Goal: Transaction & Acquisition: Book appointment/travel/reservation

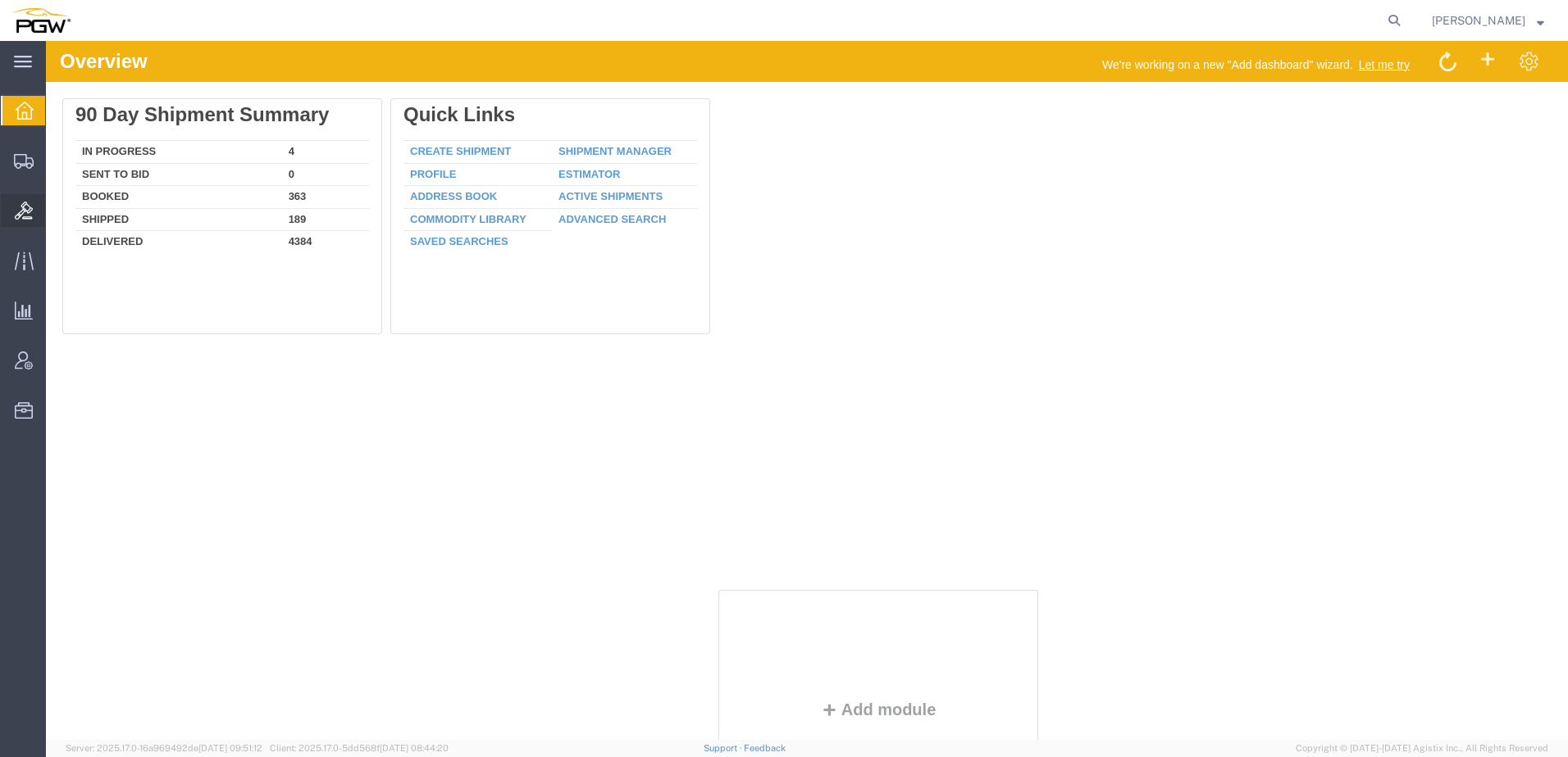
click at [20, 210] on icon at bounding box center [24, 210] width 18 height 18
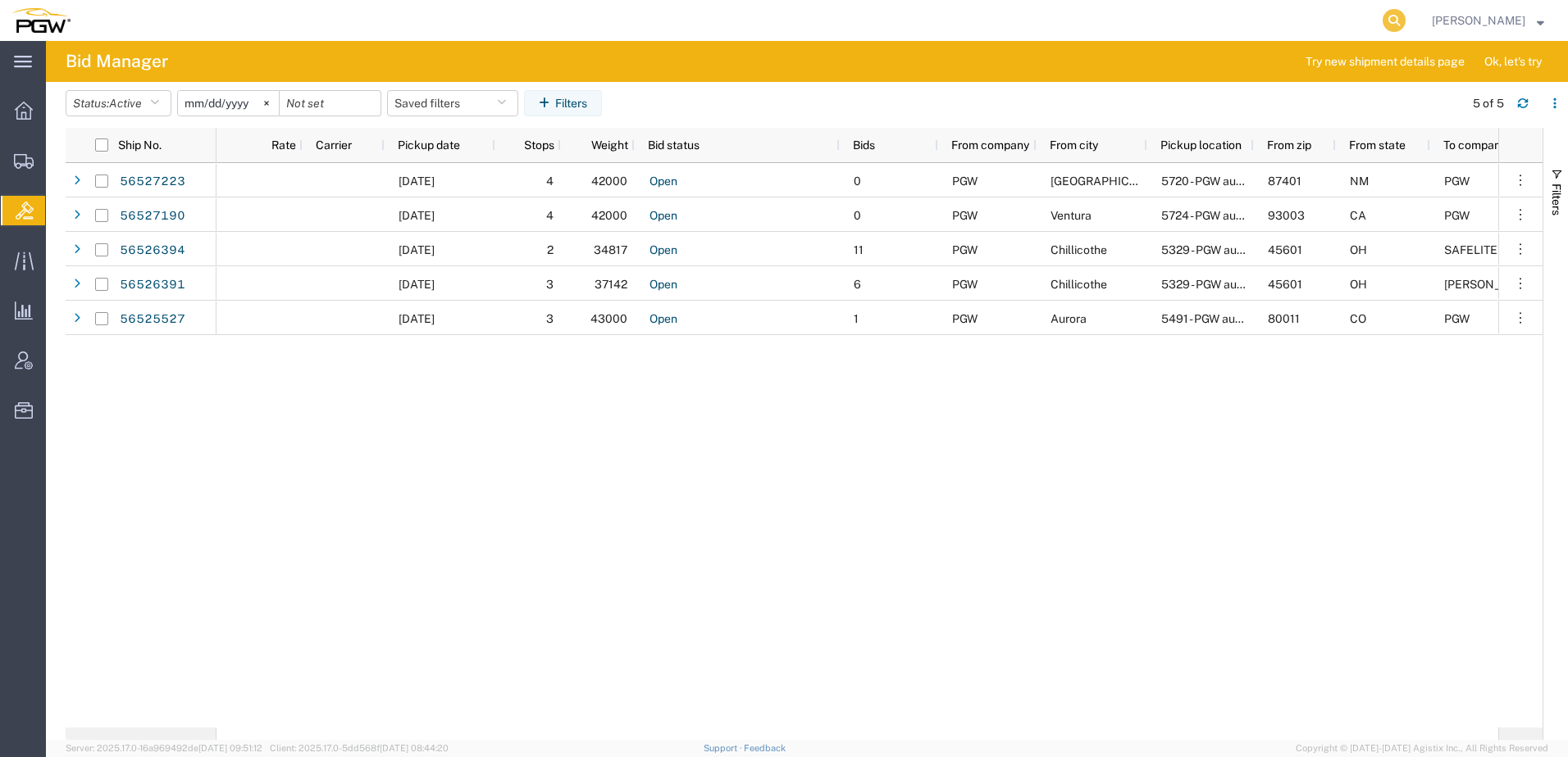
click at [1405, 19] on icon at bounding box center [1394, 20] width 23 height 23
click at [1243, 14] on input "search" at bounding box center [1132, 20] width 499 height 39
paste input "56525943"
type input "56525943"
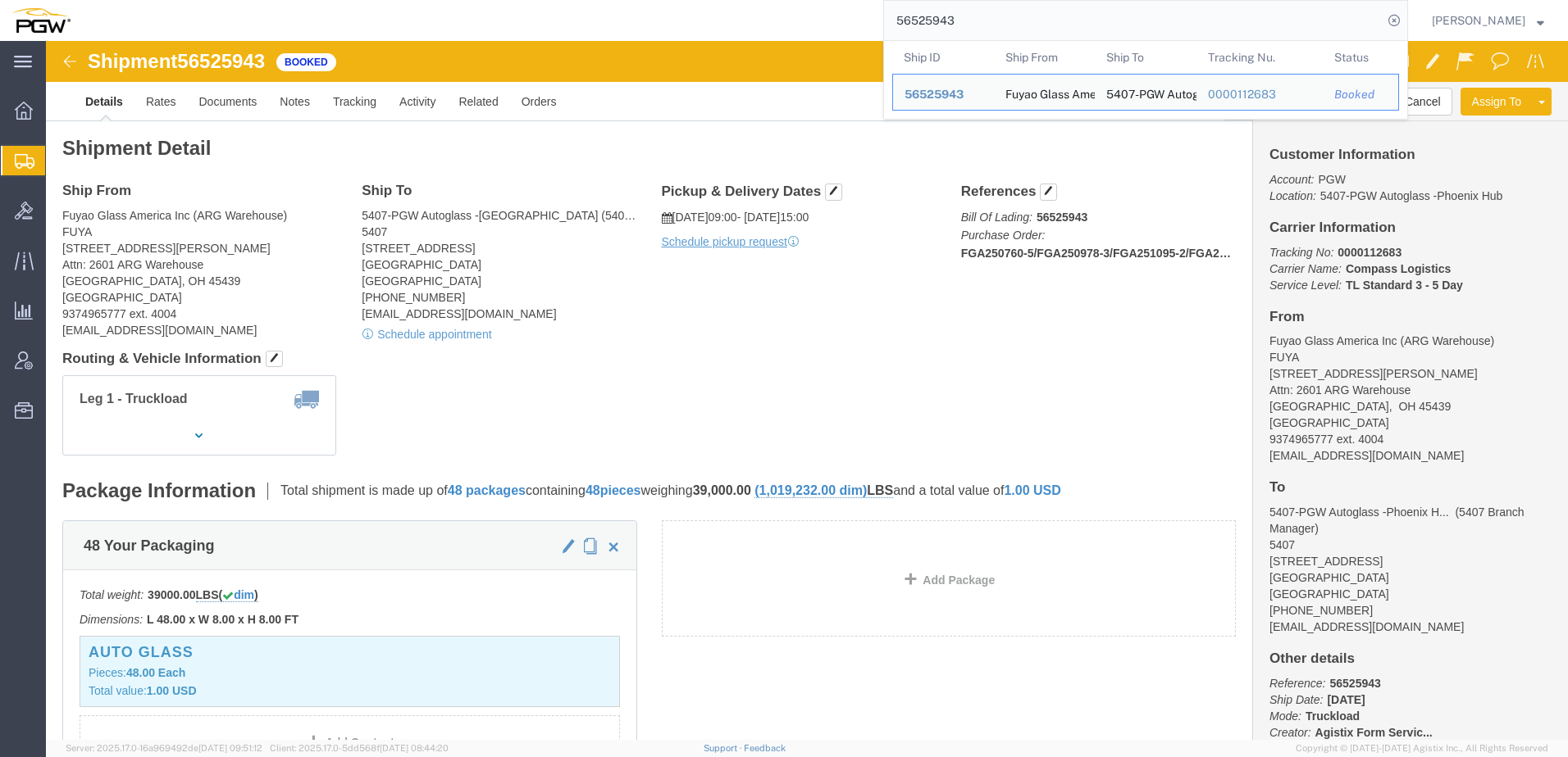
click div "Schedule appointment"
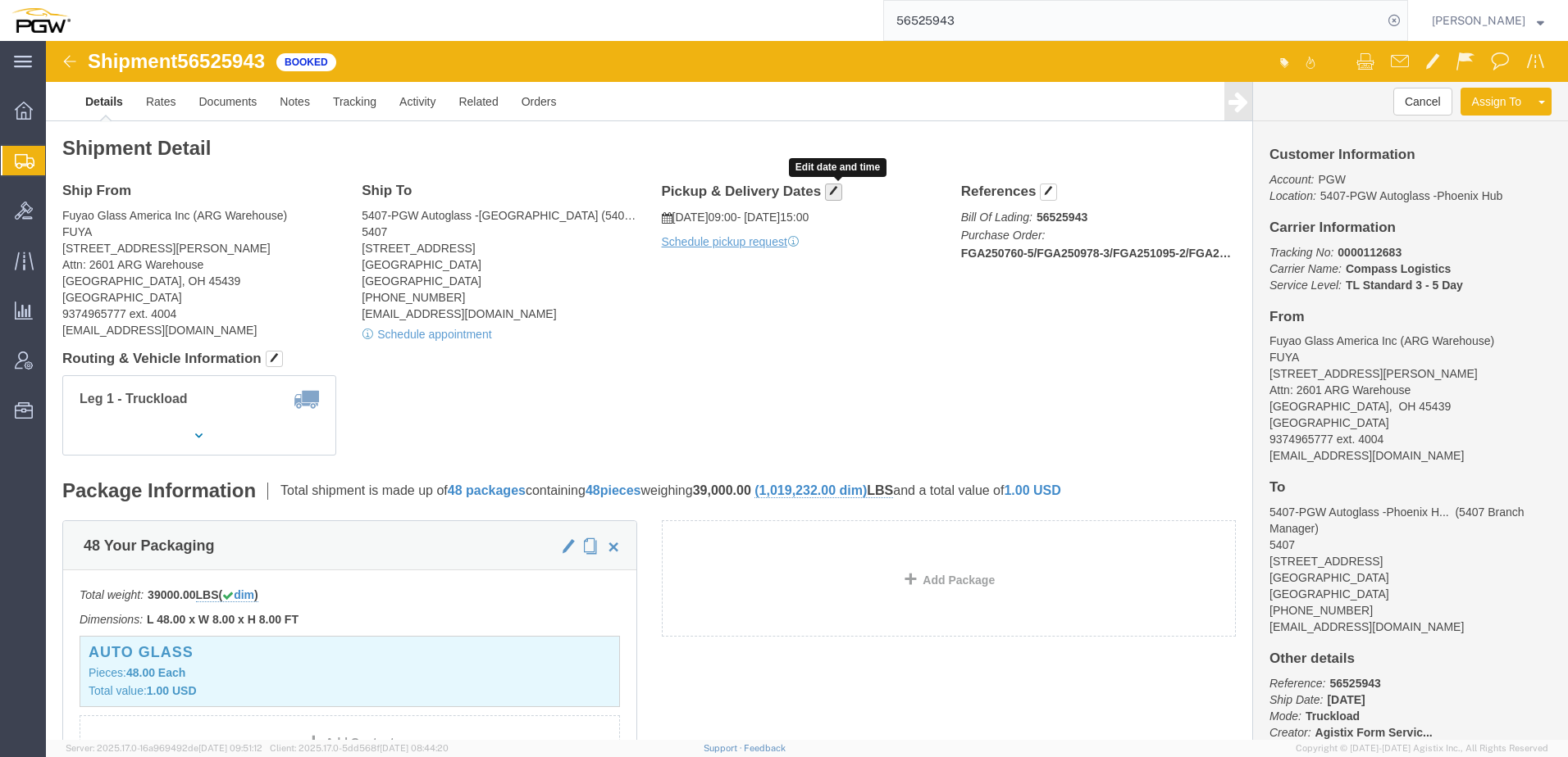
click span "button"
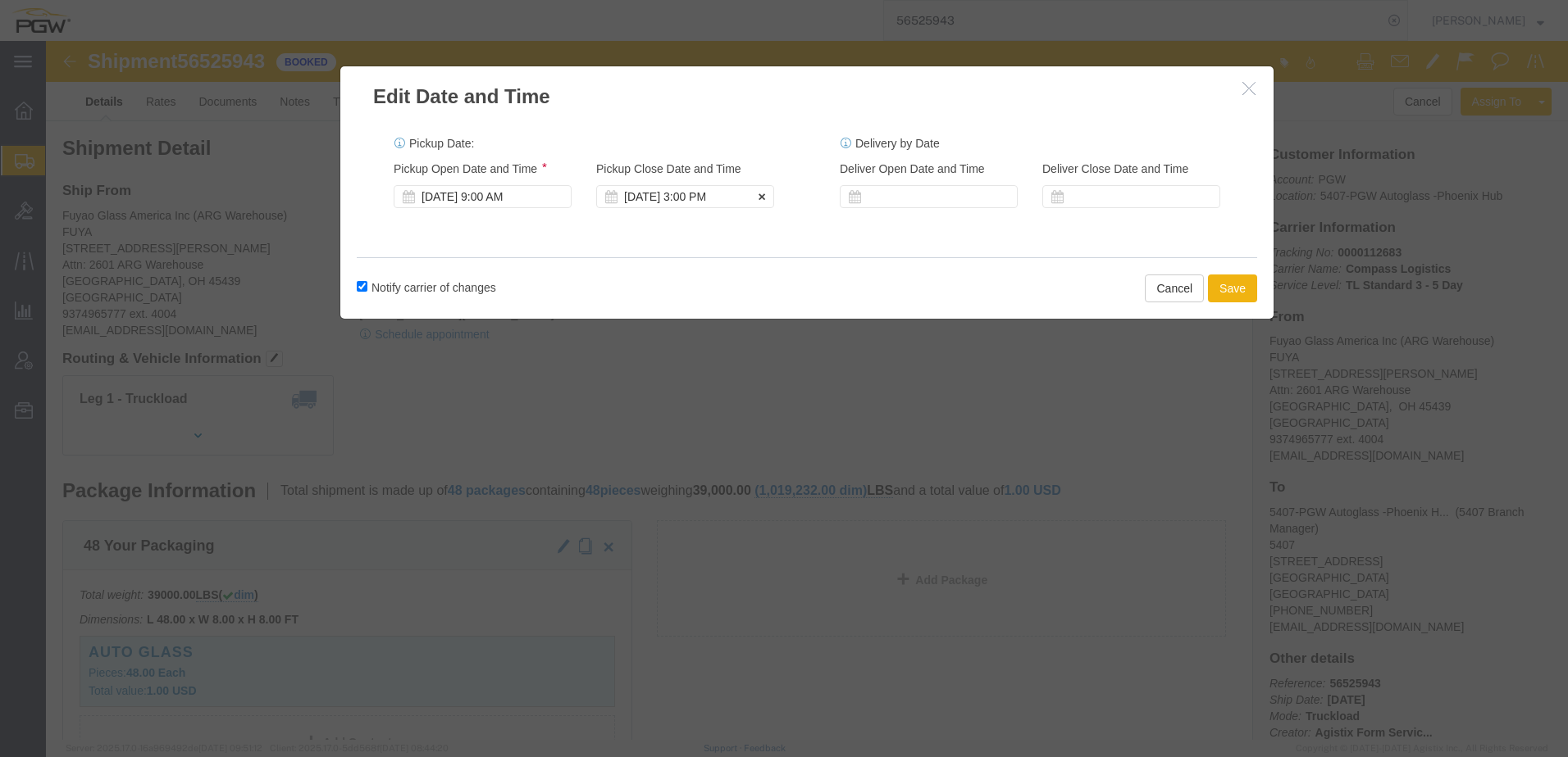
click div "Aug 20 2025 3:00 PM"
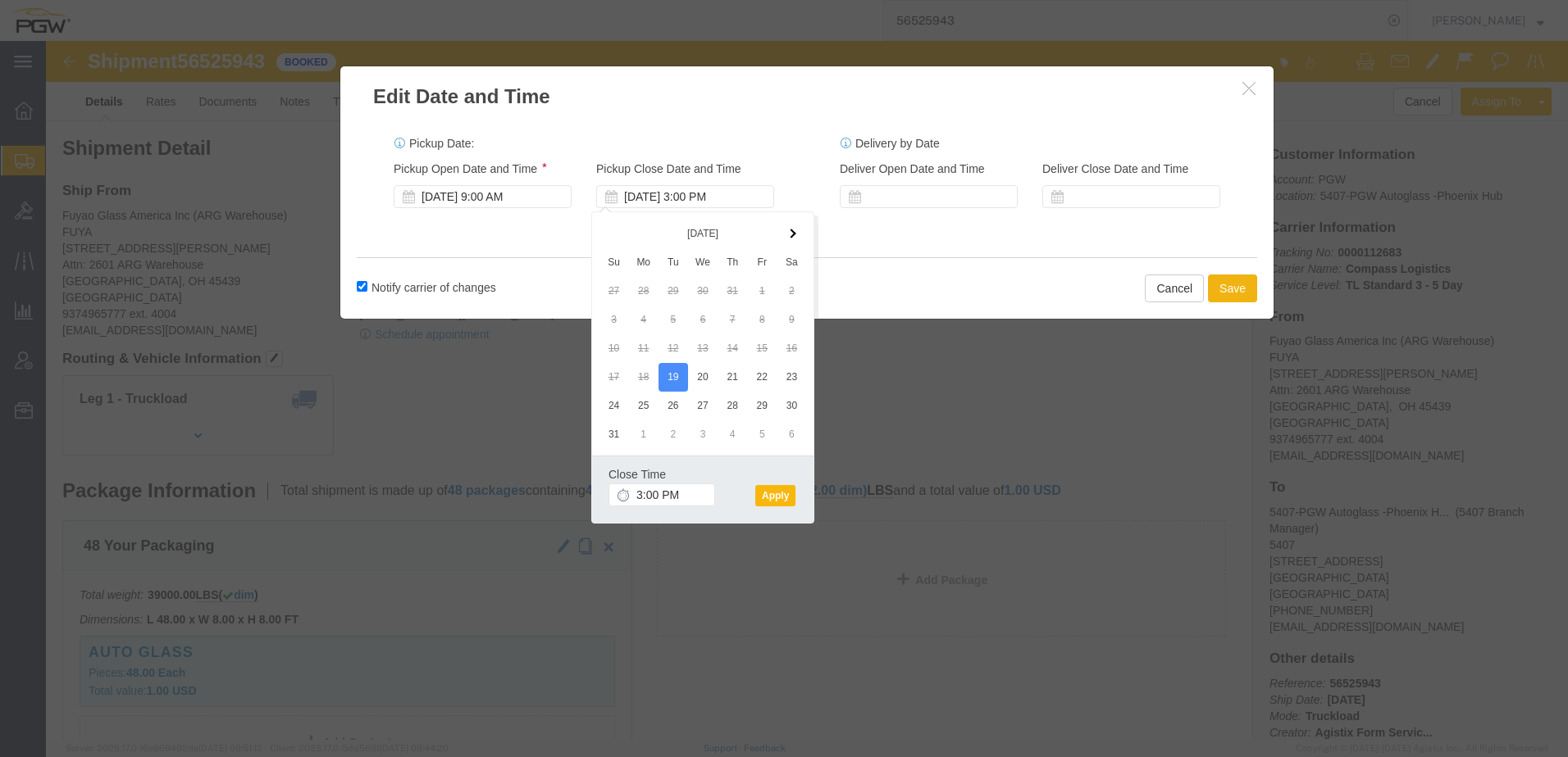
click button "Apply"
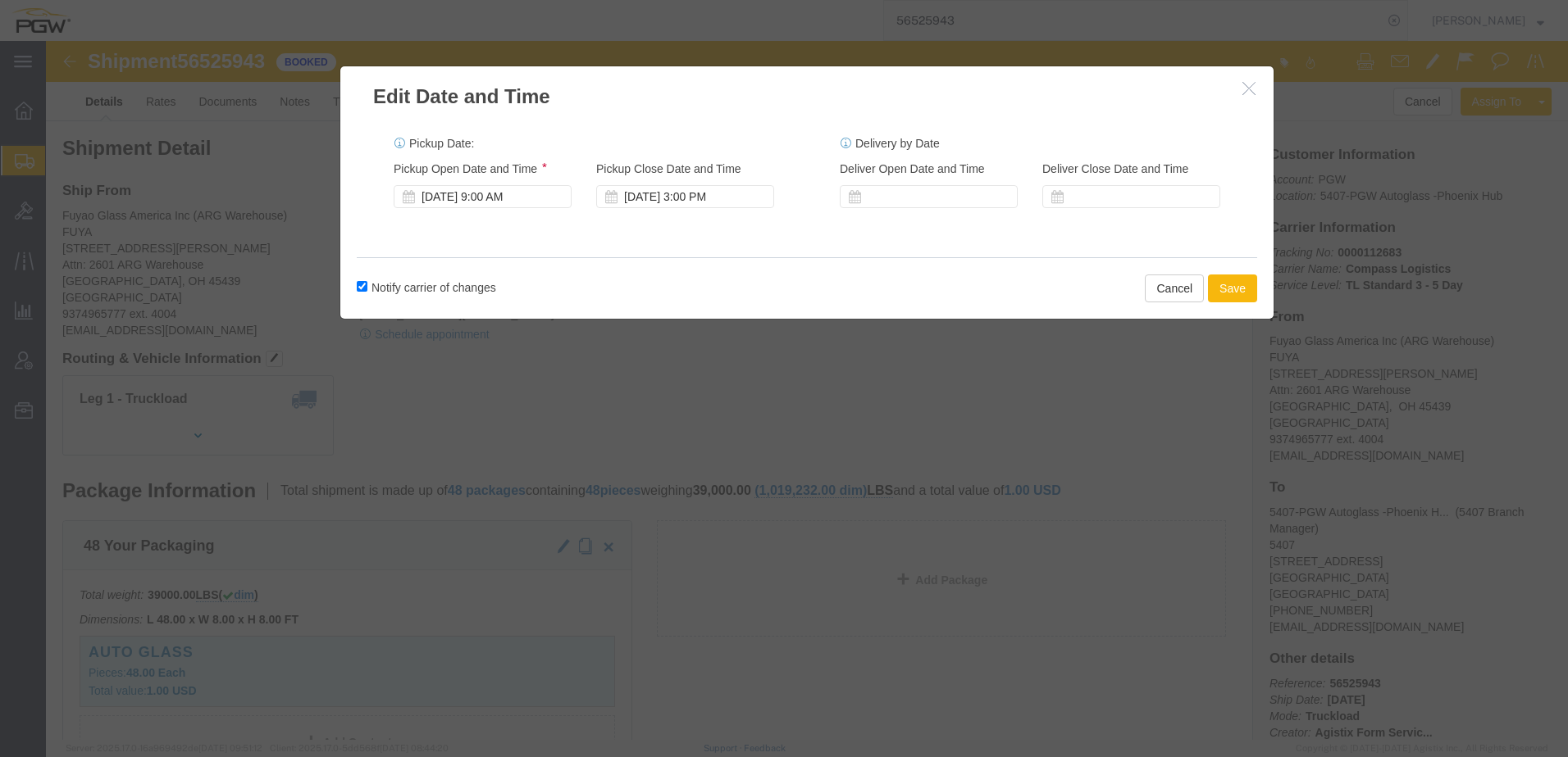
click button "Save"
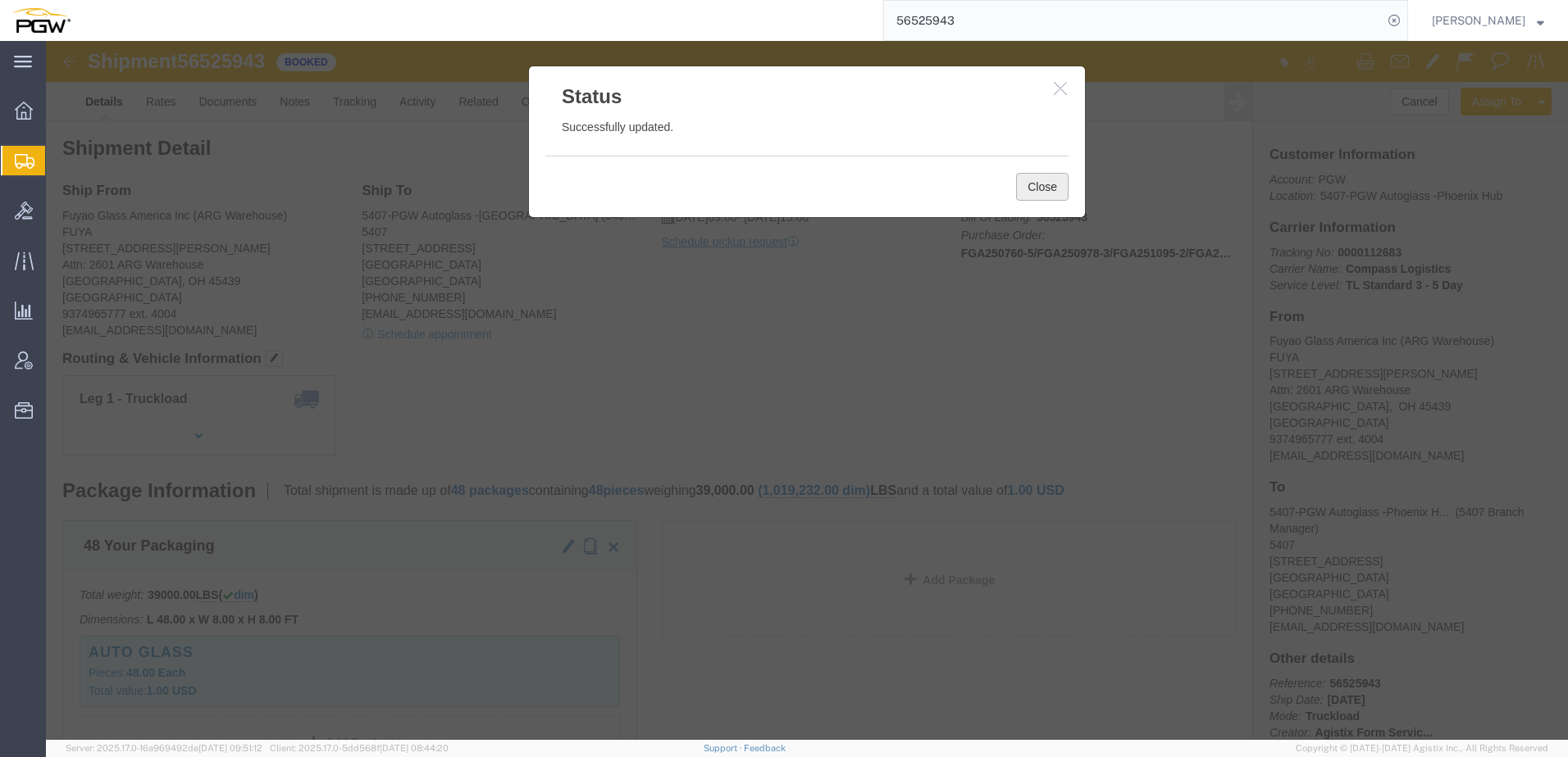
click button "Close"
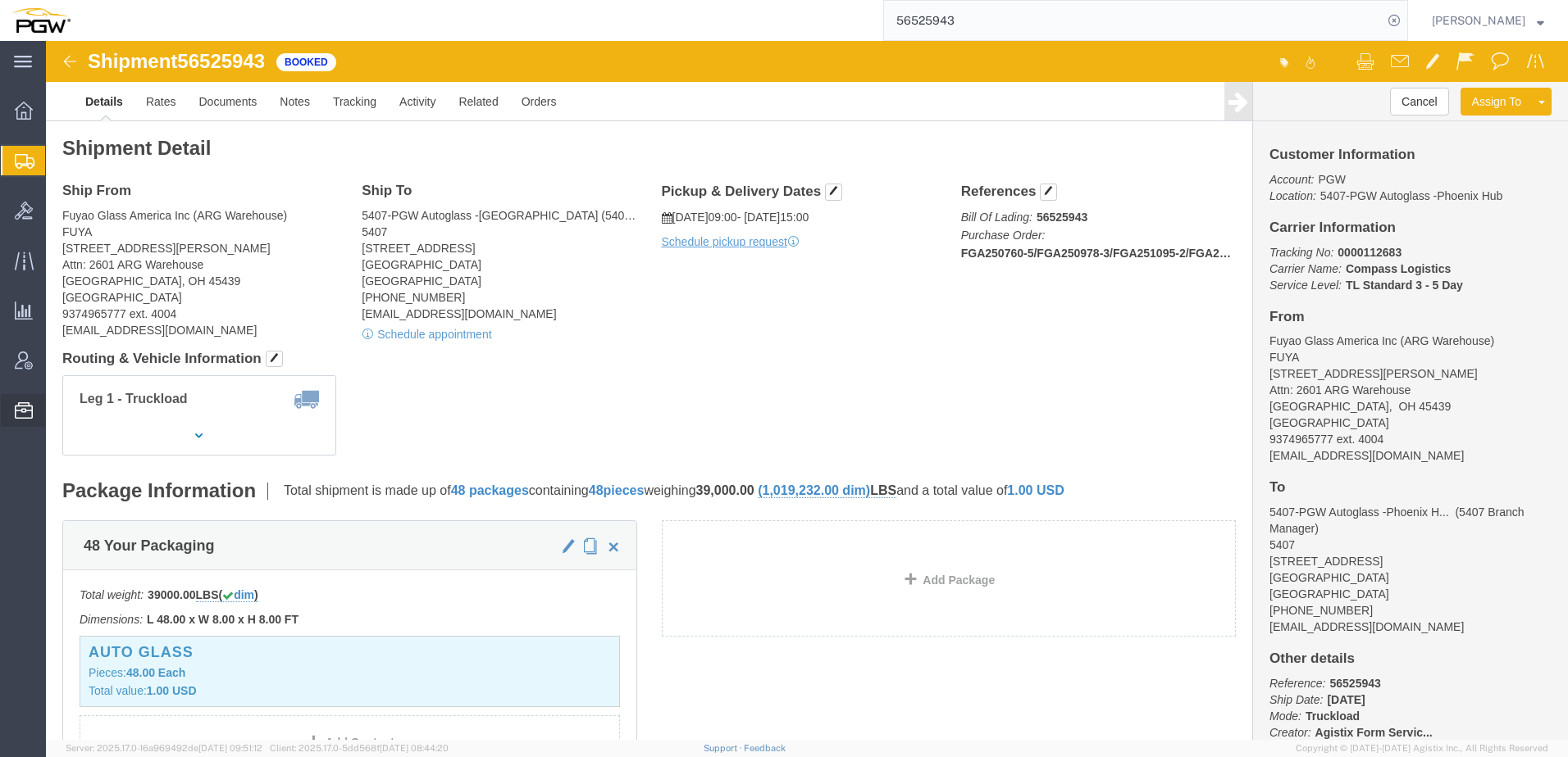
click at [0, 0] on span "Location Appointment" at bounding box center [0, 0] width 0 height 0
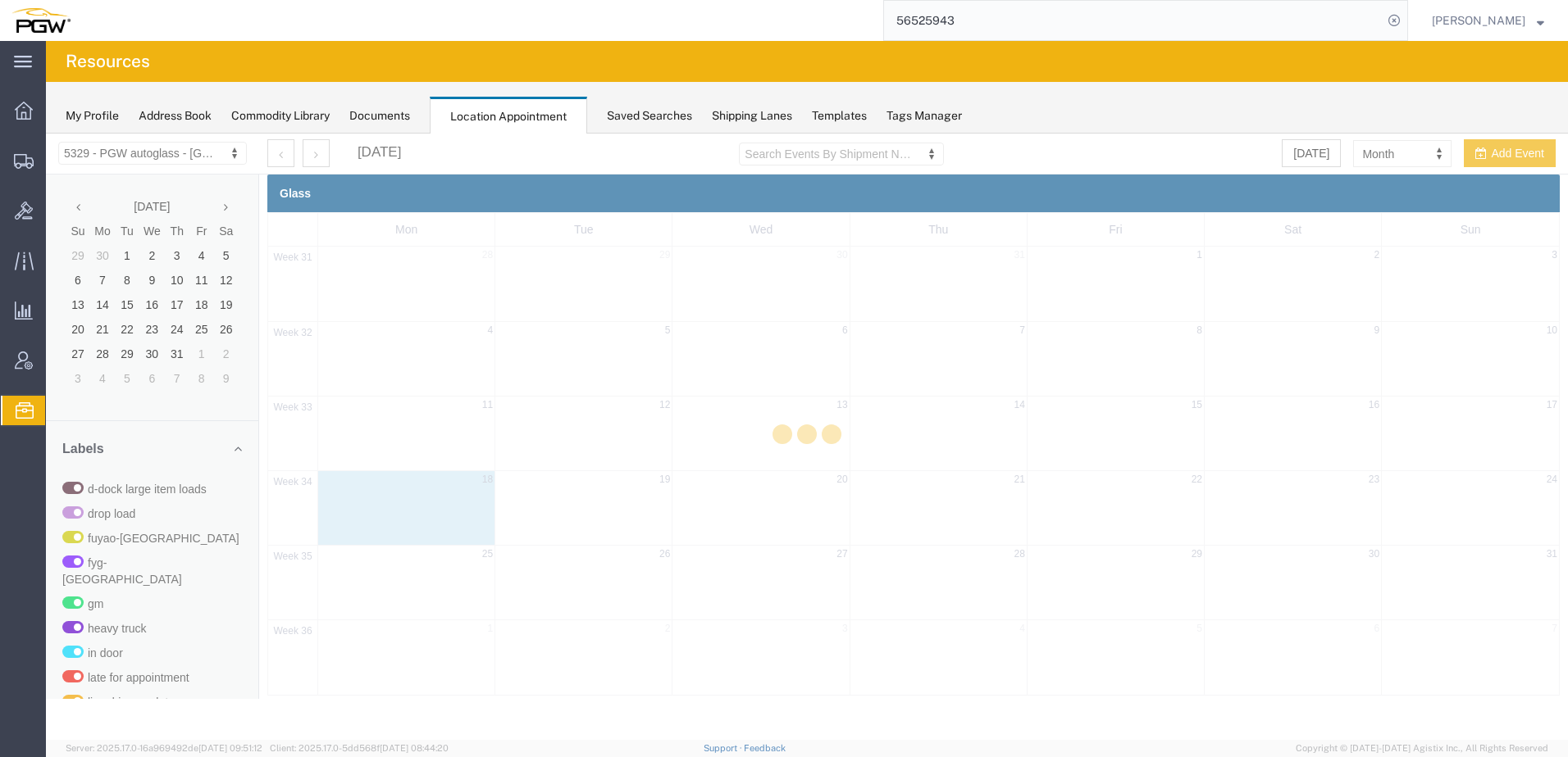
click at [146, 150] on div at bounding box center [806, 436] width 1522 height 606
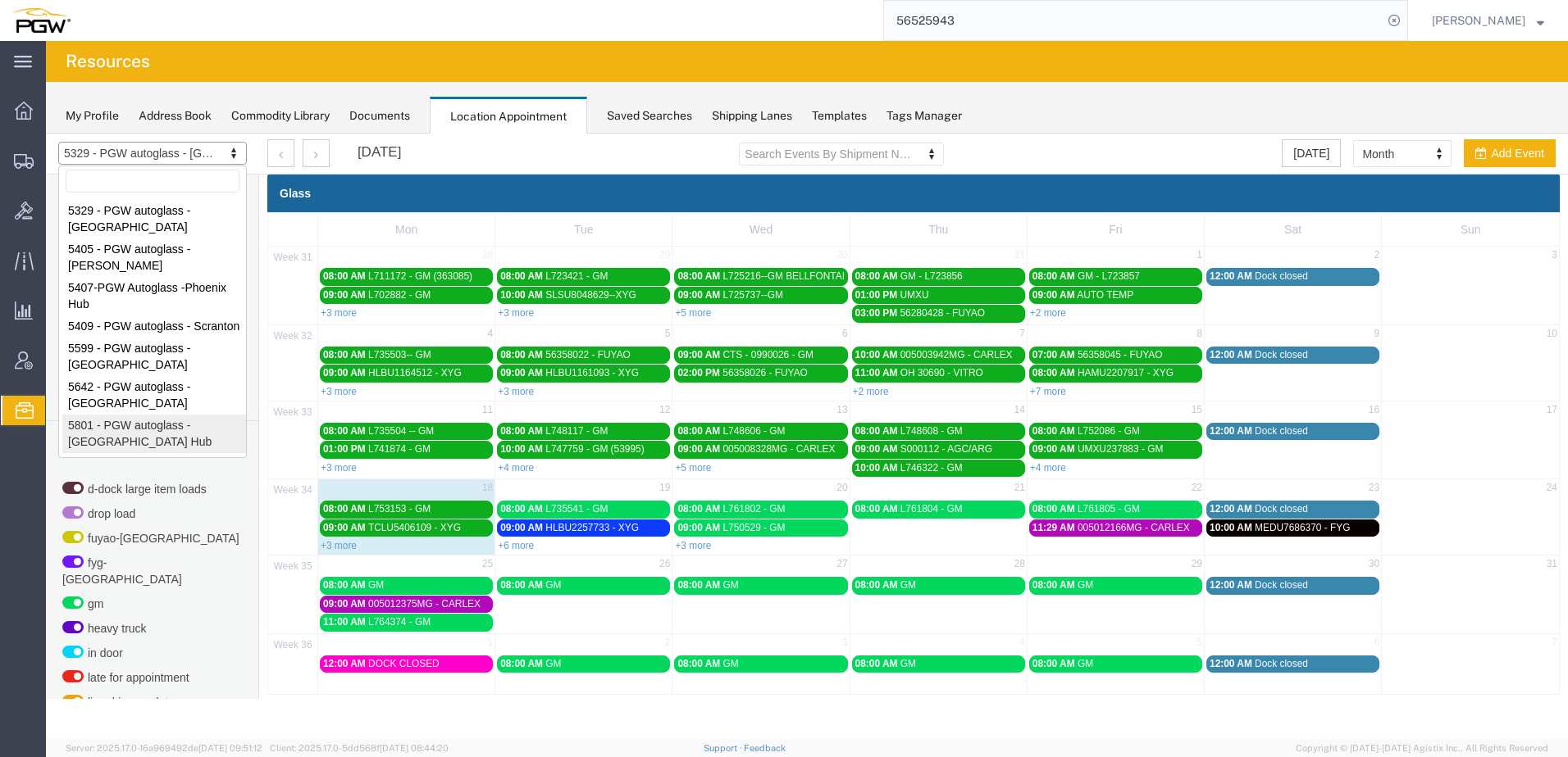
select select "62891"
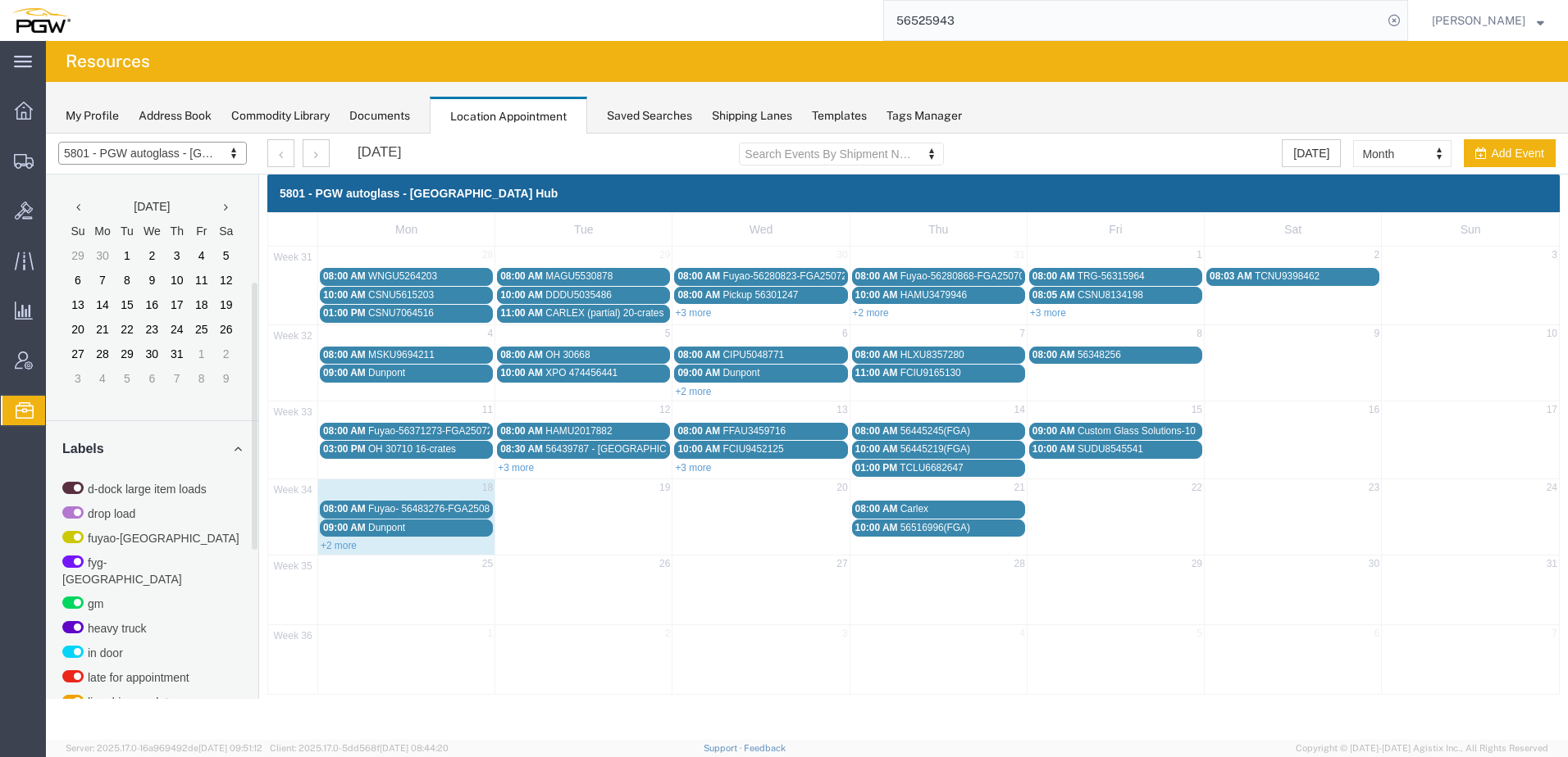
scroll to position [506, 0]
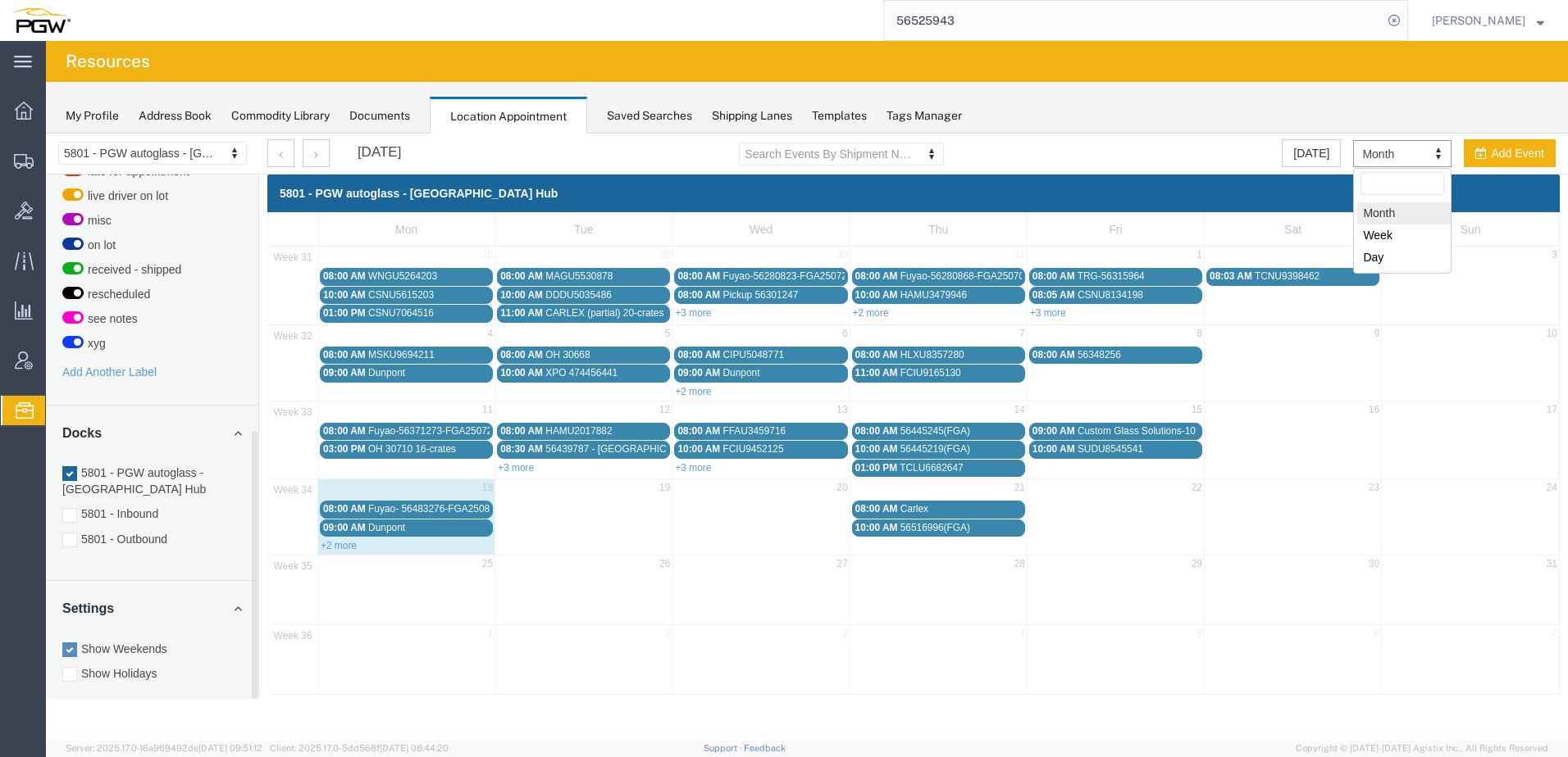
drag, startPoint x: 1444, startPoint y: 265, endPoint x: 1384, endPoint y: 166, distance: 115.8
select select "agendaWeek"
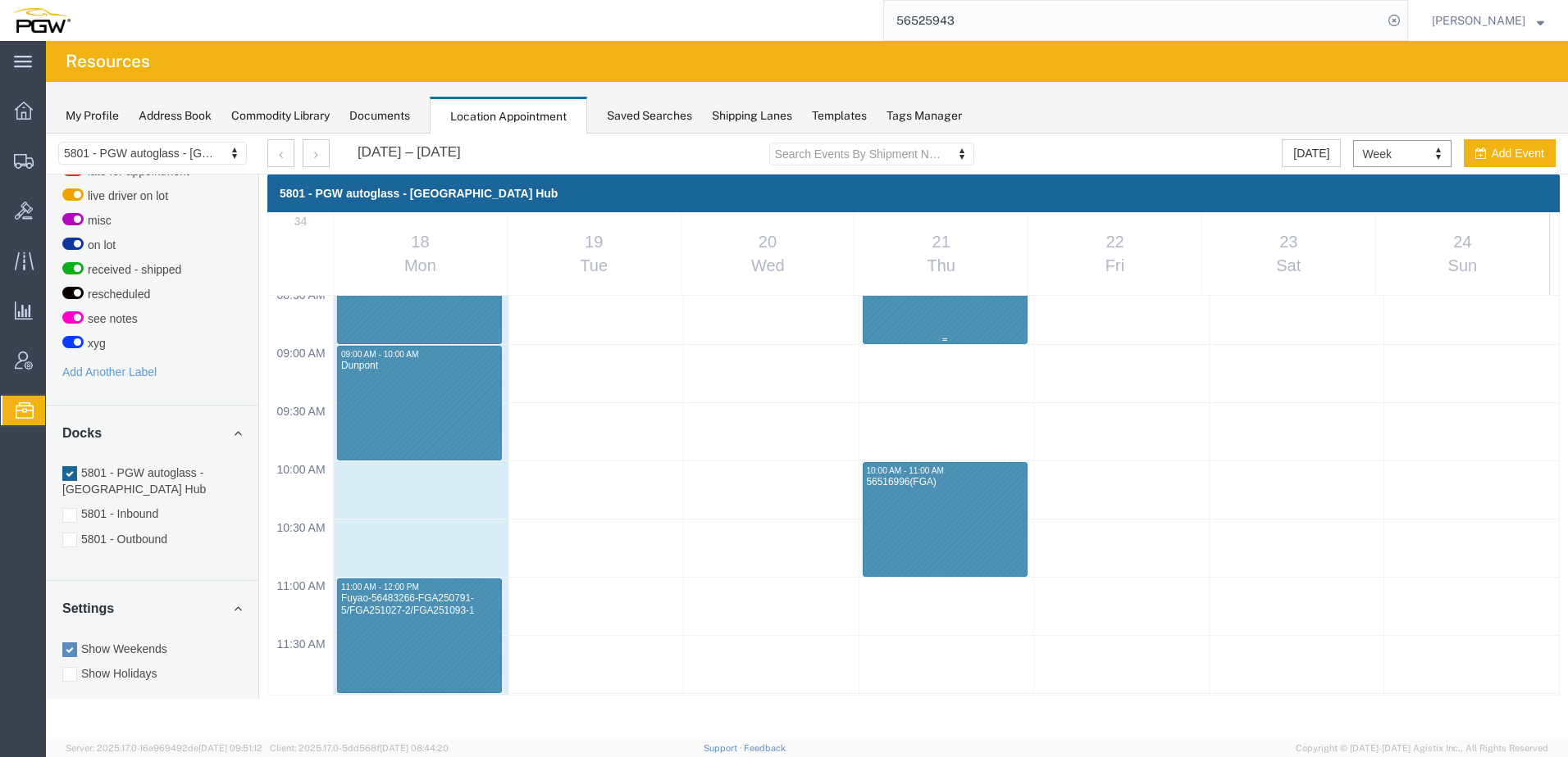
scroll to position [1027, 0]
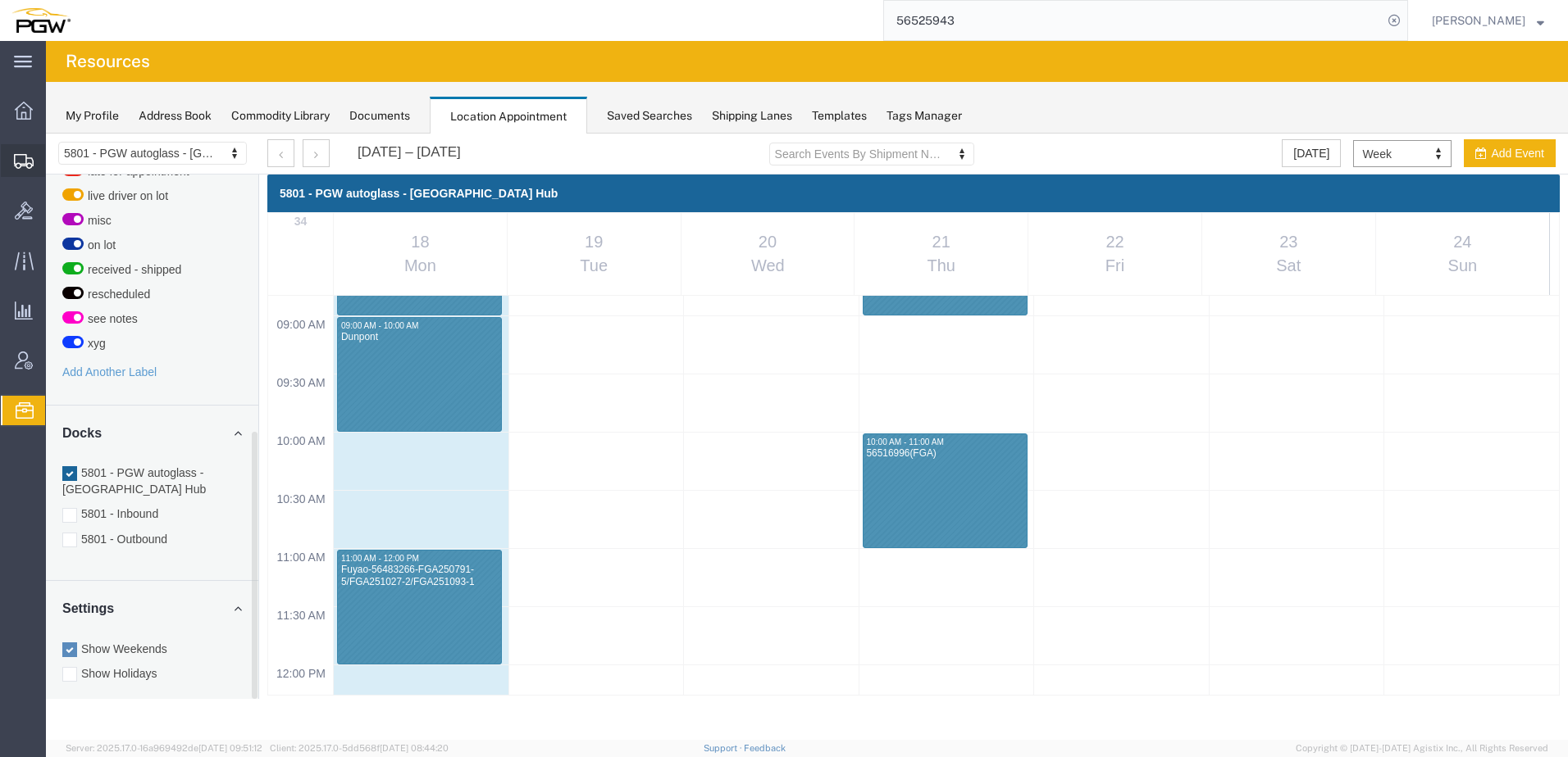
click at [0, 0] on span "Shipment Manager" at bounding box center [0, 0] width 0 height 0
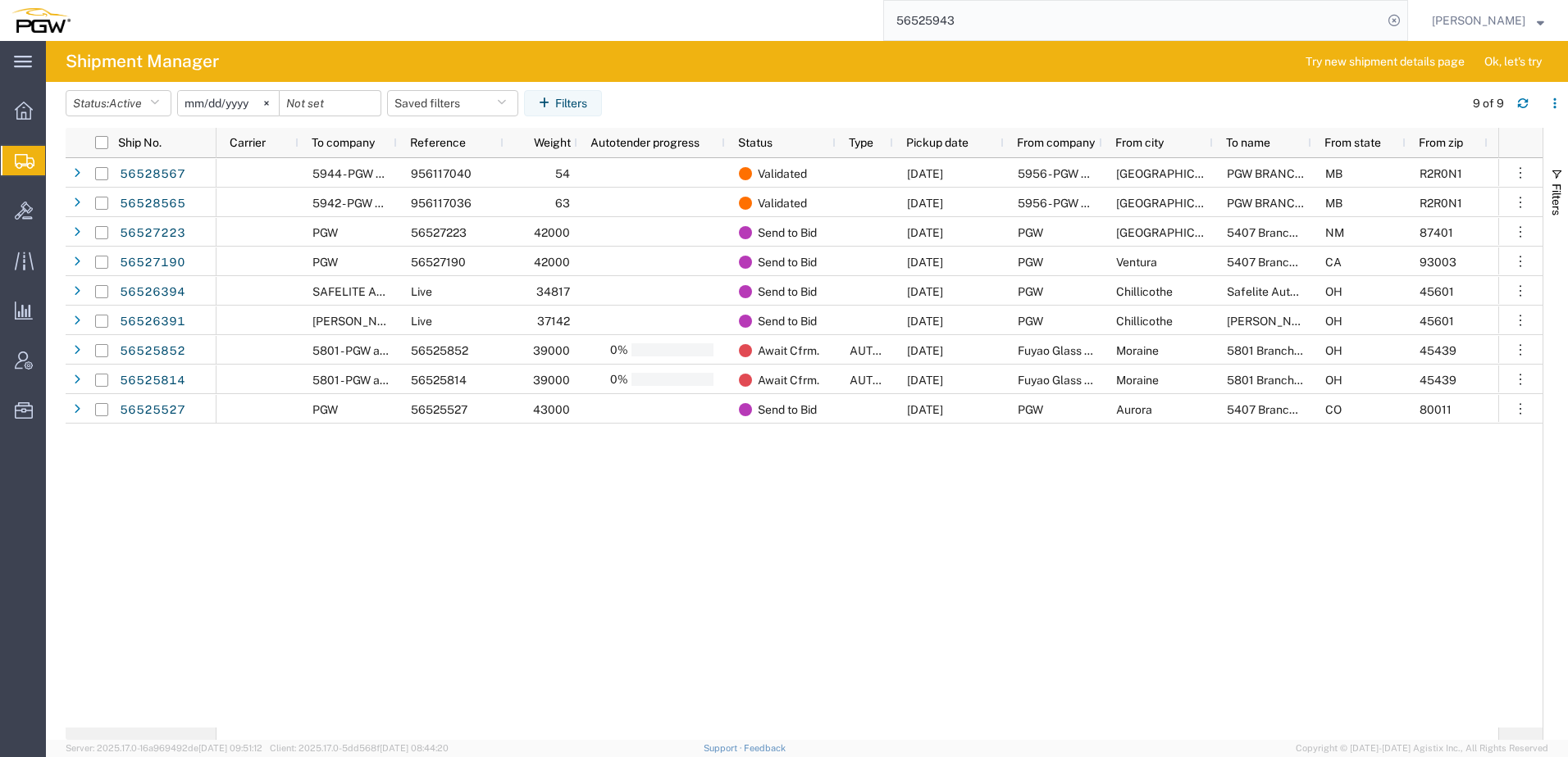
drag, startPoint x: 380, startPoint y: 539, endPoint x: 213, endPoint y: 191, distance: 386.0
click at [380, 534] on div "5944 - PGW autoglass - Saskatoon 956117040 54 Validated 08/18/2025 5956 - PGW a…" at bounding box center [857, 443] width 1281 height 570
click at [125, 95] on button "Status: Active" at bounding box center [118, 103] width 106 height 26
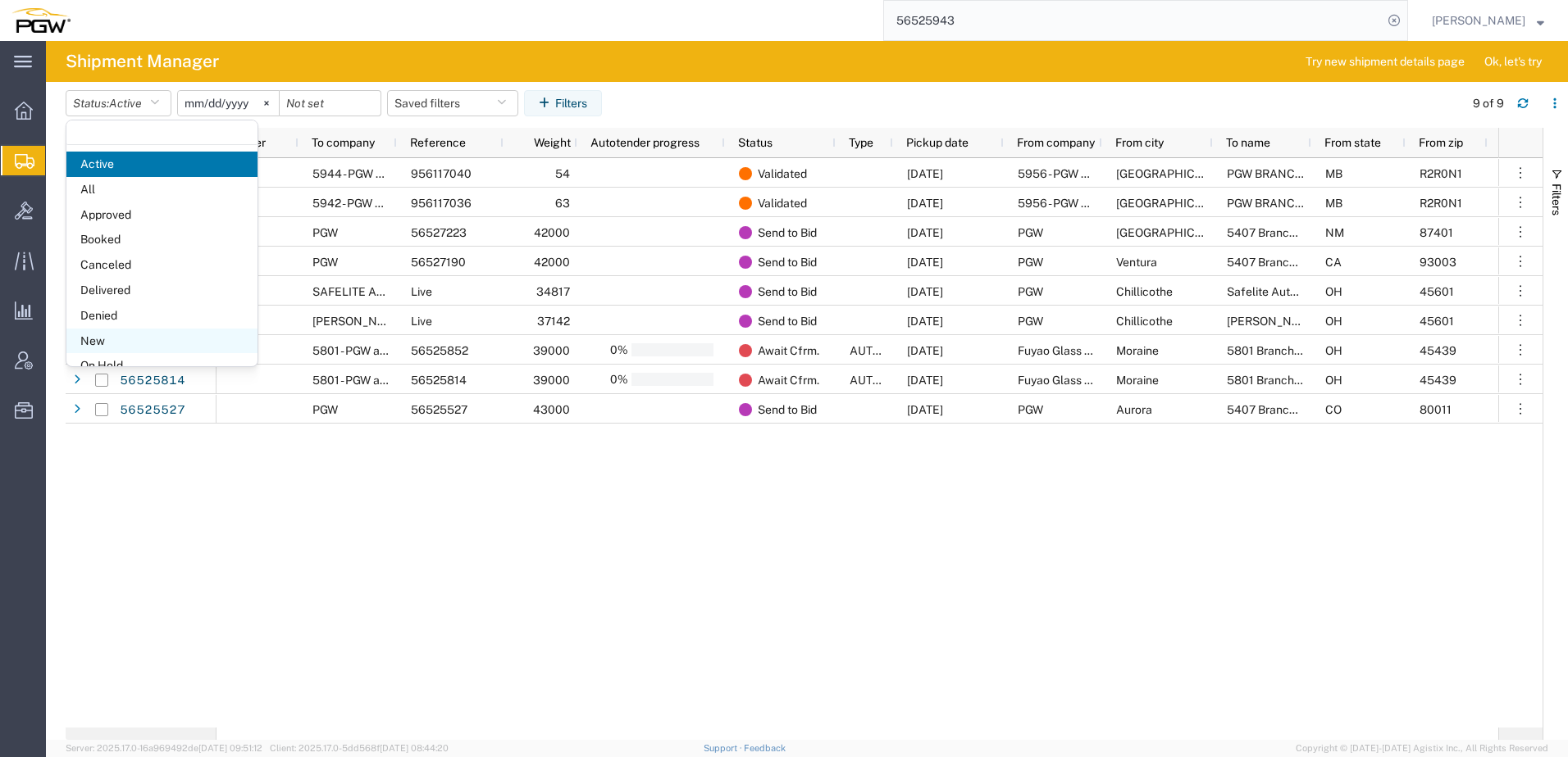
click at [104, 340] on span "New" at bounding box center [162, 341] width 191 height 25
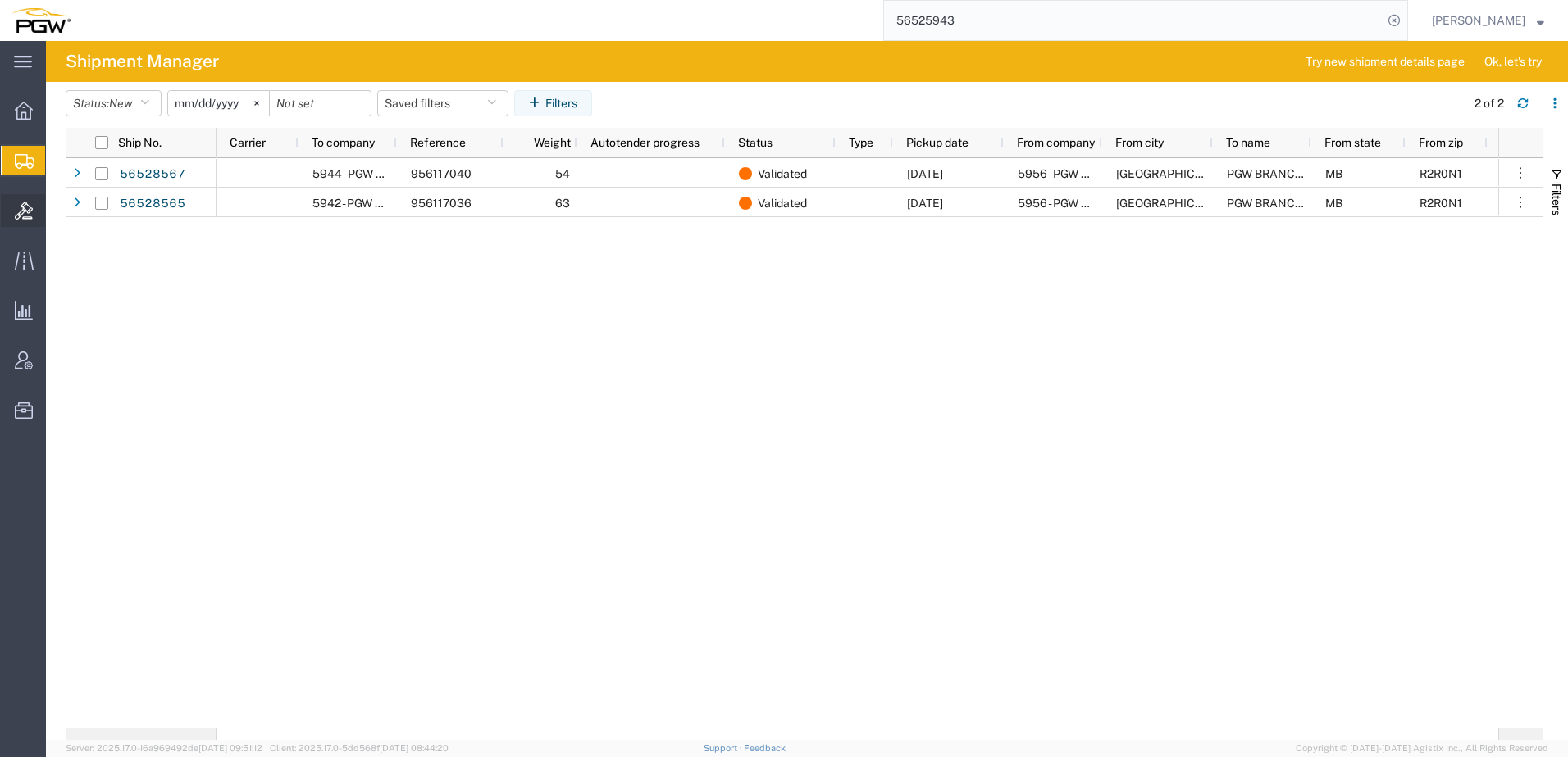
click at [22, 215] on icon at bounding box center [24, 210] width 18 height 18
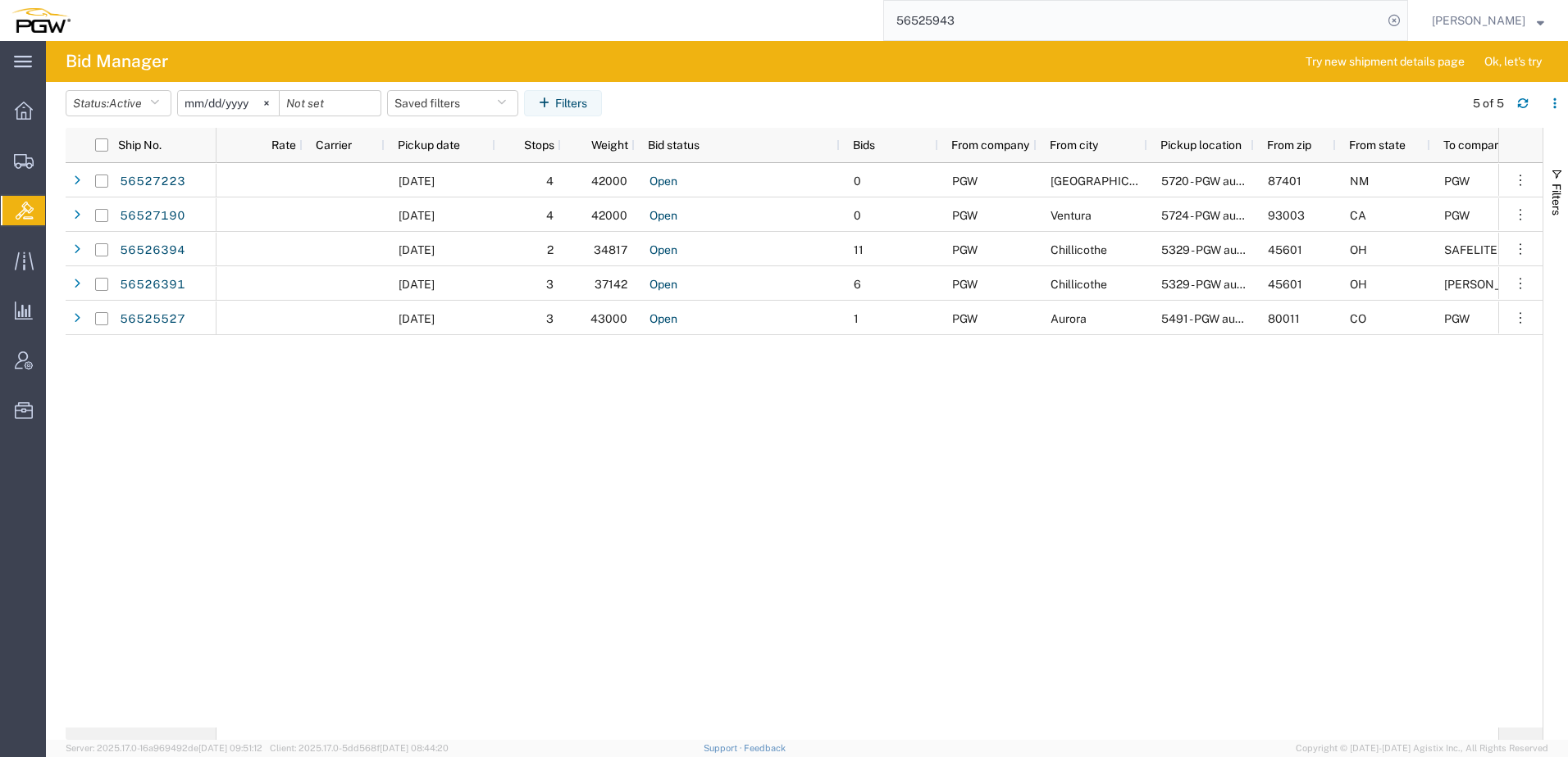
click at [294, 510] on div "08/19/2025 4 42000 Open 0 PGW Farmington 5720 - PGW autoglass - Farmington 8740…" at bounding box center [857, 445] width 1281 height 565
click at [109, 104] on button "Status: Active" at bounding box center [118, 103] width 106 height 26
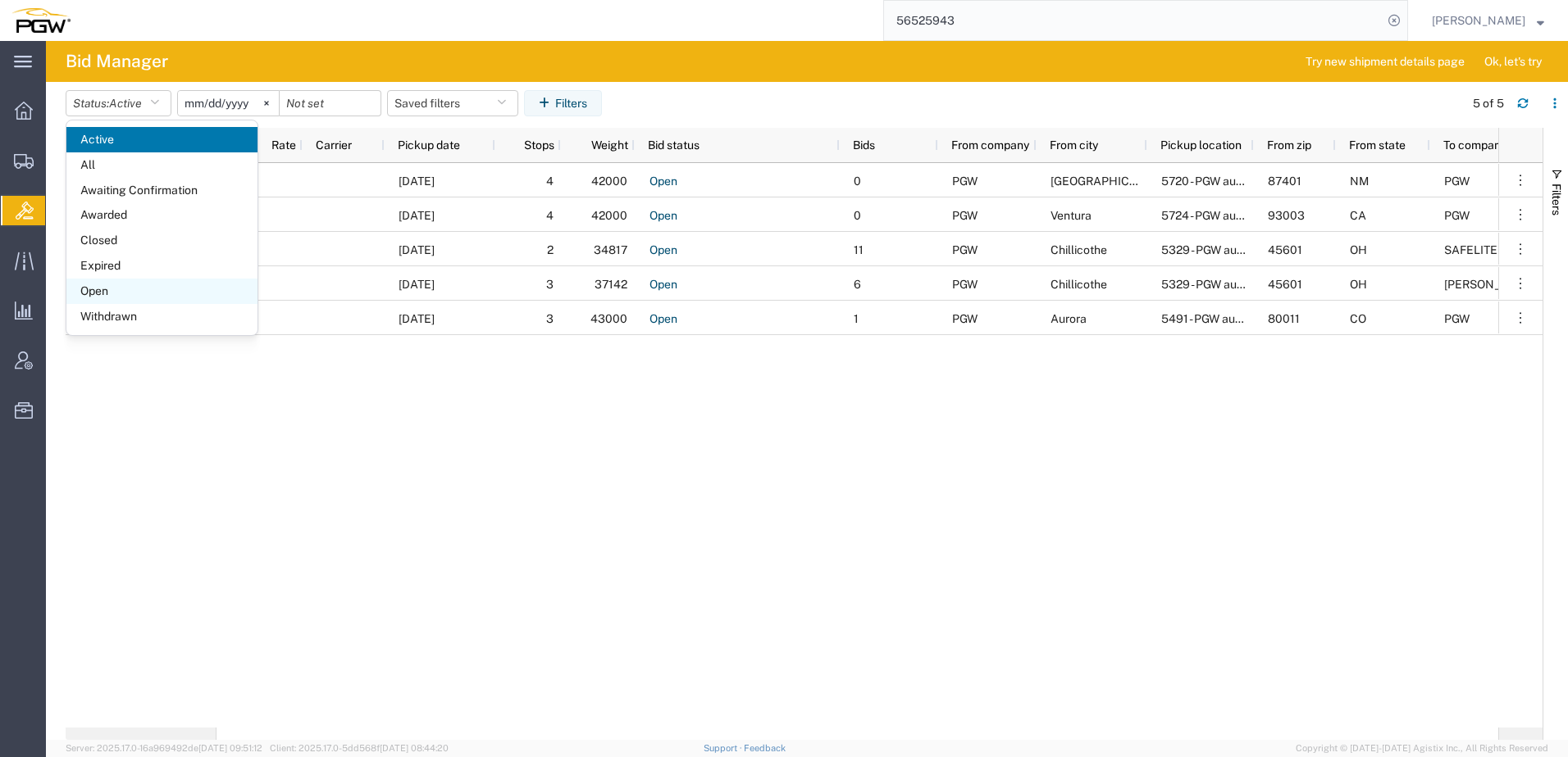
click at [130, 292] on span "Open" at bounding box center [162, 291] width 191 height 25
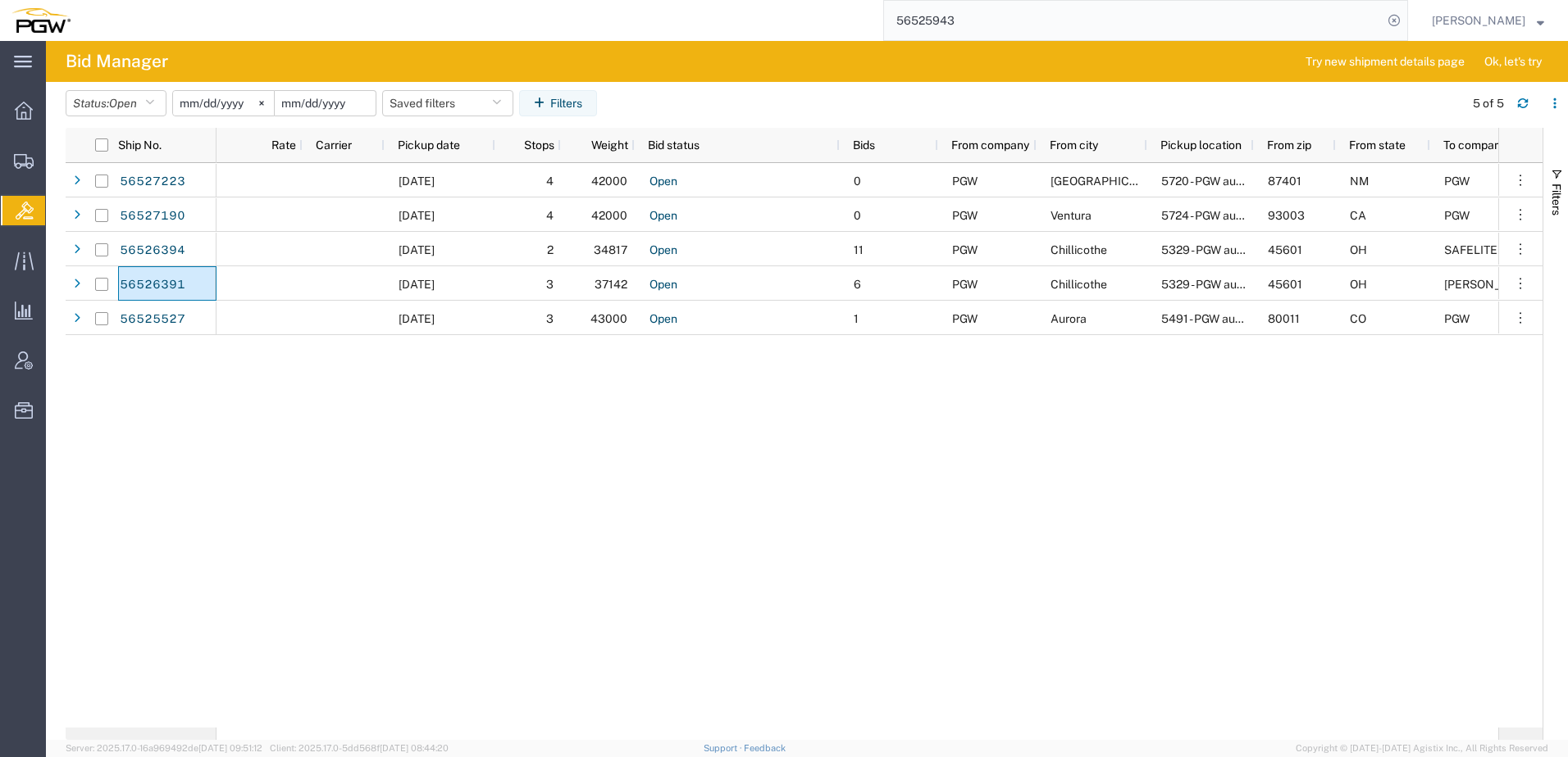
click at [324, 105] on input "date" at bounding box center [324, 103] width 101 height 25
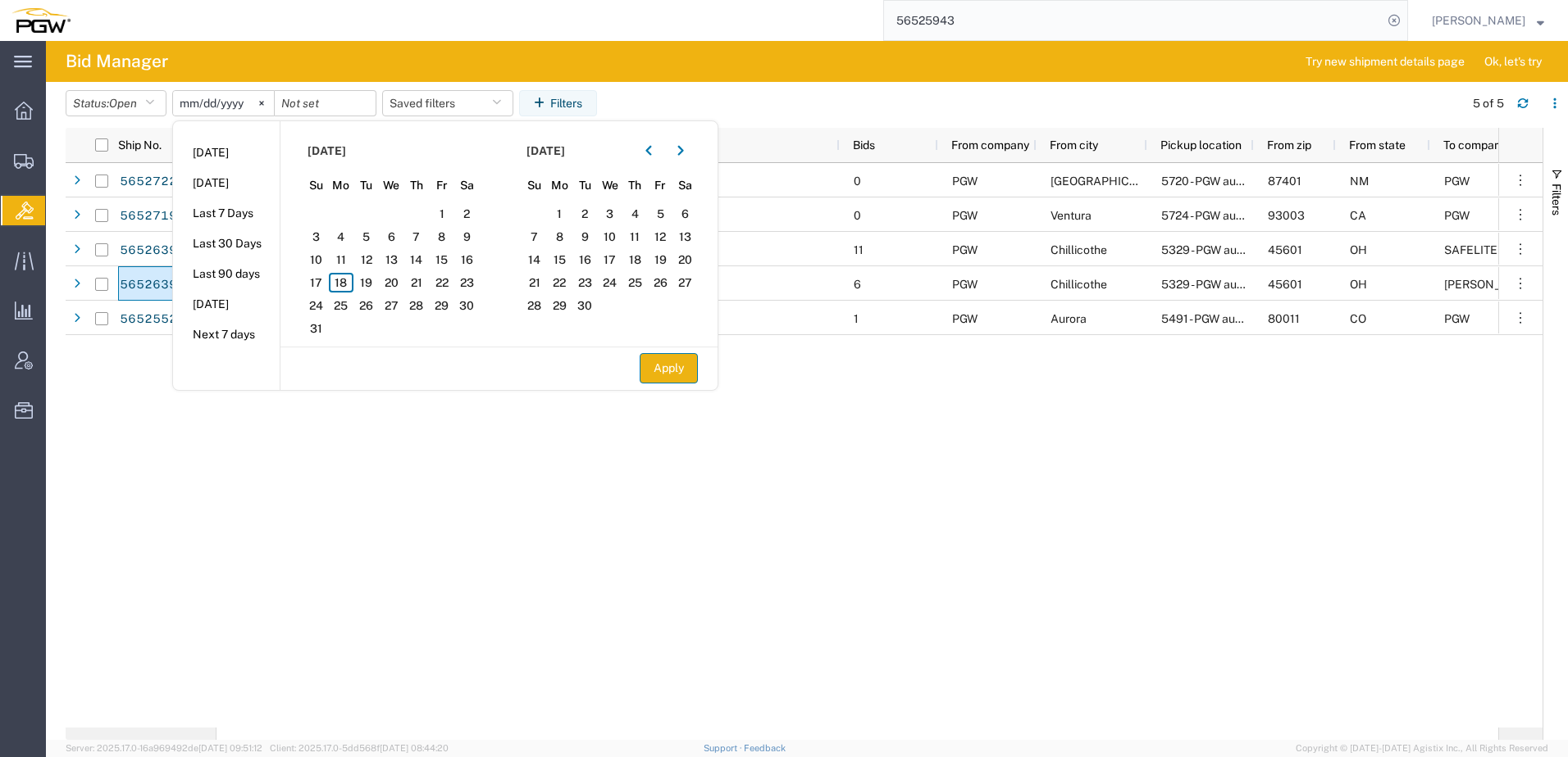
click at [657, 370] on button "Apply" at bounding box center [669, 368] width 58 height 31
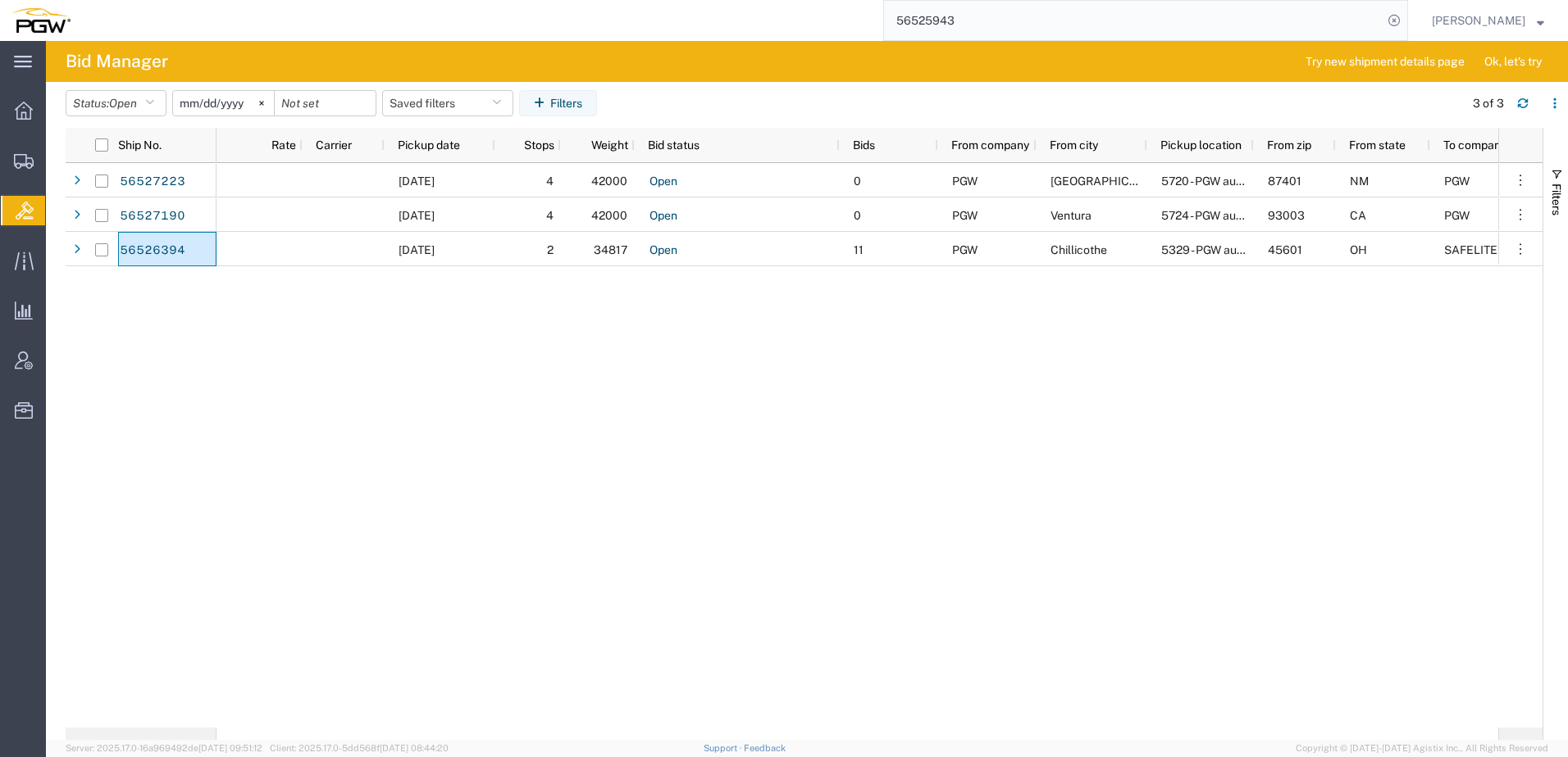
click at [564, 492] on div "08/19/2025 4 42000 Open 0 PGW Farmington 5720 - PGW autoglass - Farmington 8740…" at bounding box center [857, 445] width 1281 height 565
click at [0, 0] on span "Shipment Manager" at bounding box center [0, 0] width 0 height 0
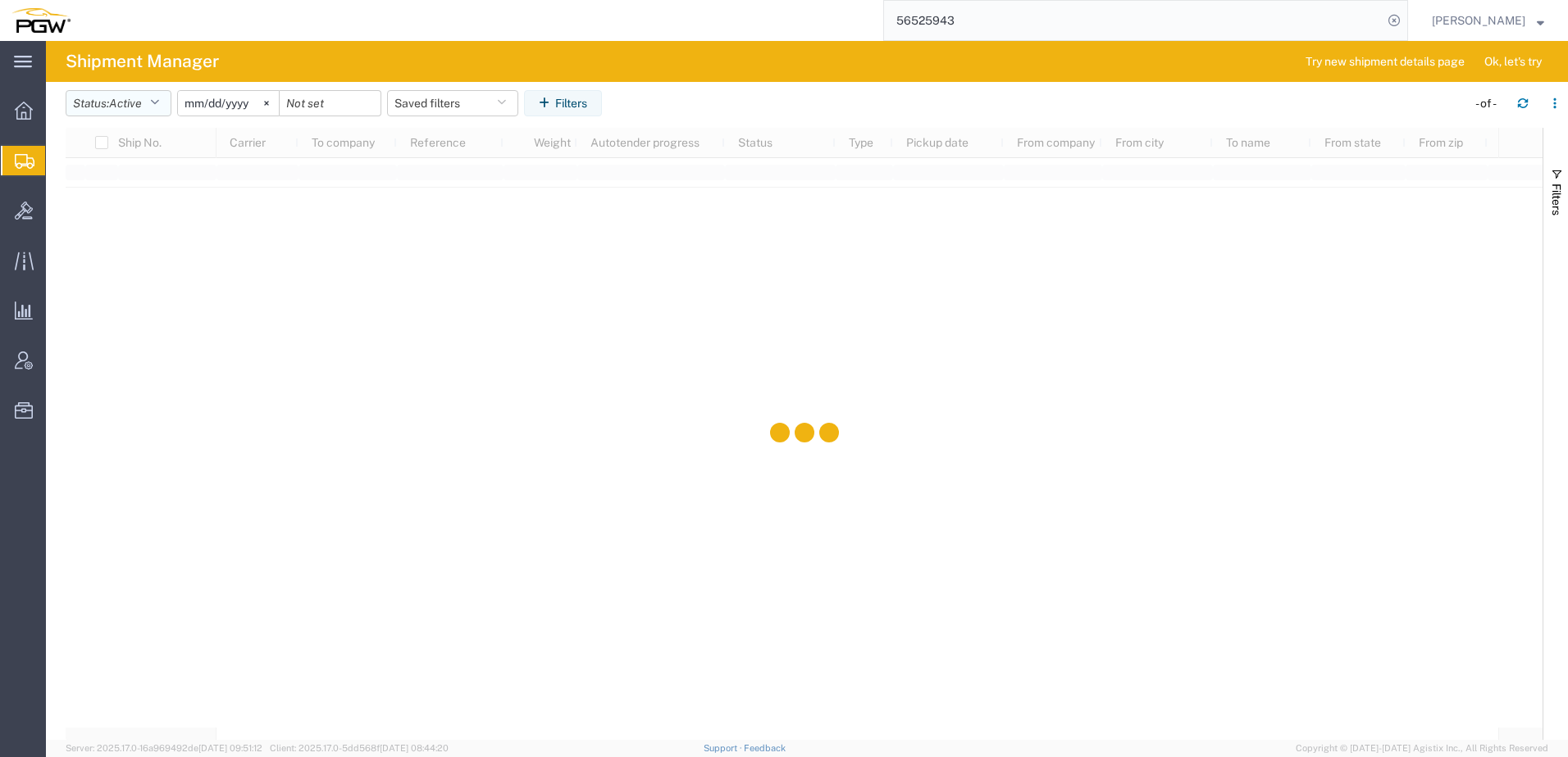
click at [142, 108] on span "Active" at bounding box center [124, 103] width 32 height 13
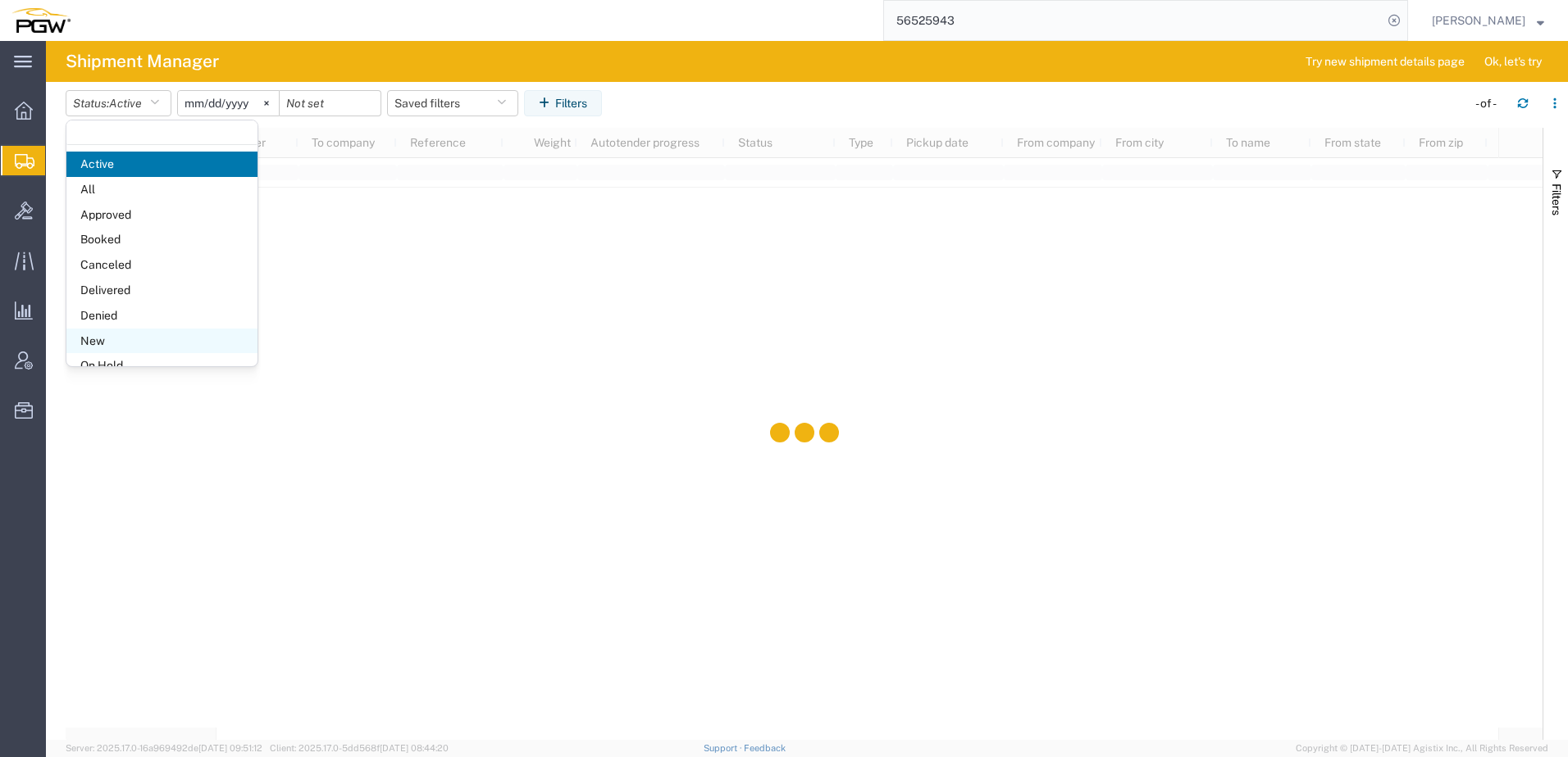
click at [85, 336] on span "New" at bounding box center [162, 341] width 191 height 25
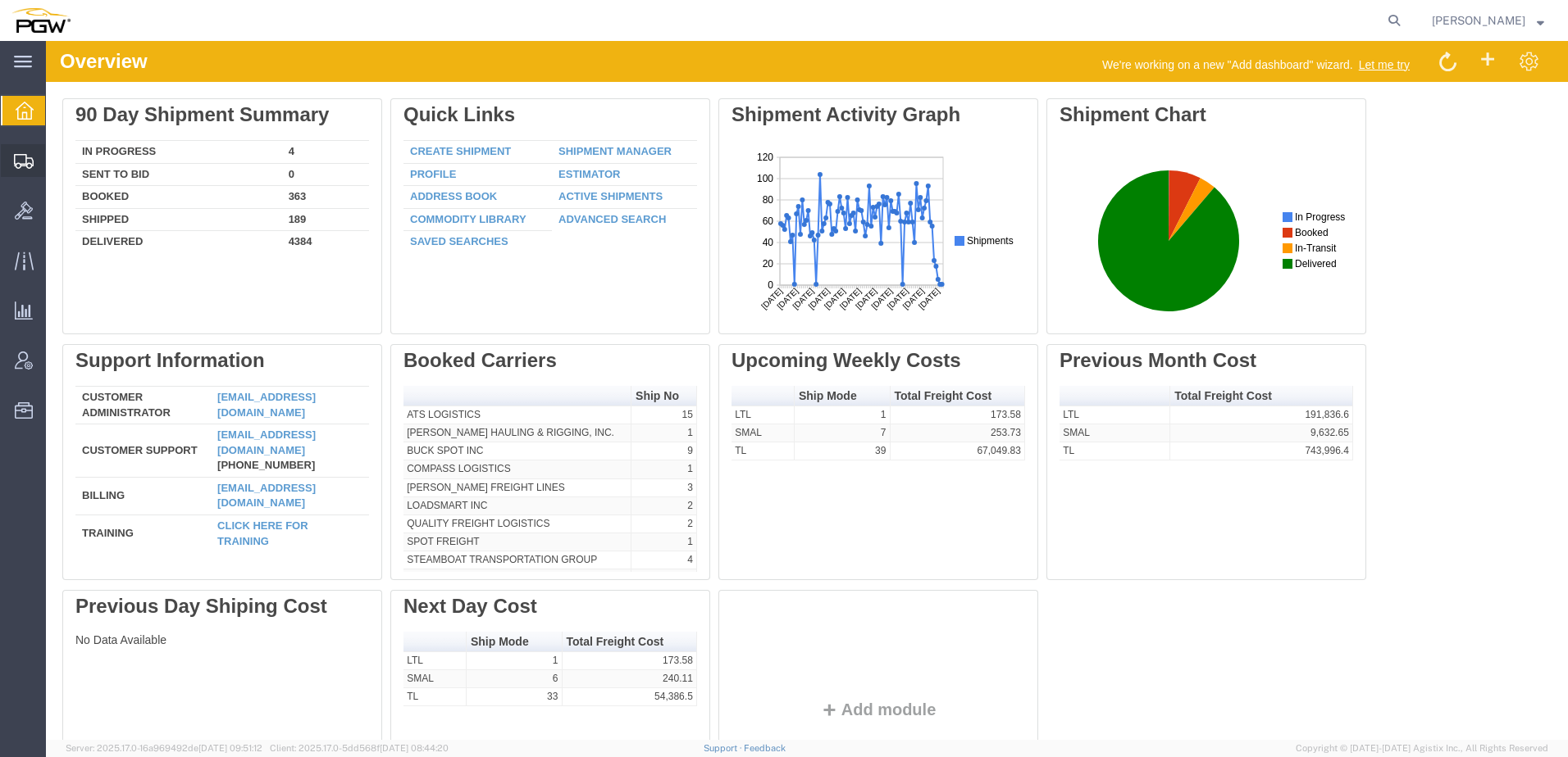
click at [0, 0] on span "Shipment Manager" at bounding box center [0, 0] width 0 height 0
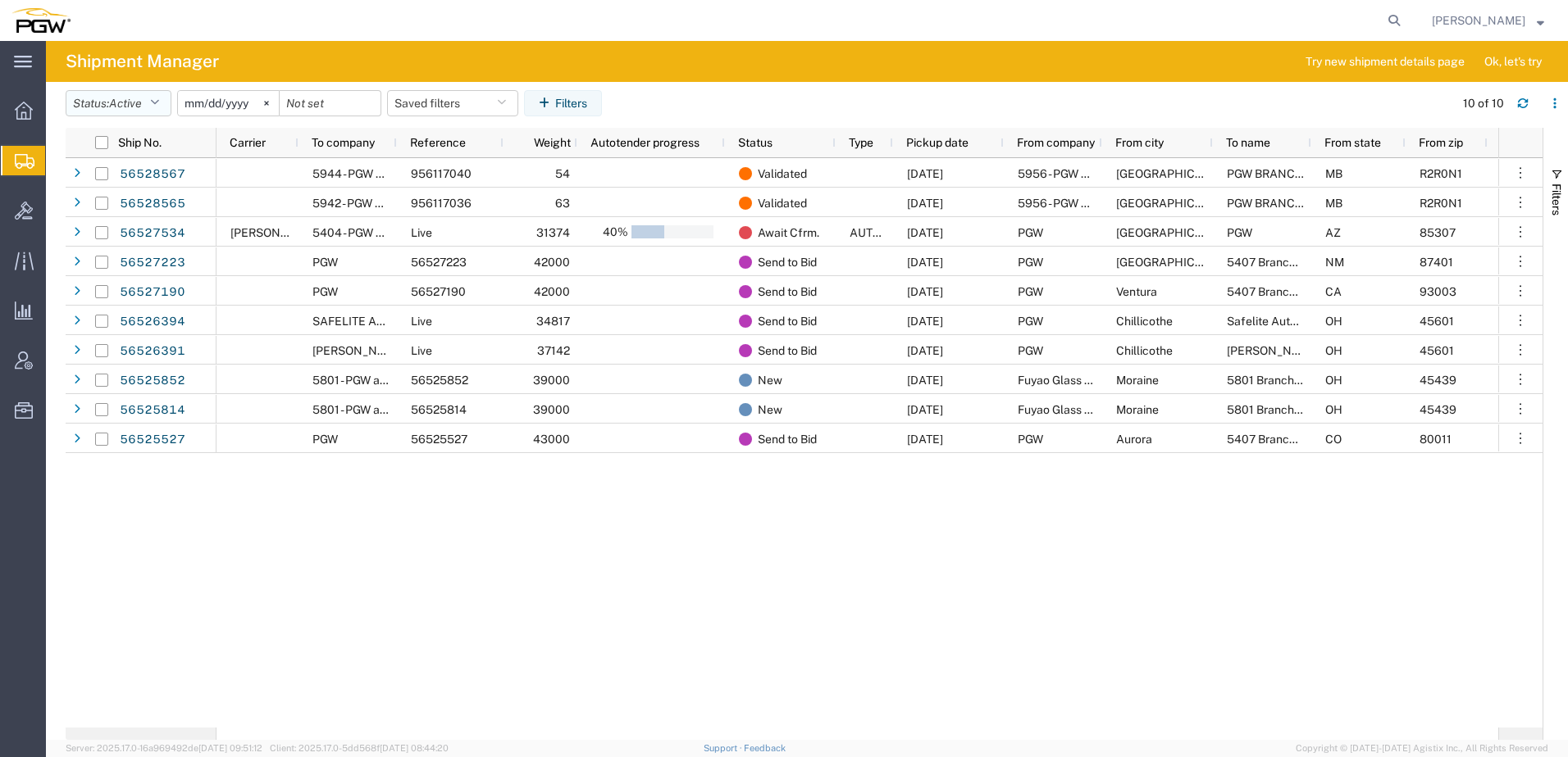
click at [159, 105] on icon "button" at bounding box center [154, 103] width 9 height 11
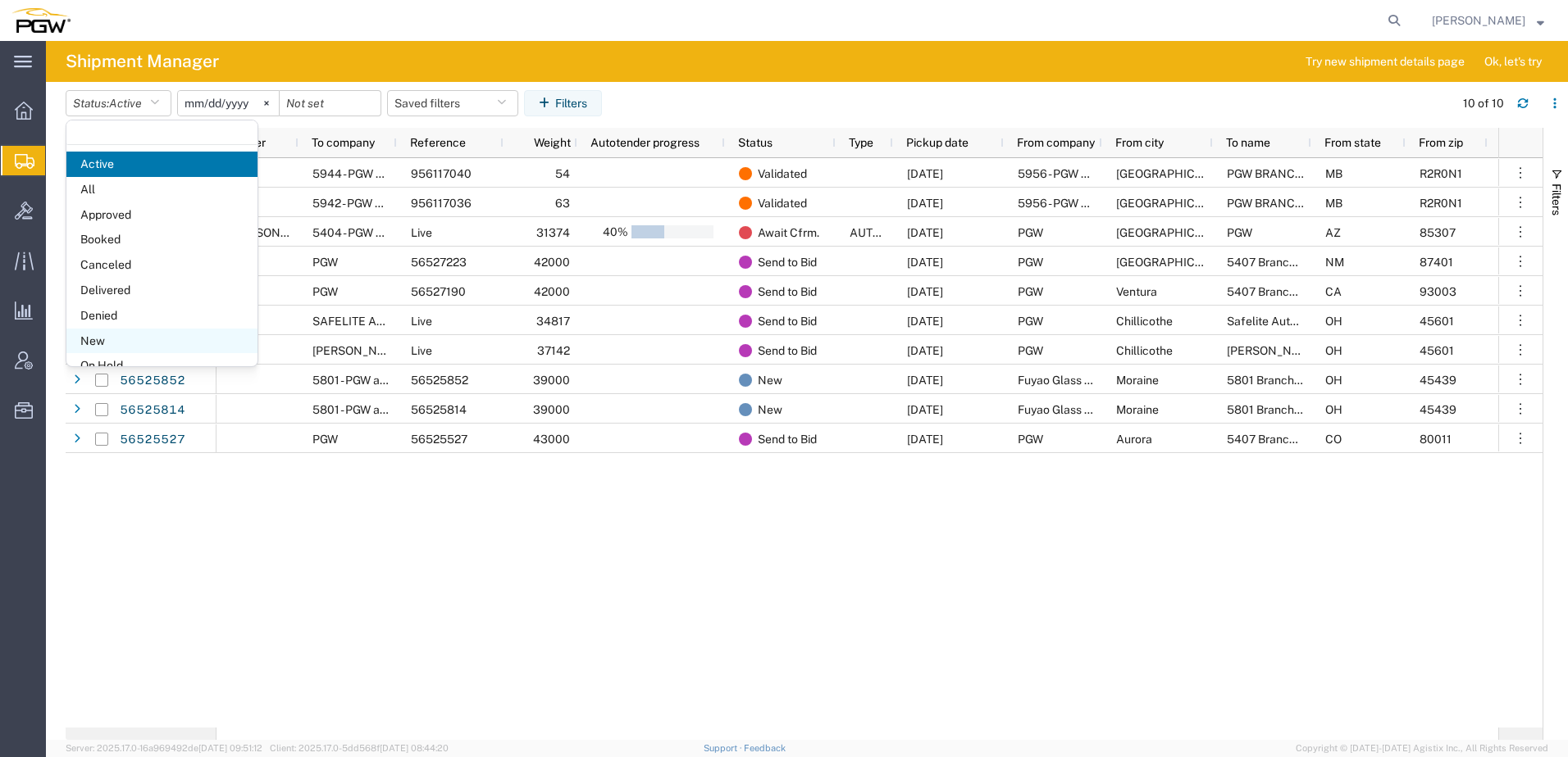
click at [104, 338] on span "New" at bounding box center [162, 341] width 191 height 25
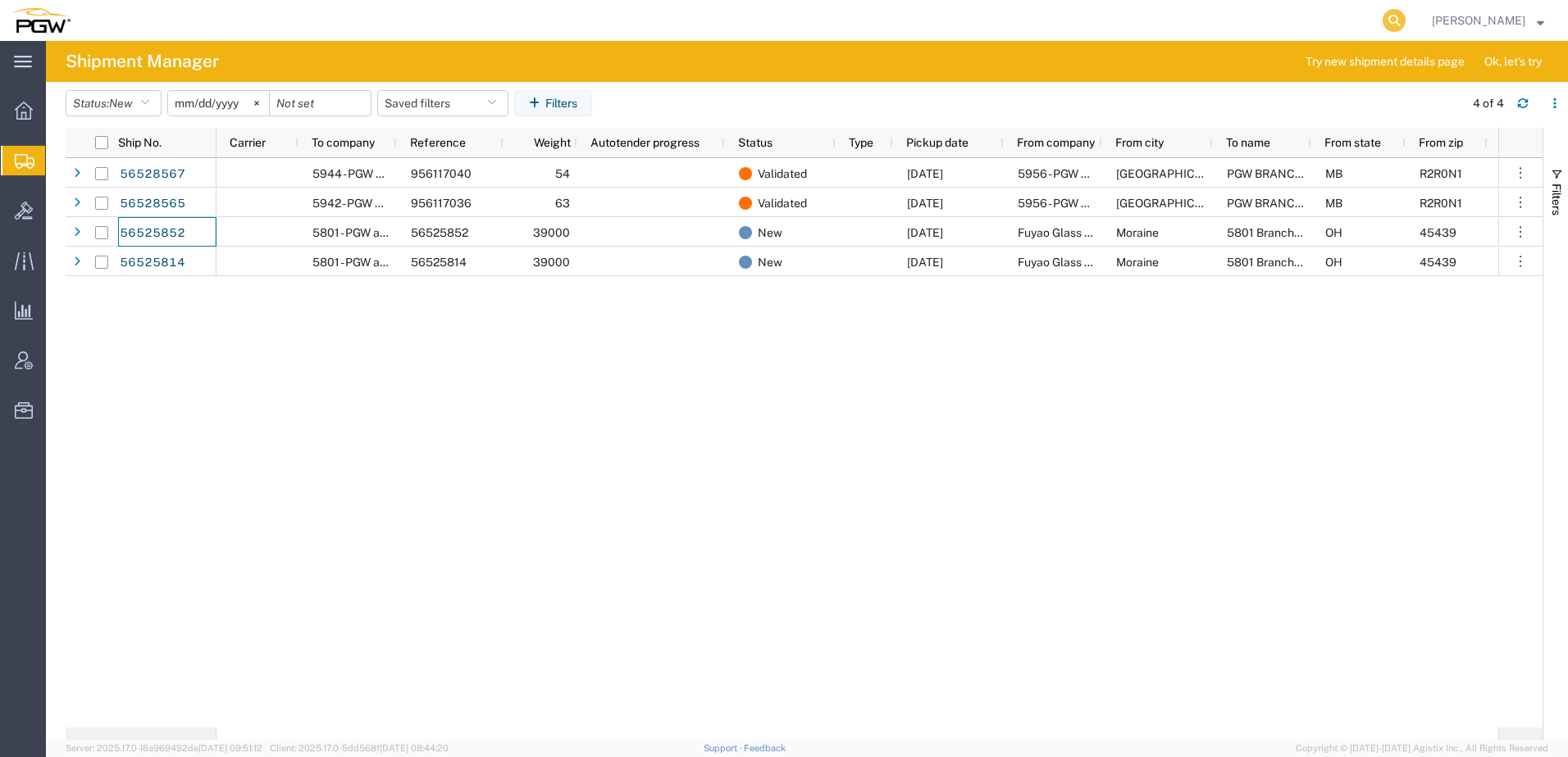
click at [1403, 15] on icon at bounding box center [1394, 20] width 23 height 23
click at [1007, 22] on input "search" at bounding box center [1132, 20] width 499 height 39
paste input "56525814"
type input "56525814"
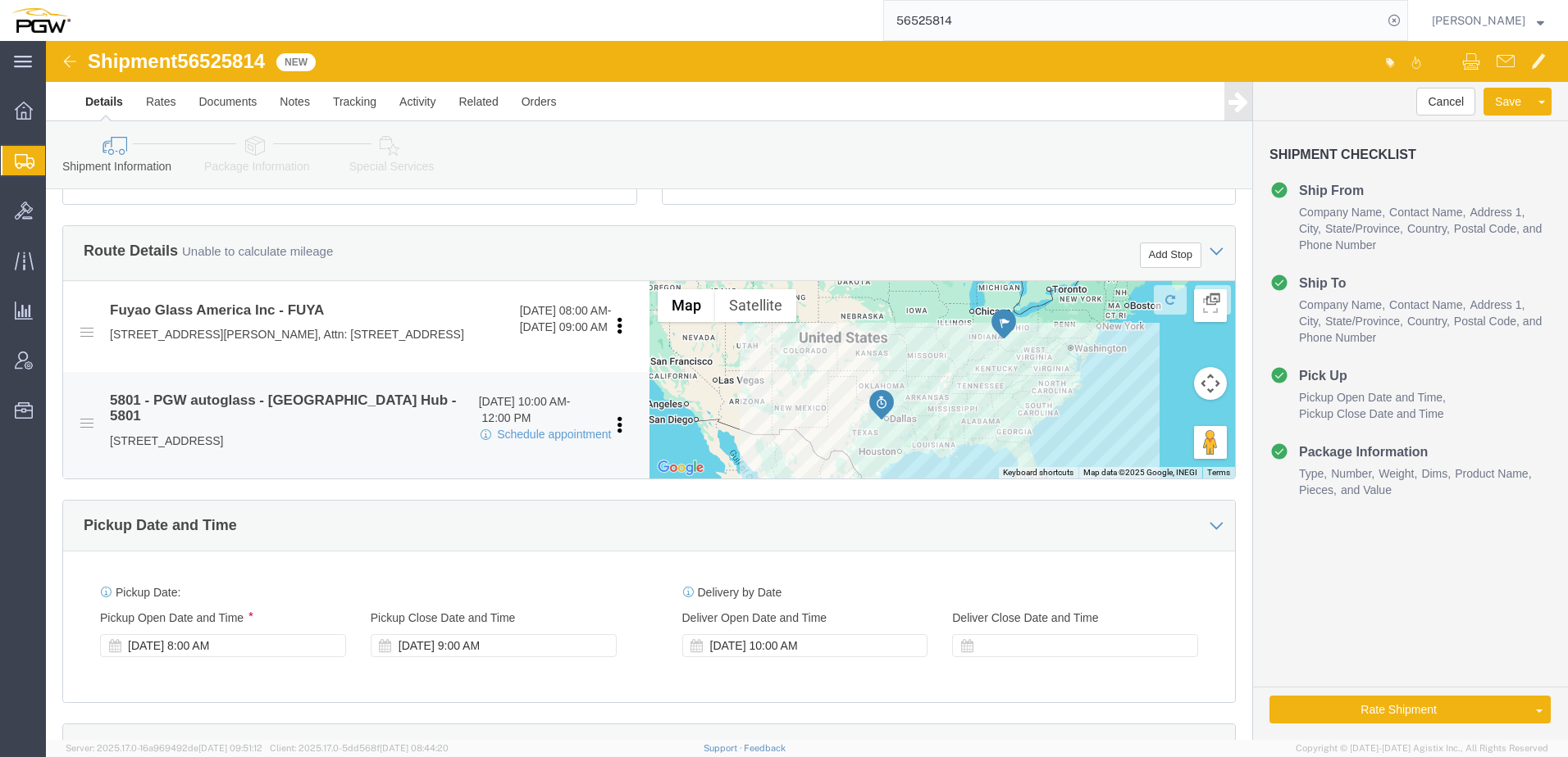
scroll to position [574, 0]
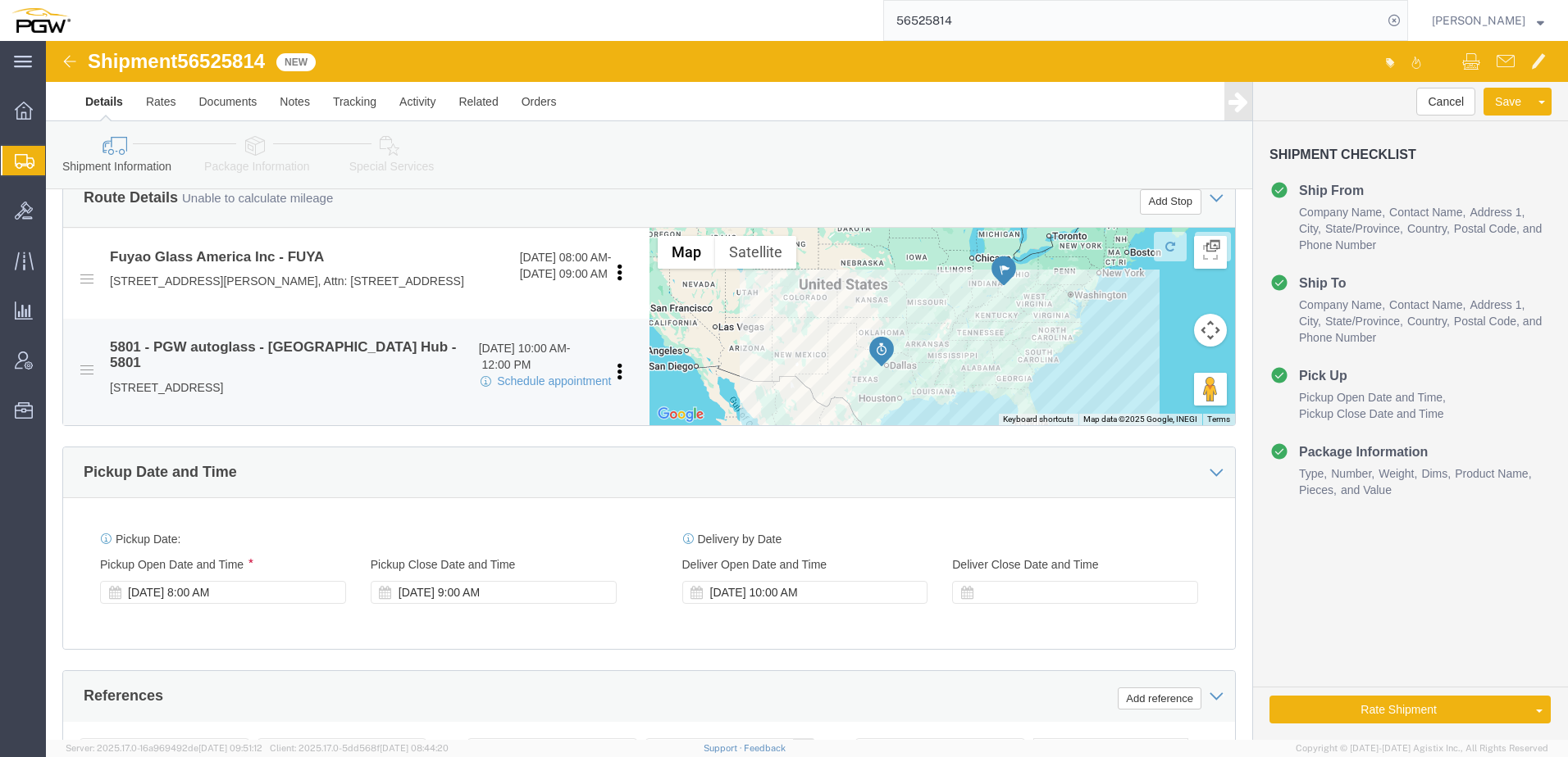
select select
select select "62891"
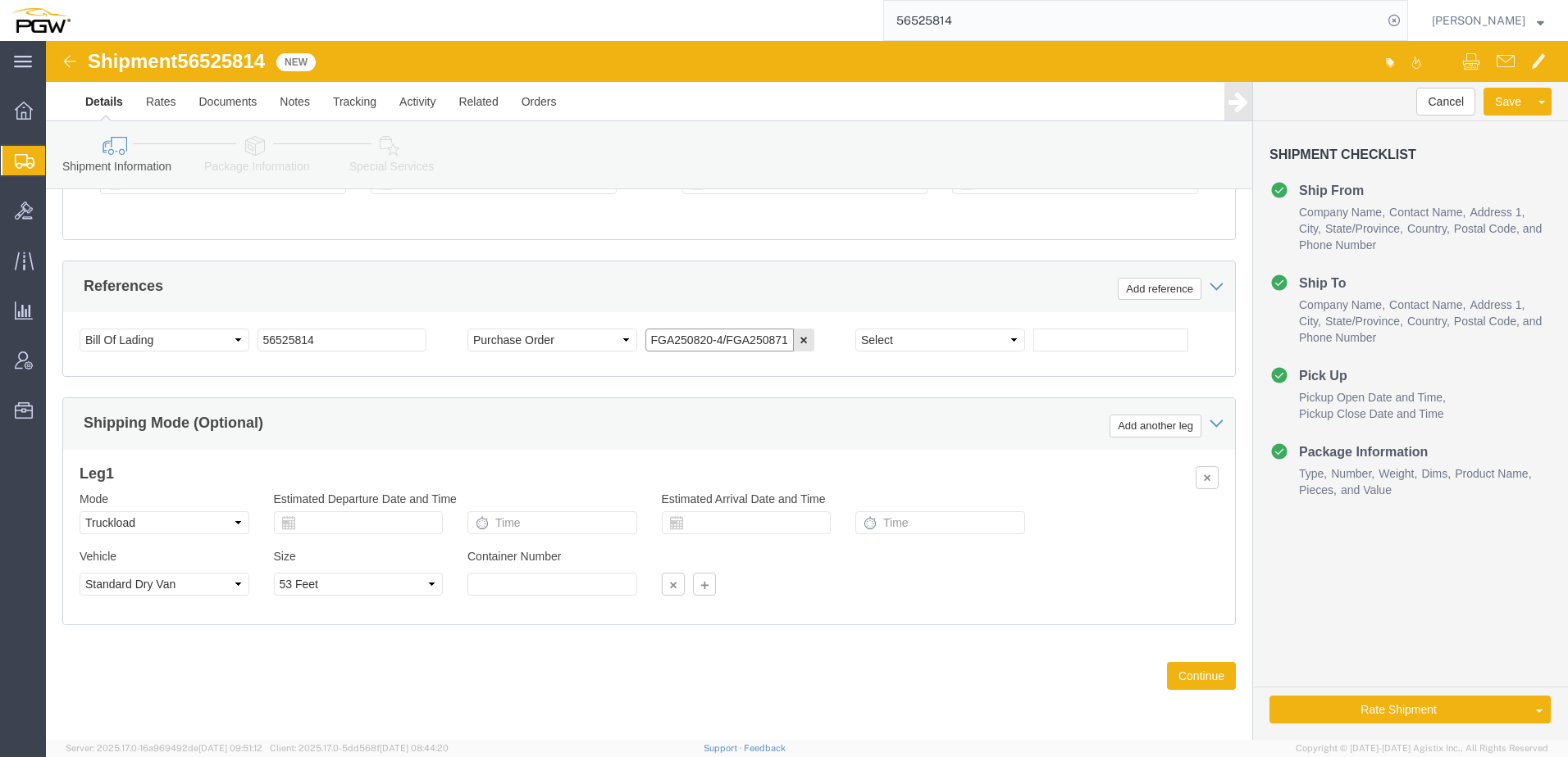
scroll to position [0, 88]
drag, startPoint x: 600, startPoint y: 302, endPoint x: 968, endPoint y: 287, distance: 368.3
click div "Select Account Type Activity ID Airline Appointment Number ASN Batch Request # …"
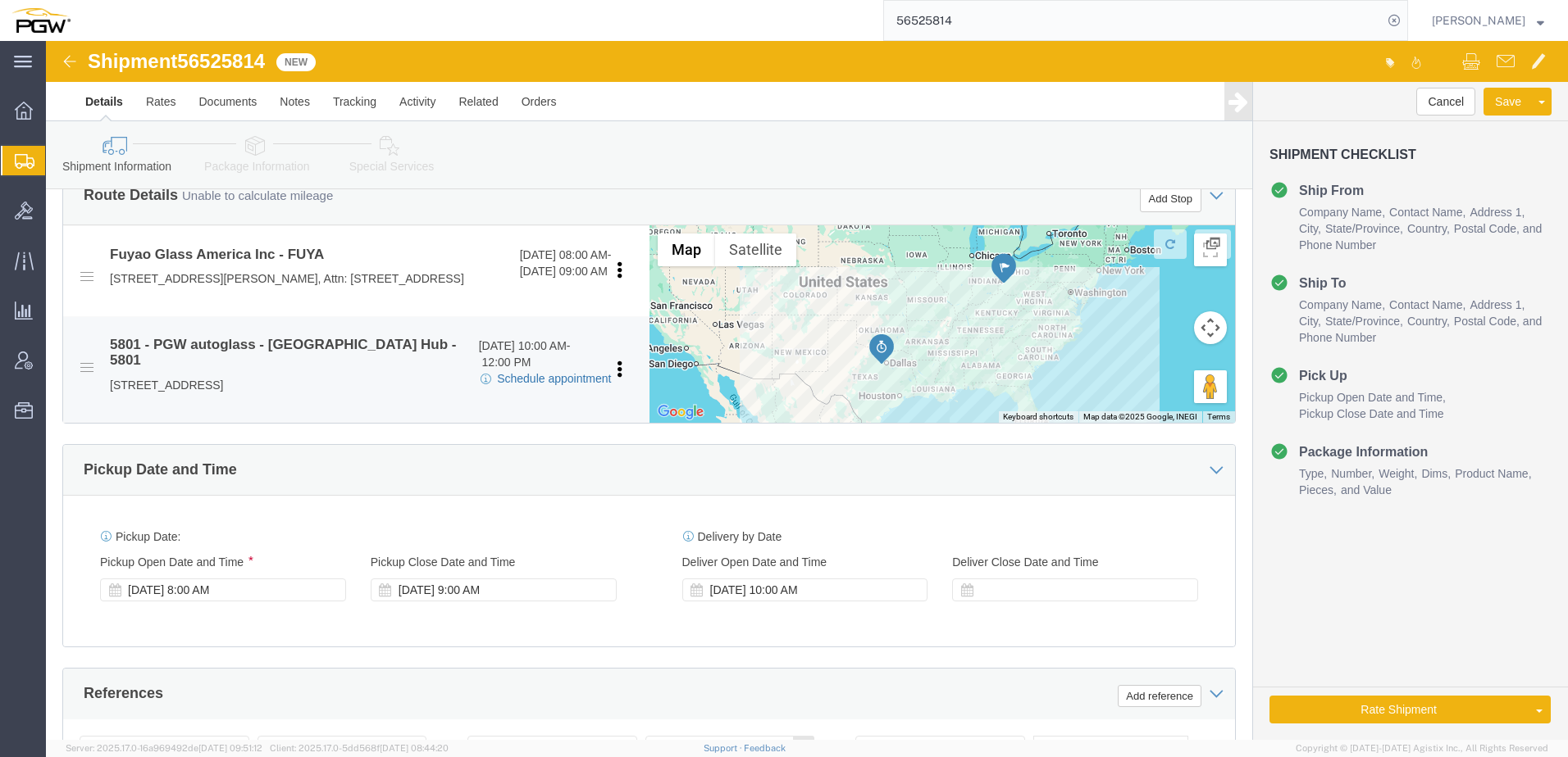
scroll to position [0, 0]
click link "Schedule appointment"
select select
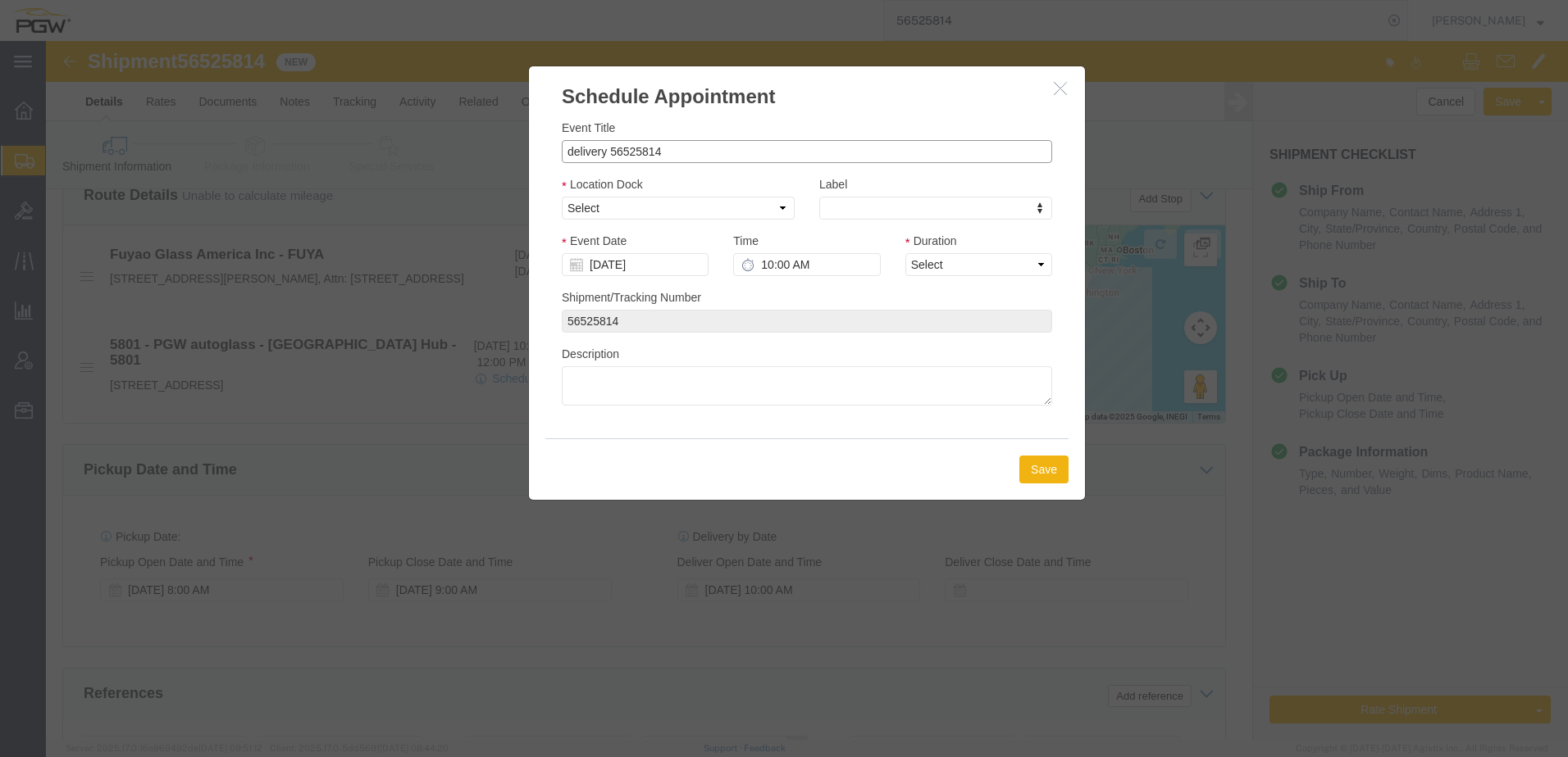
click input "delivery 56525814"
paste input "FGA250820-4/FGA250871-7/FGA250975-5"
drag, startPoint x: 561, startPoint y: 112, endPoint x: -209, endPoint y: -52, distance: 787.3
click html "Shipment 56525814 New Details Rates Documents Notes Tracking Activity Related O…"
type input "Fuyao-56525814-FGA250820-4/FGA250871-7/FGA250975-5"
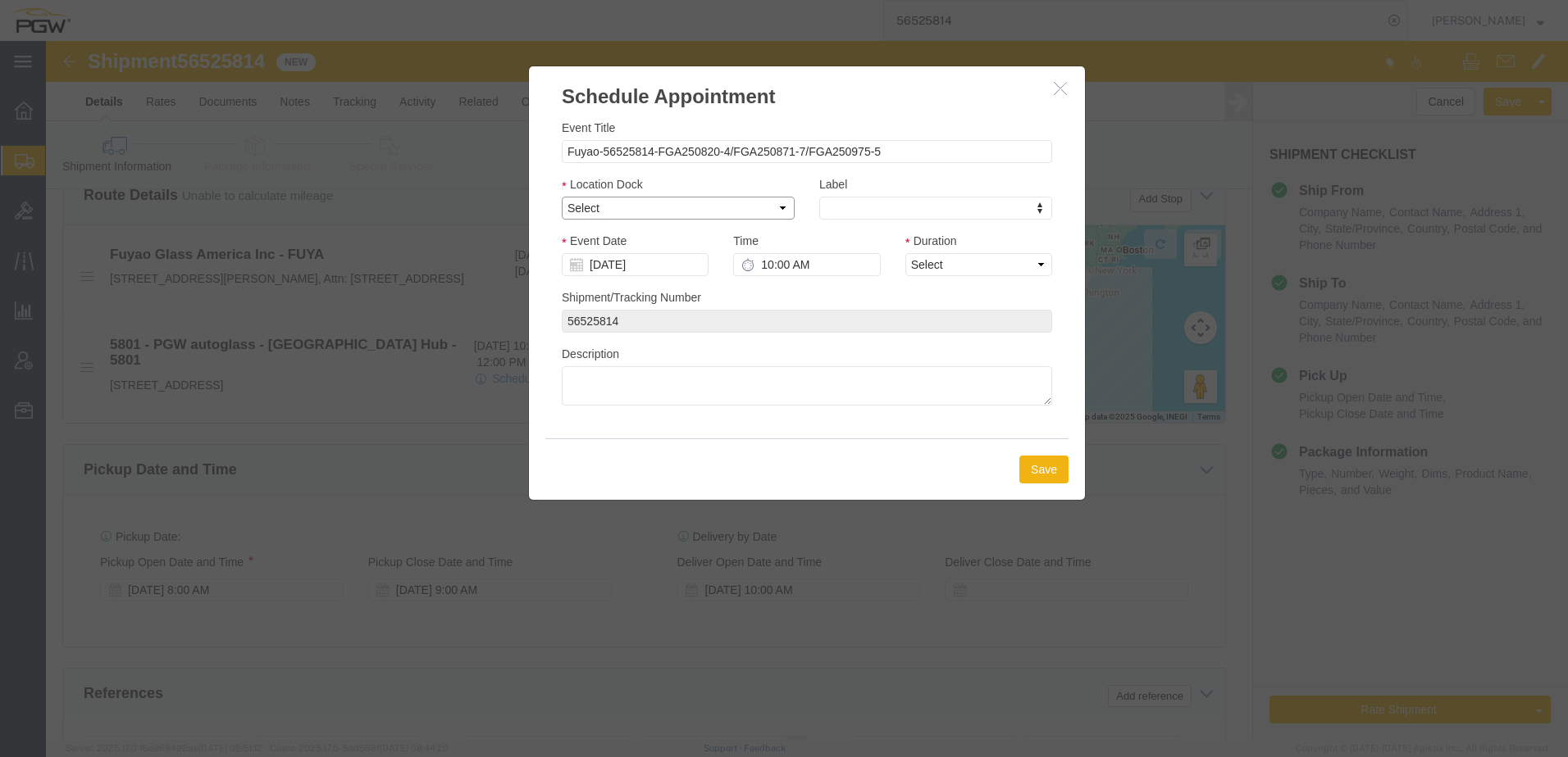
click select "Select 5801 - PGW autoglass - Fort Worth Hub 5801 - Inbound 5801 - Outbound"
select select "1"
click select "Select 5801 - PGW autoglass - Fort Worth Hub 5801 - Inbound 5801 - Outbound"
click select "Select 15 min 30 min 45 min 1 hr 2 hr 3 hr 4 hr"
select select "60"
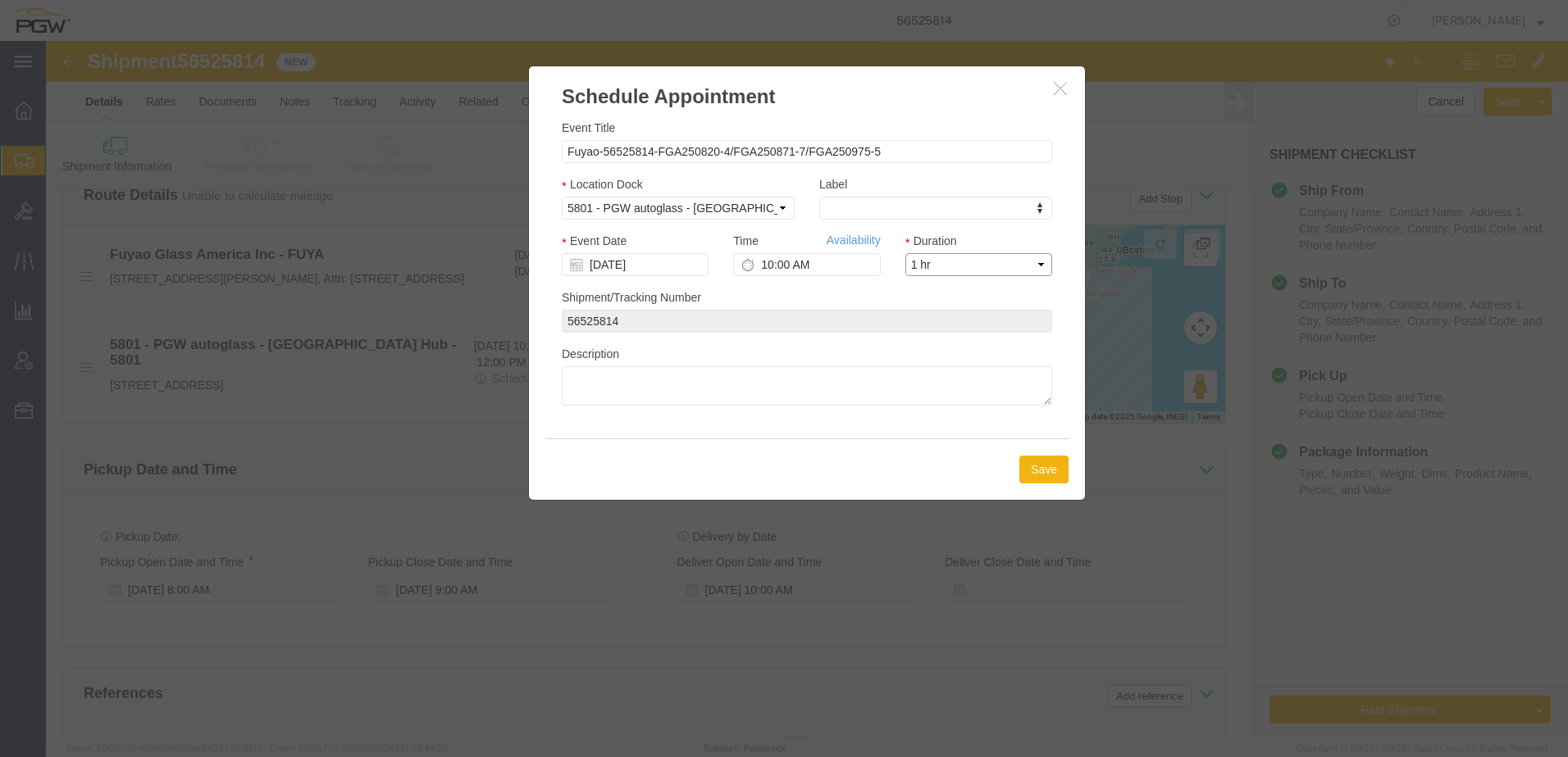
click select "Select 15 min 30 min 45 min 1 hr 2 hr 3 hr 4 hr"
click input "08/20/2025"
click td "22"
type input "08/22/2025"
click button "Save"
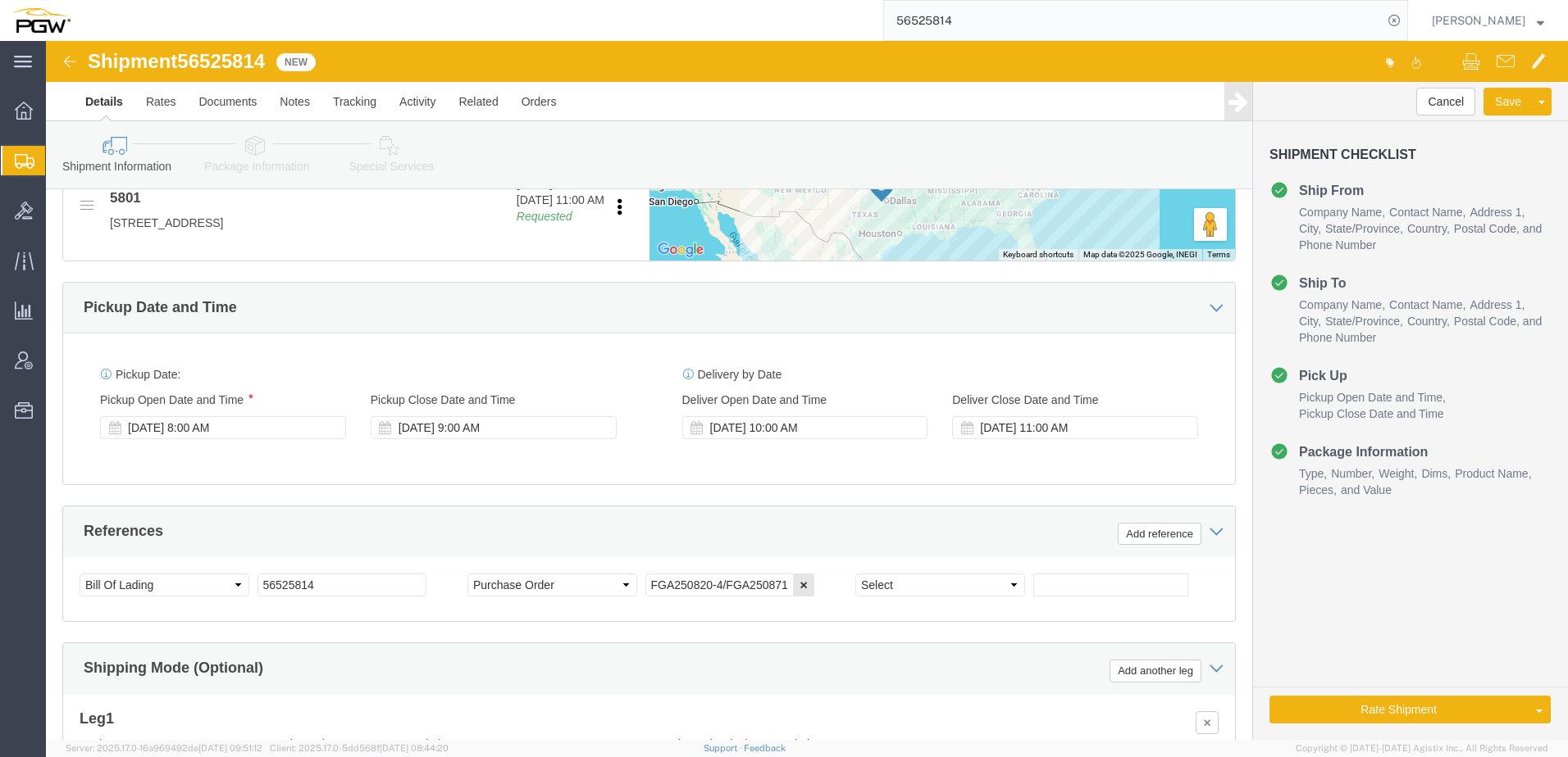
scroll to position [740, 0]
click link "Rate And Autotender"
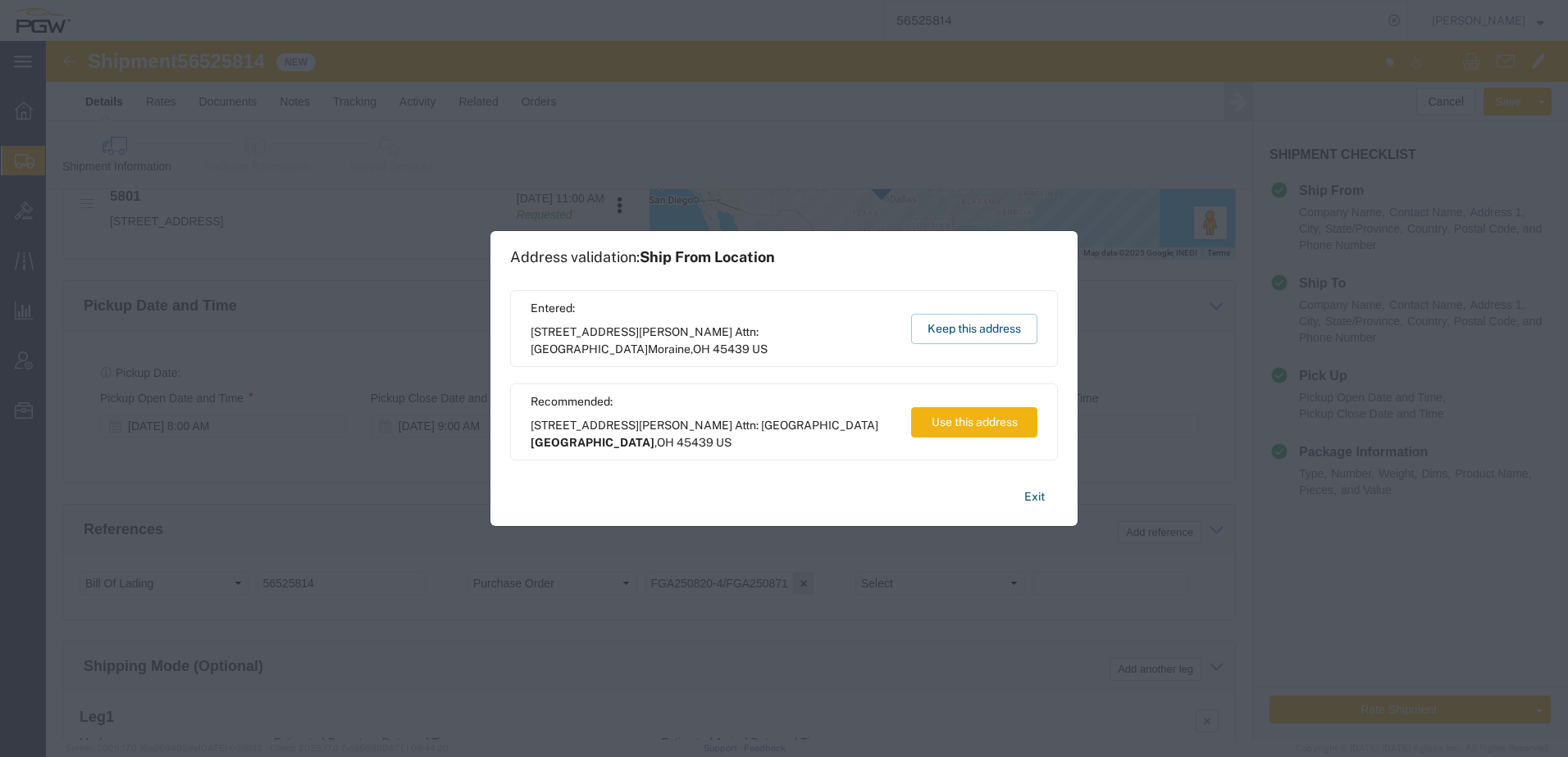
click at [950, 310] on div "Entered: 2801 W Stroop Rd Attn: 2601 ARG Warehouse Moraine , OH 45439 US Keep t…" at bounding box center [784, 329] width 548 height 77
click at [947, 323] on button "Keep this address" at bounding box center [974, 329] width 126 height 31
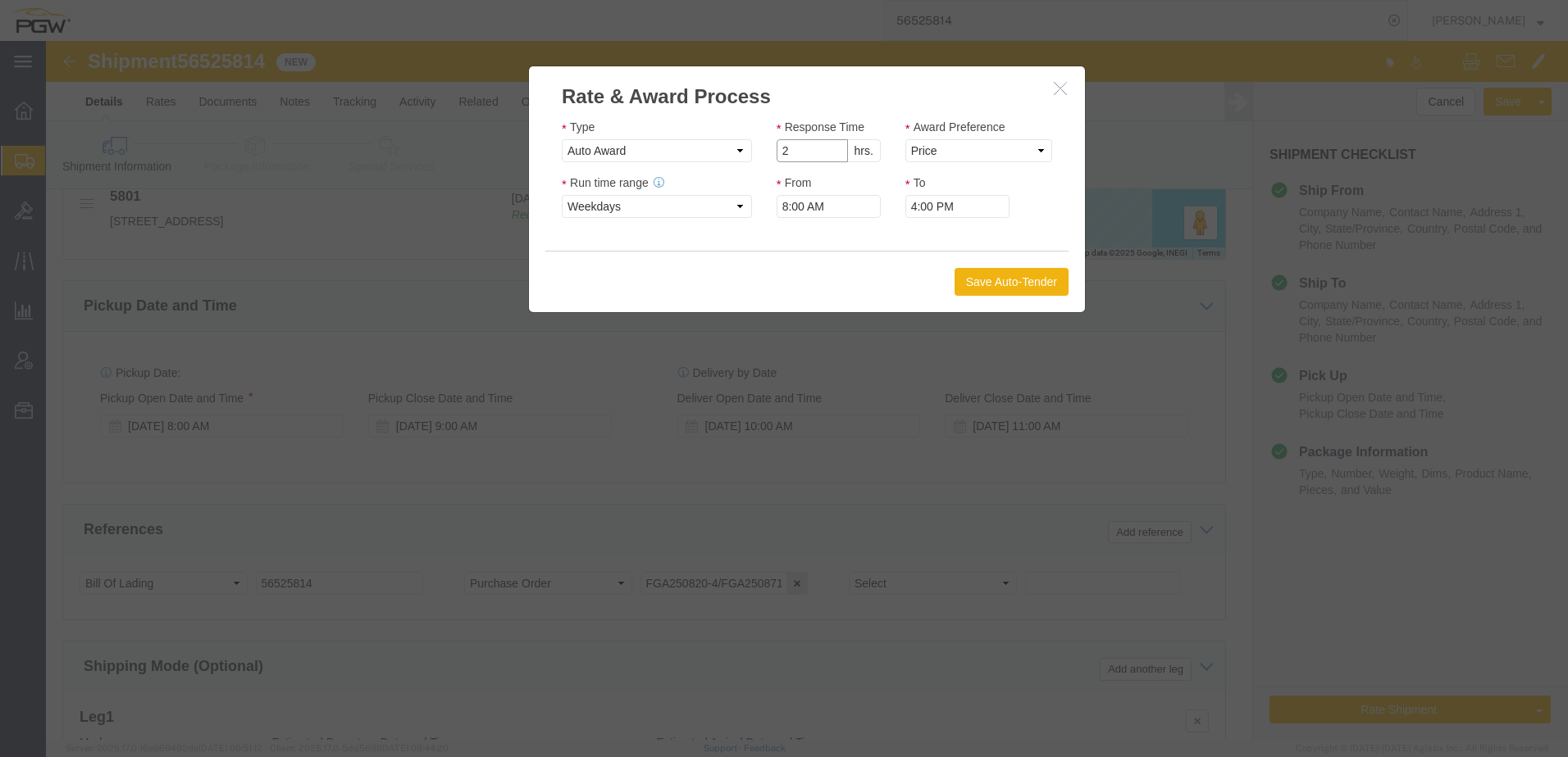
click input "2"
type input "1"
click input "1"
drag, startPoint x: 919, startPoint y: 113, endPoint x: 911, endPoint y: 115, distance: 8.2
click select "Price Carrier Rank"
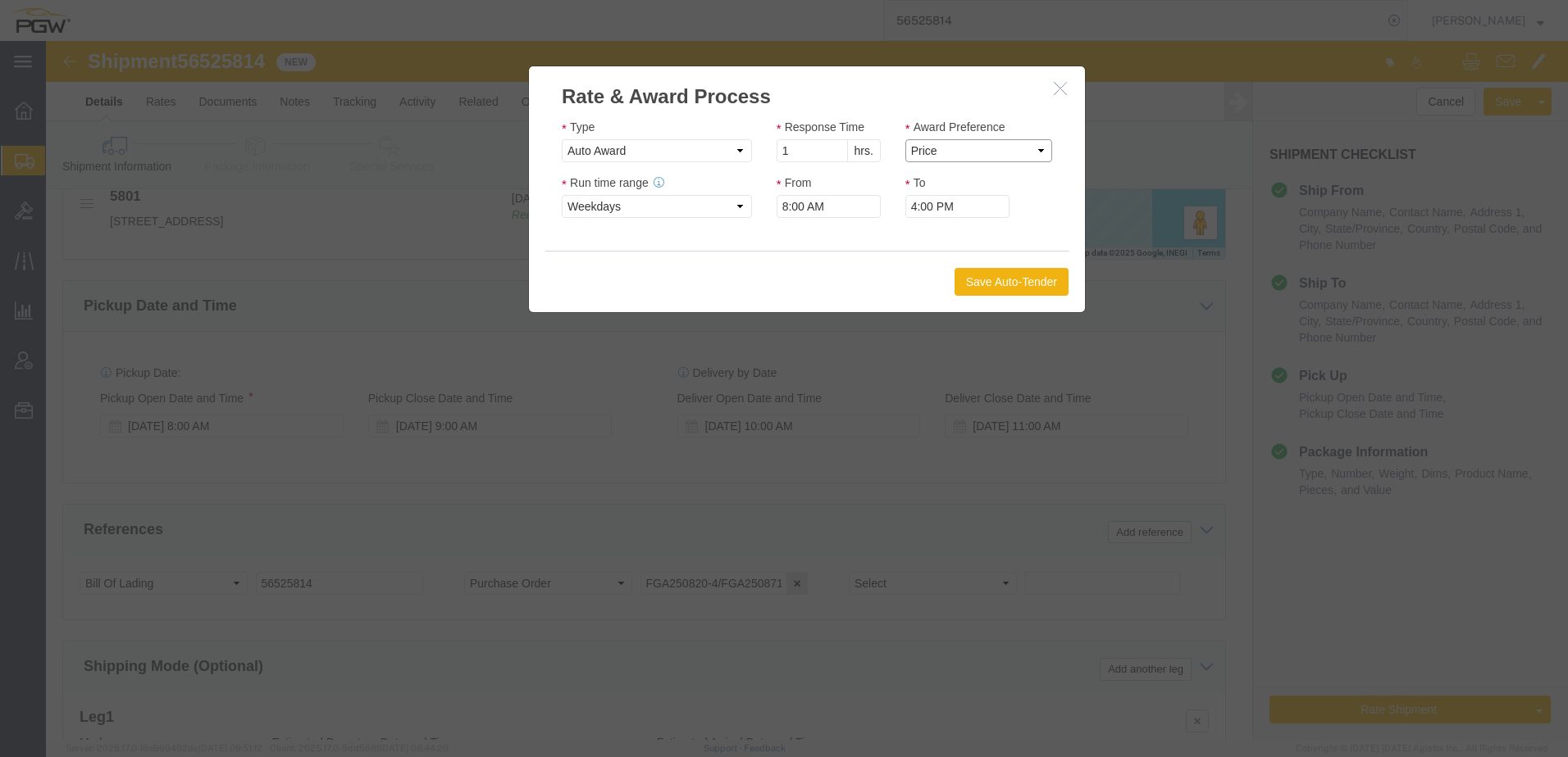
select select "LANE_RANK"
click select "Price Carrier Rank"
type input "2"
click input "2"
click button "Save Auto-Tender"
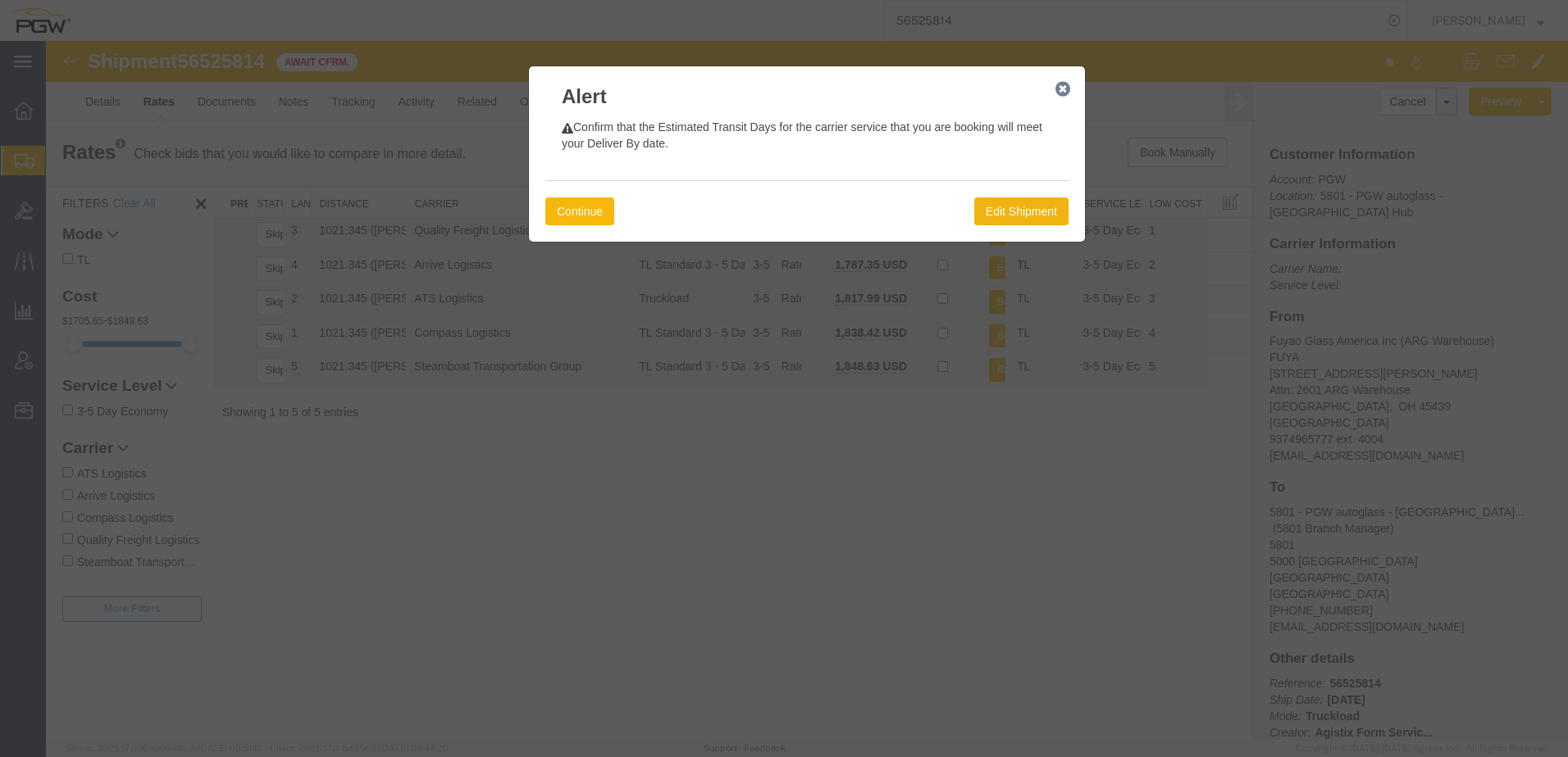
click at [585, 211] on button "Continue" at bounding box center [579, 211] width 69 height 28
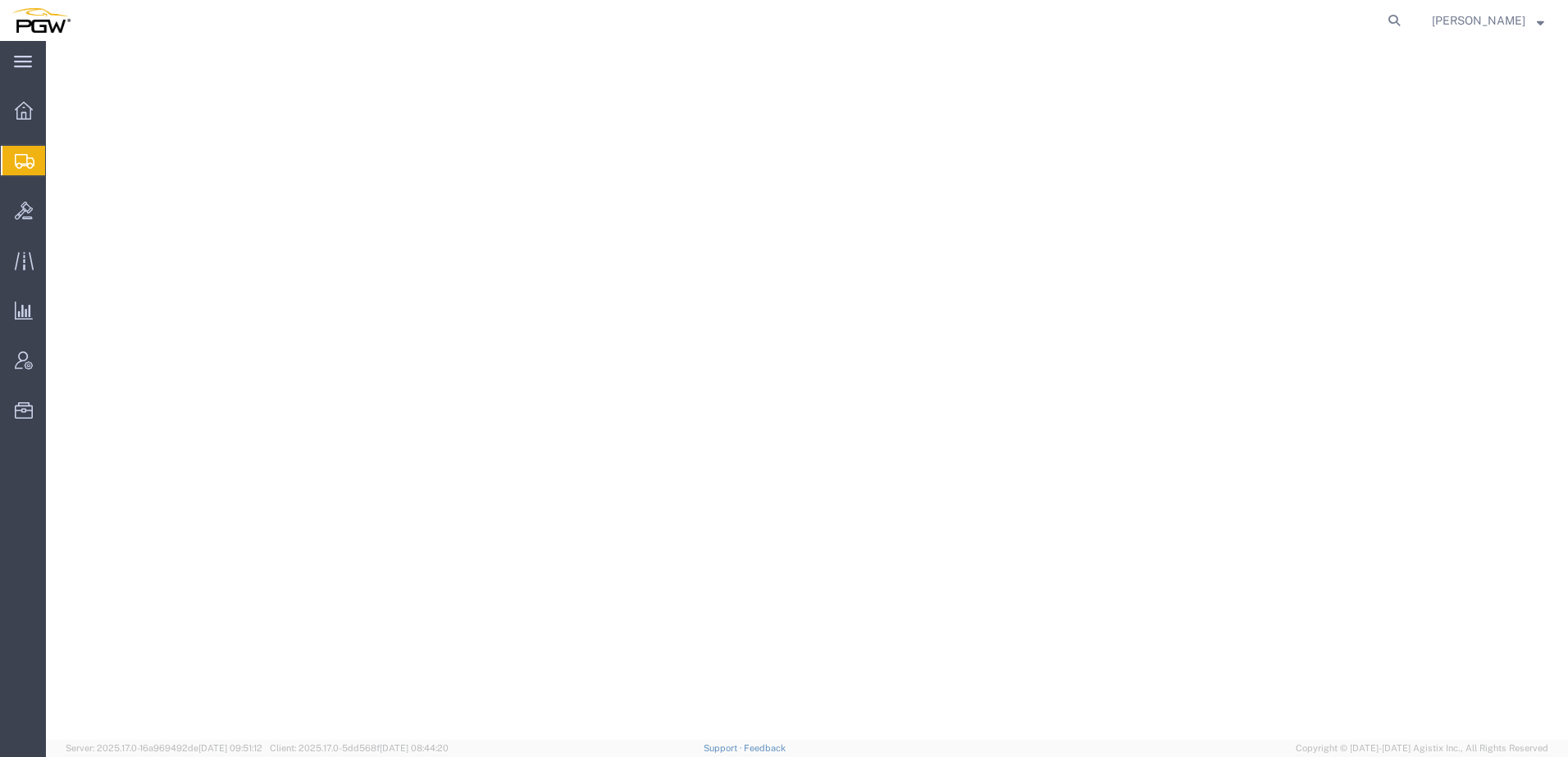
select select
select select "62891"
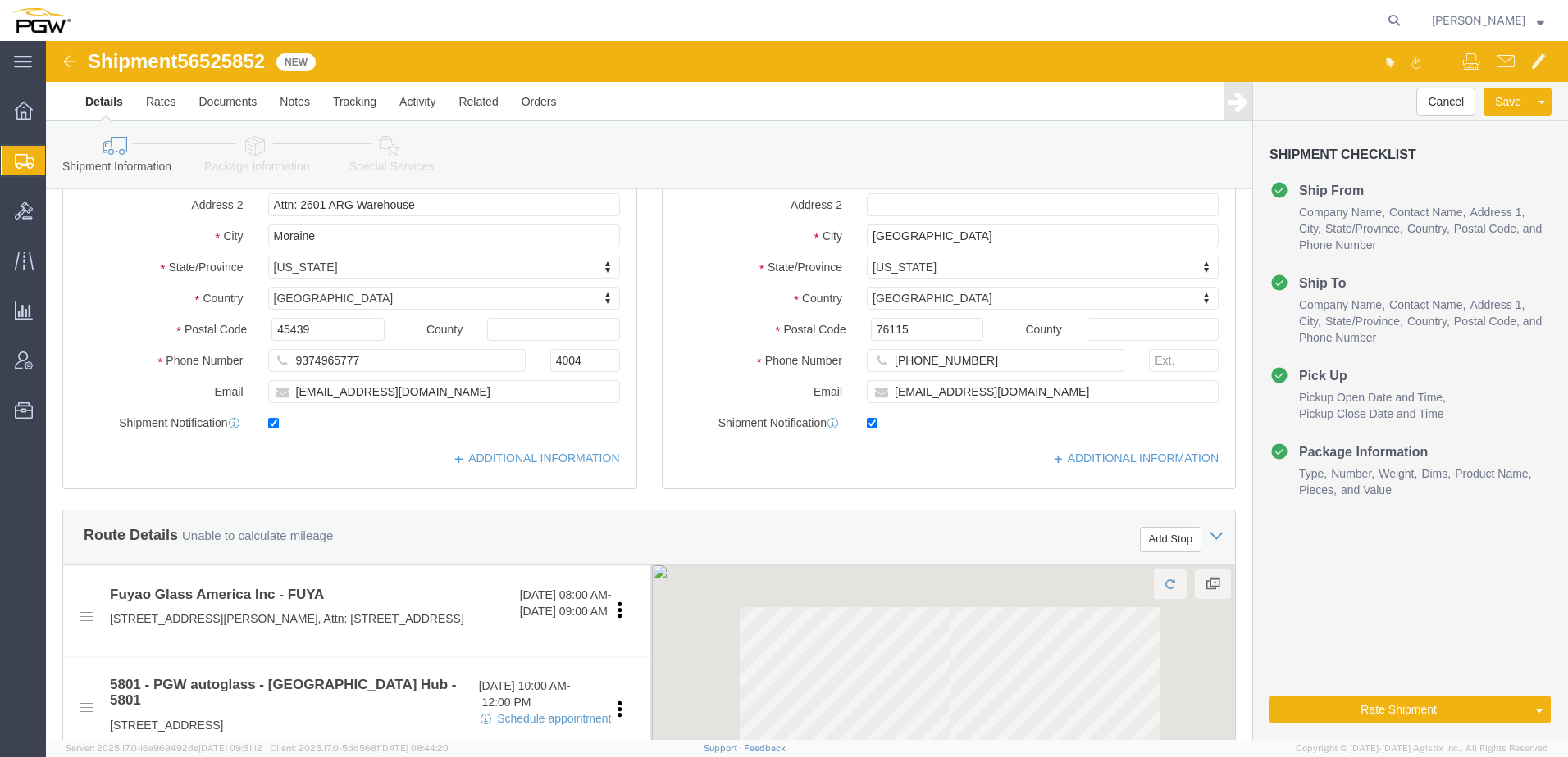
scroll to position [328, 0]
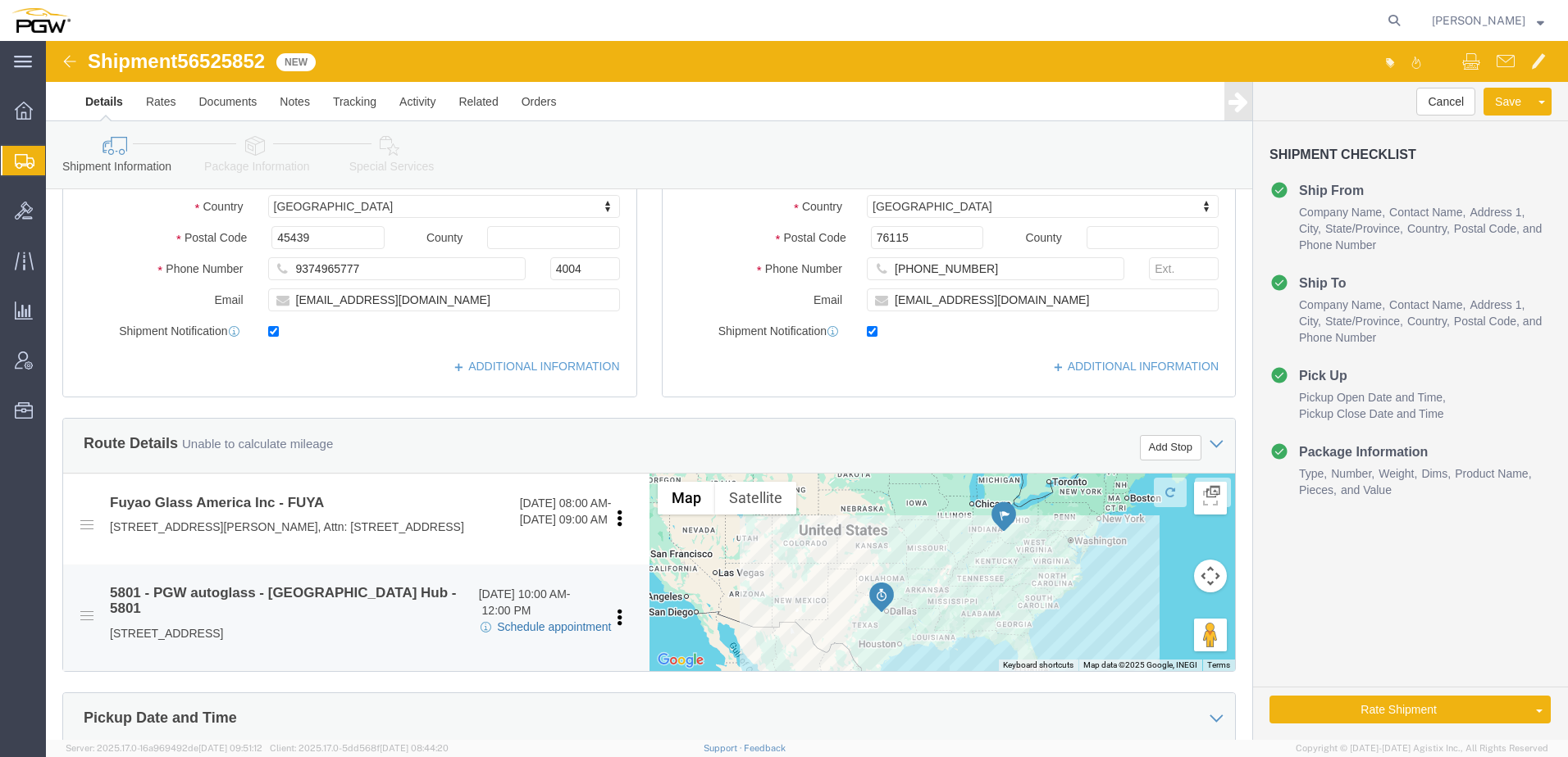
click link "Schedule appointment"
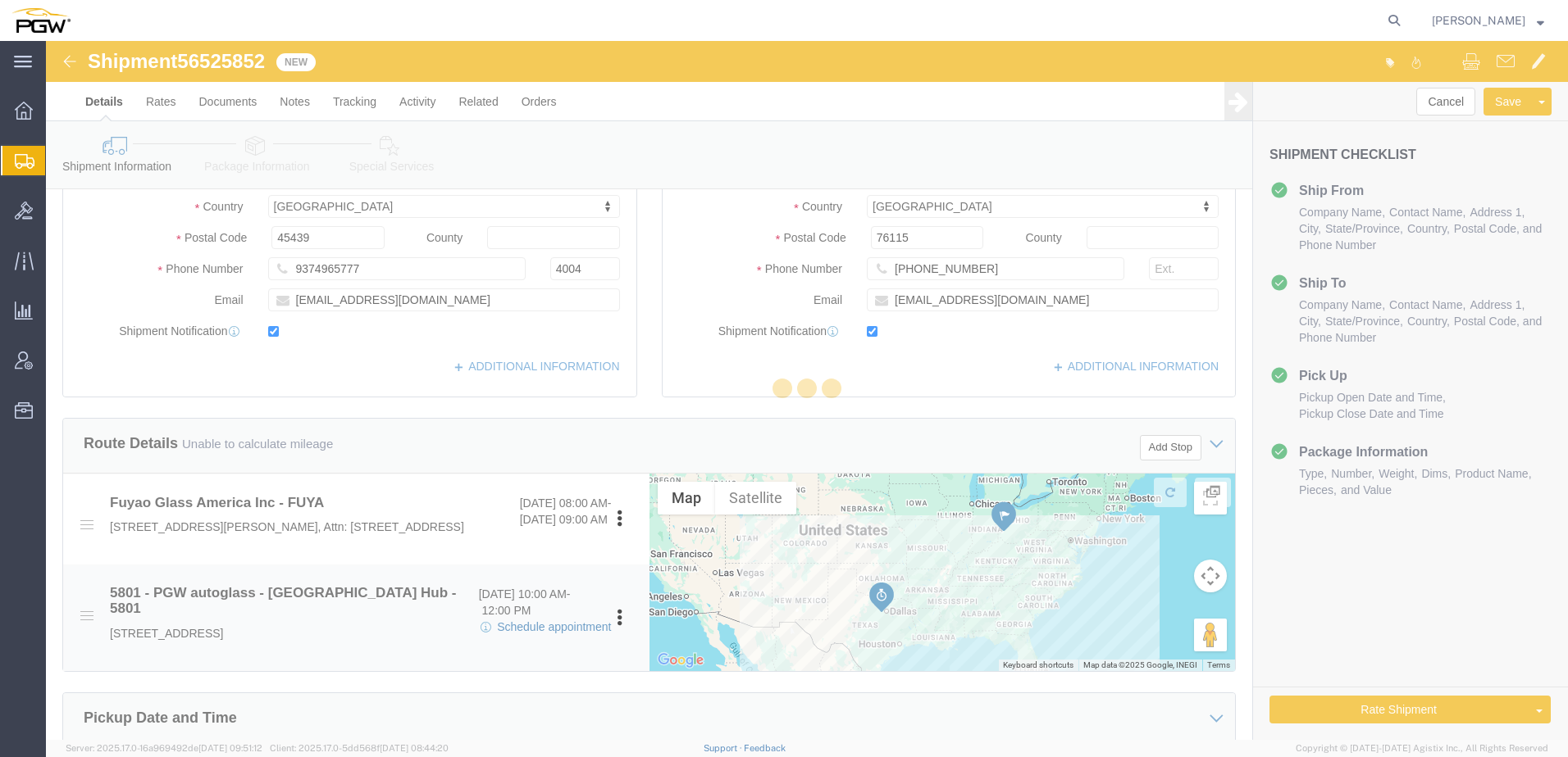
select select
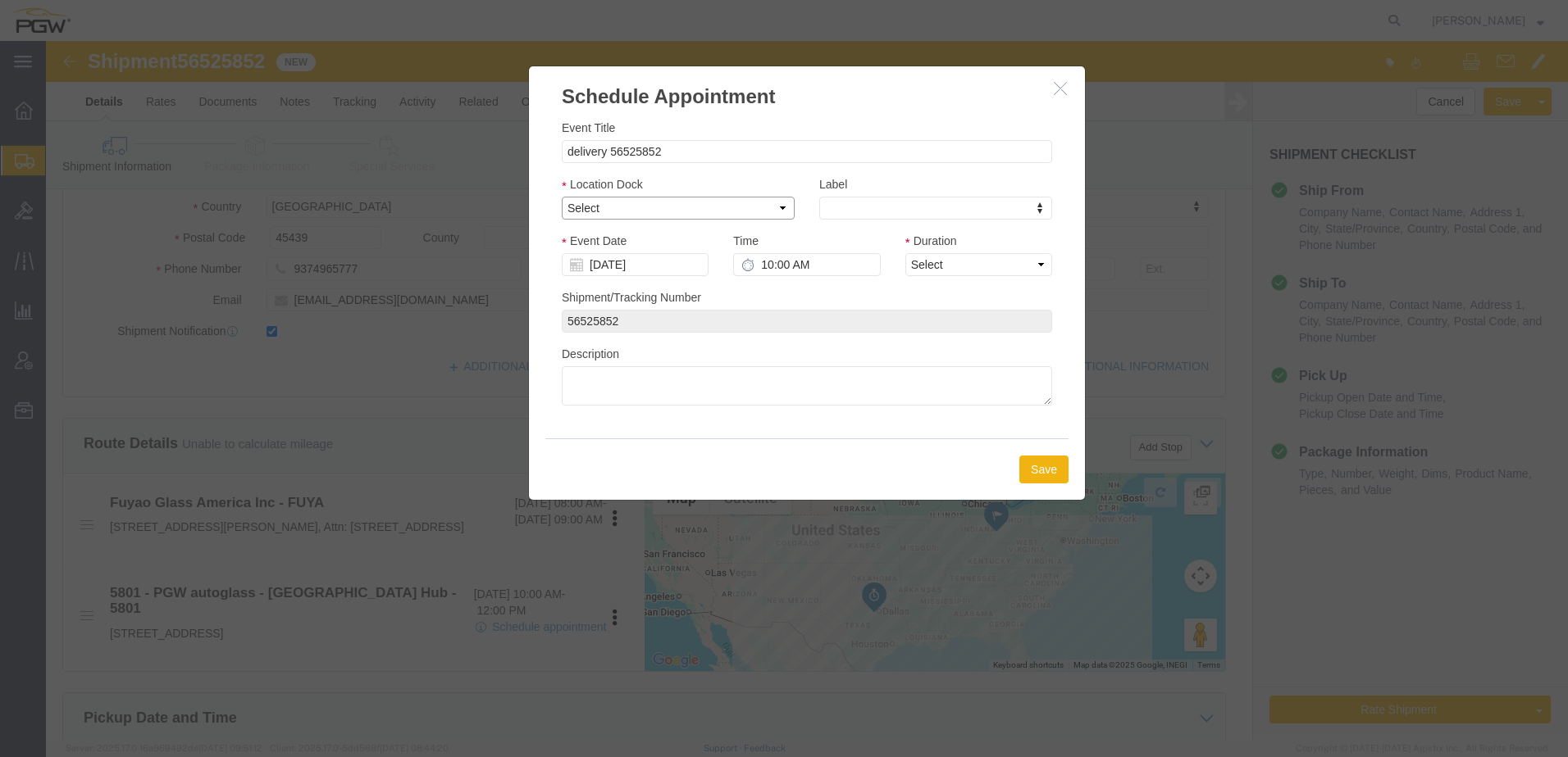
click select "Select 5801 - PGW autoglass - Fort Worth Hub 5801 - Inbound 5801 - Outbound"
select select "1"
click select "Select 5801 - PGW autoglass - Fort Worth Hub 5801 - Inbound 5801 - Outbound"
click body "Shipment 56525852 New Details Rates Documents Notes Tracking Activity Related O…"
click td "22"
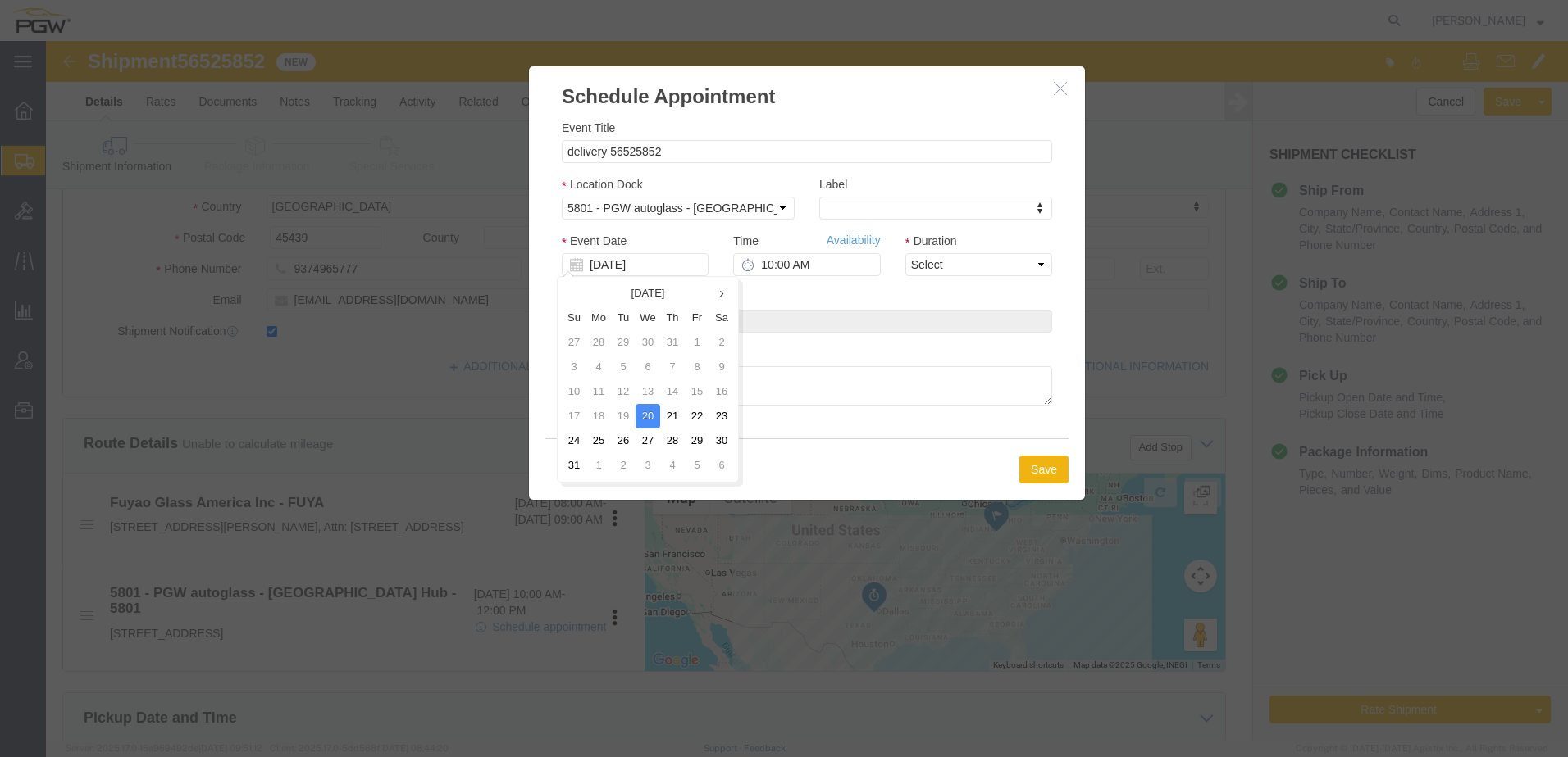
type input "08/22/2025"
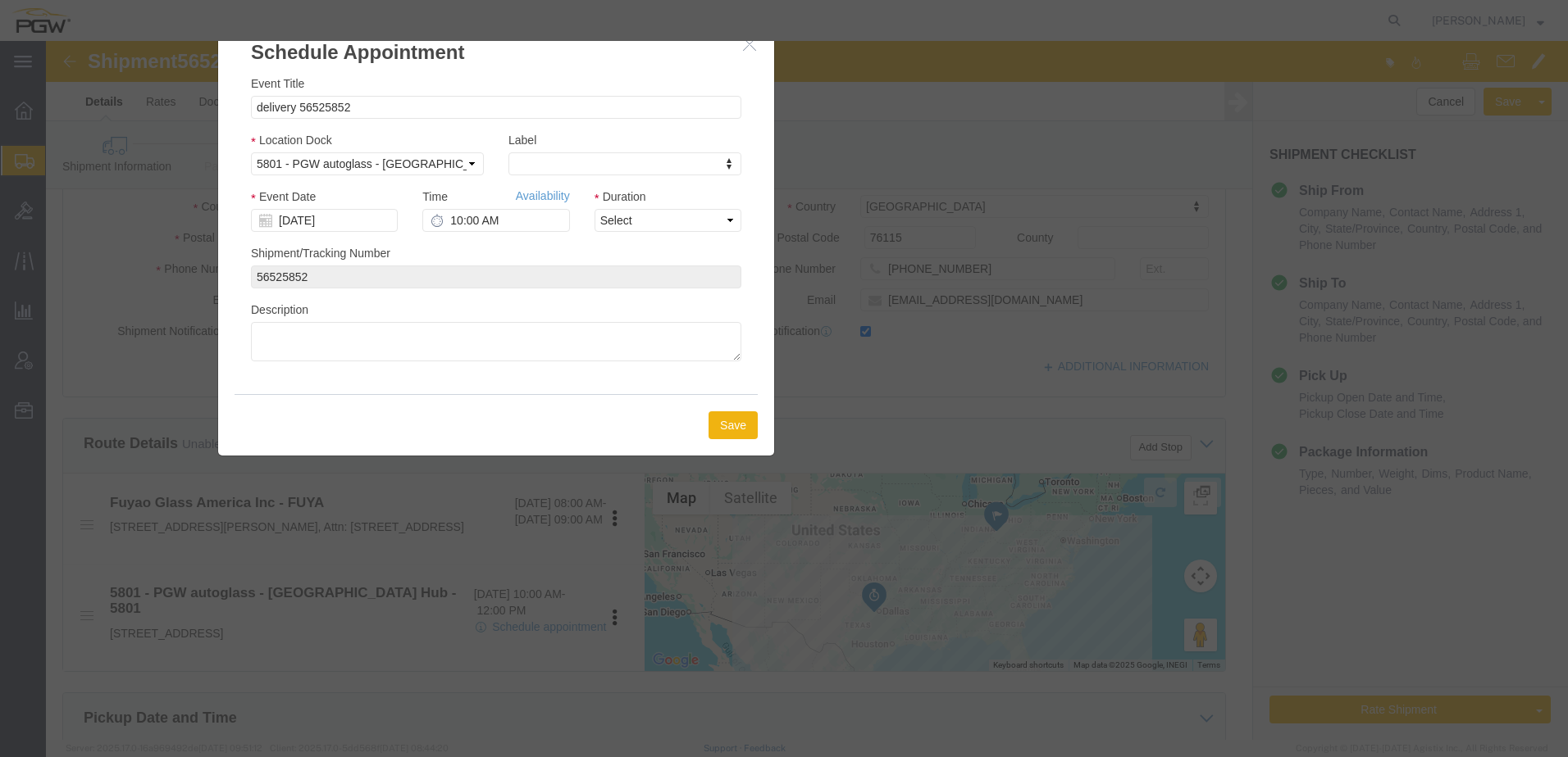
drag, startPoint x: 895, startPoint y: 47, endPoint x: 831, endPoint y: 111, distance: 90.5
click h3 "Schedule Appointment"
click div
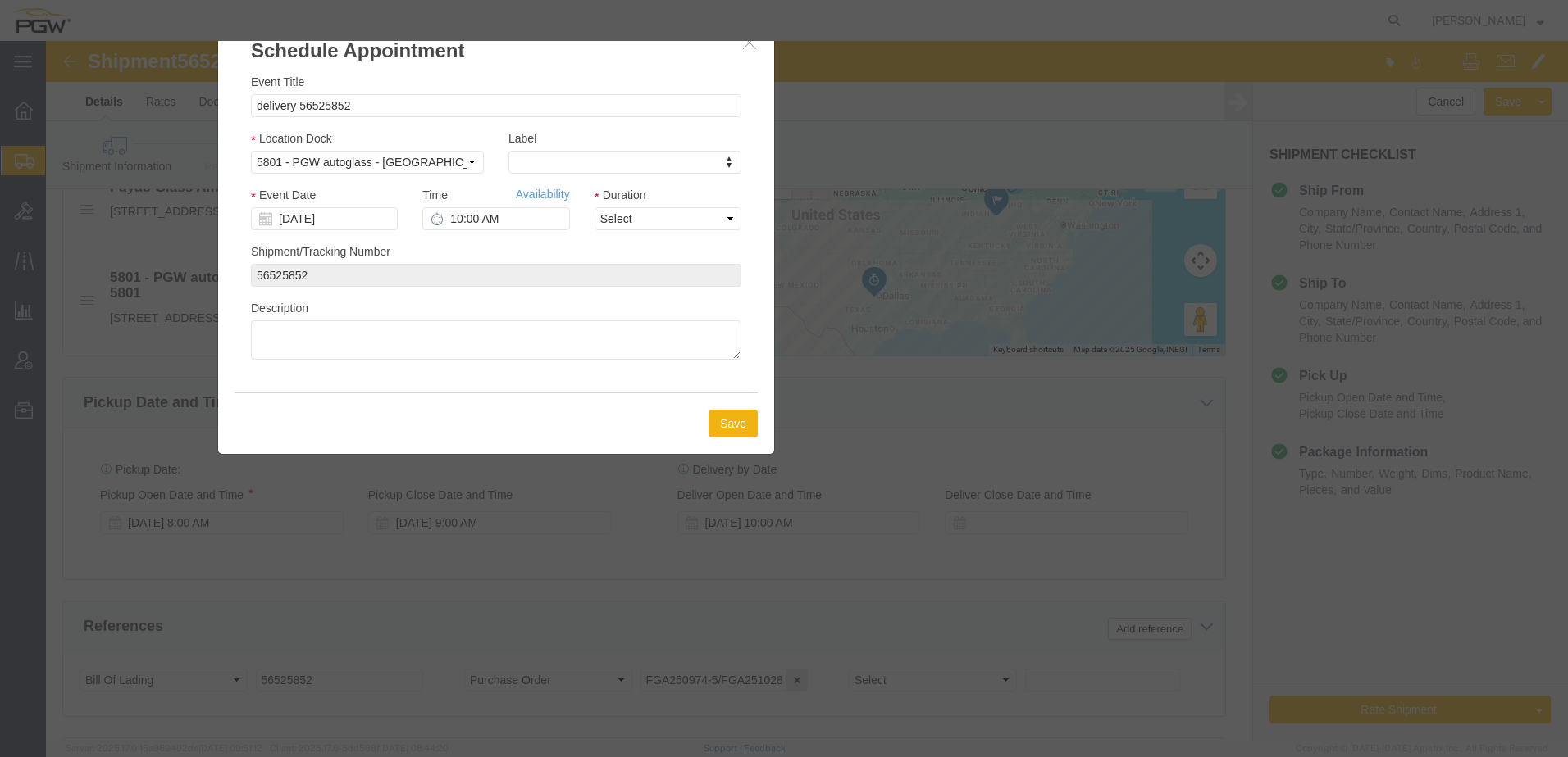
scroll to position [738, 0]
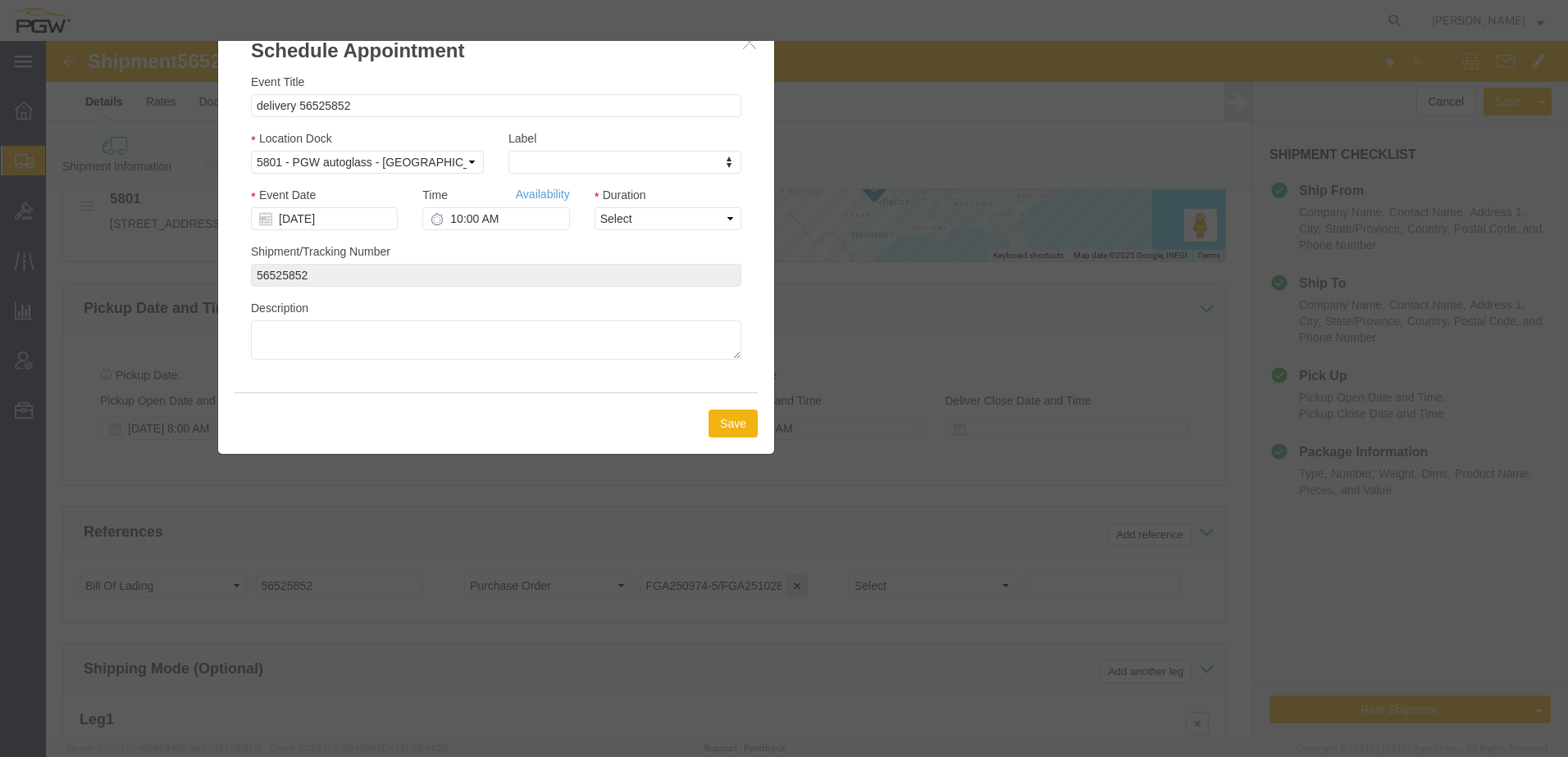
click button "button"
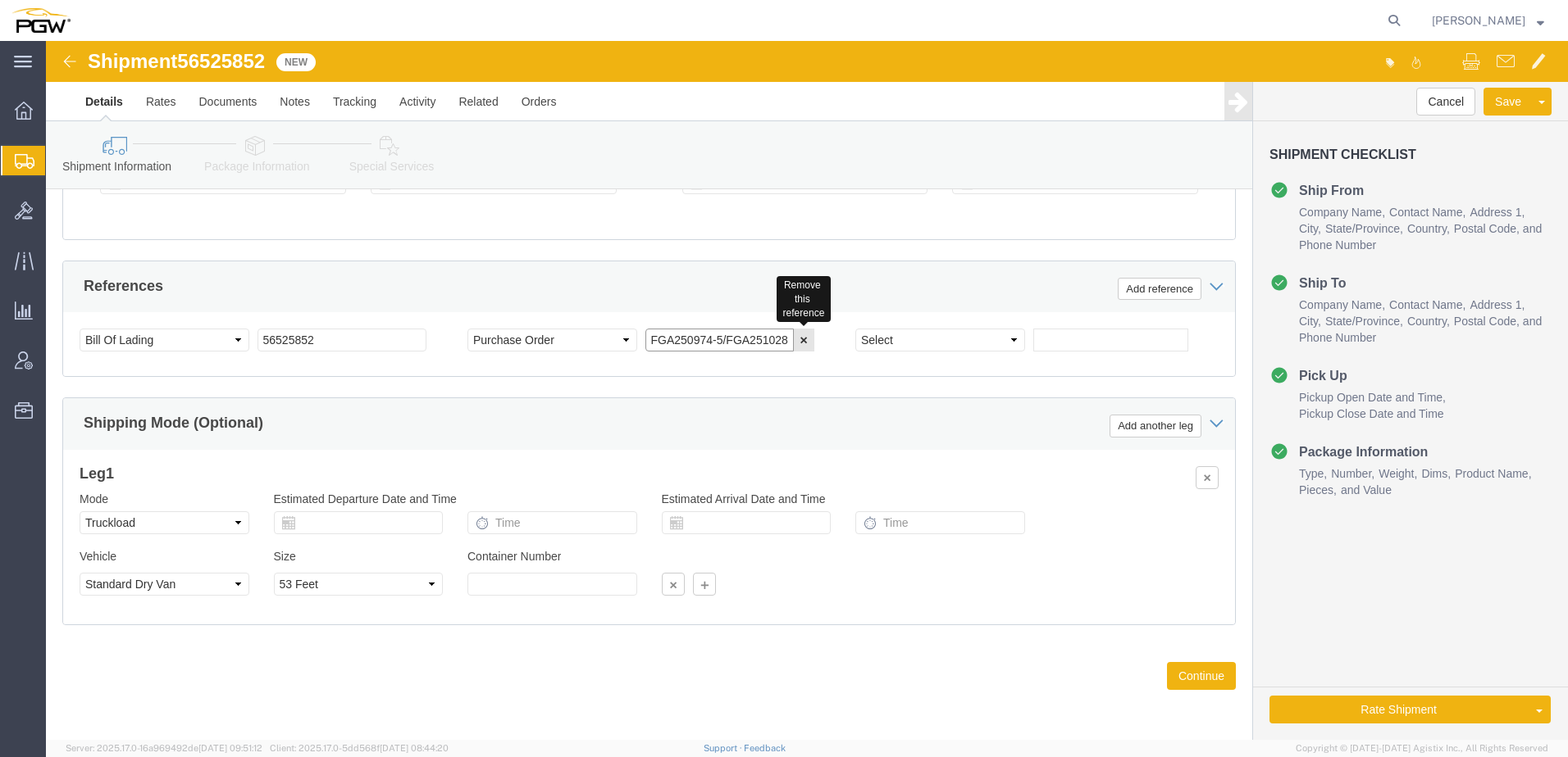
scroll to position [0, 162]
drag, startPoint x: 600, startPoint y: 298, endPoint x: 927, endPoint y: 299, distance: 327.0
click div "Select Account Type Activity ID Airline Appointment Number ASN Batch Request # …"
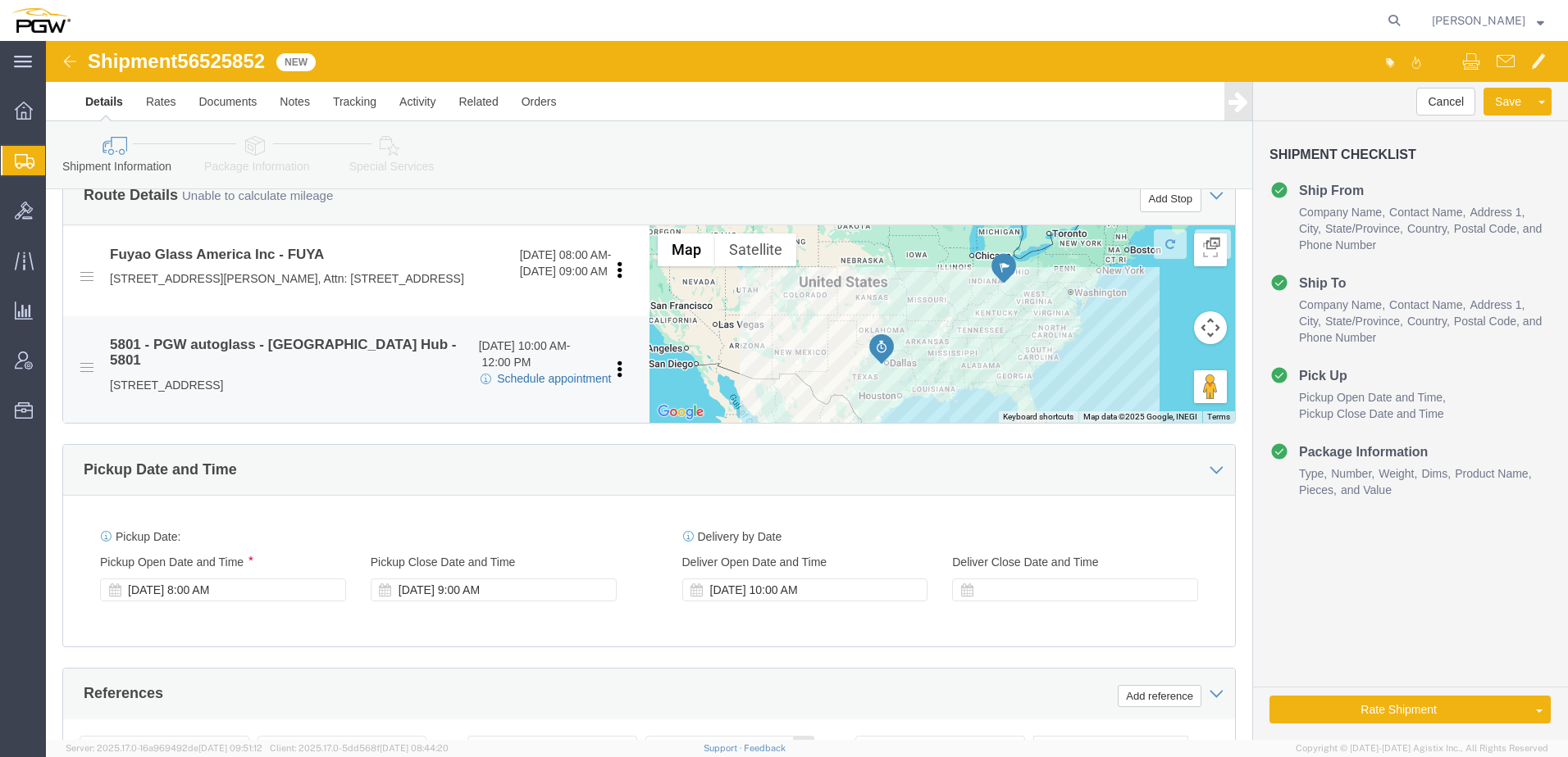
scroll to position [0, 0]
click link "Schedule appointment"
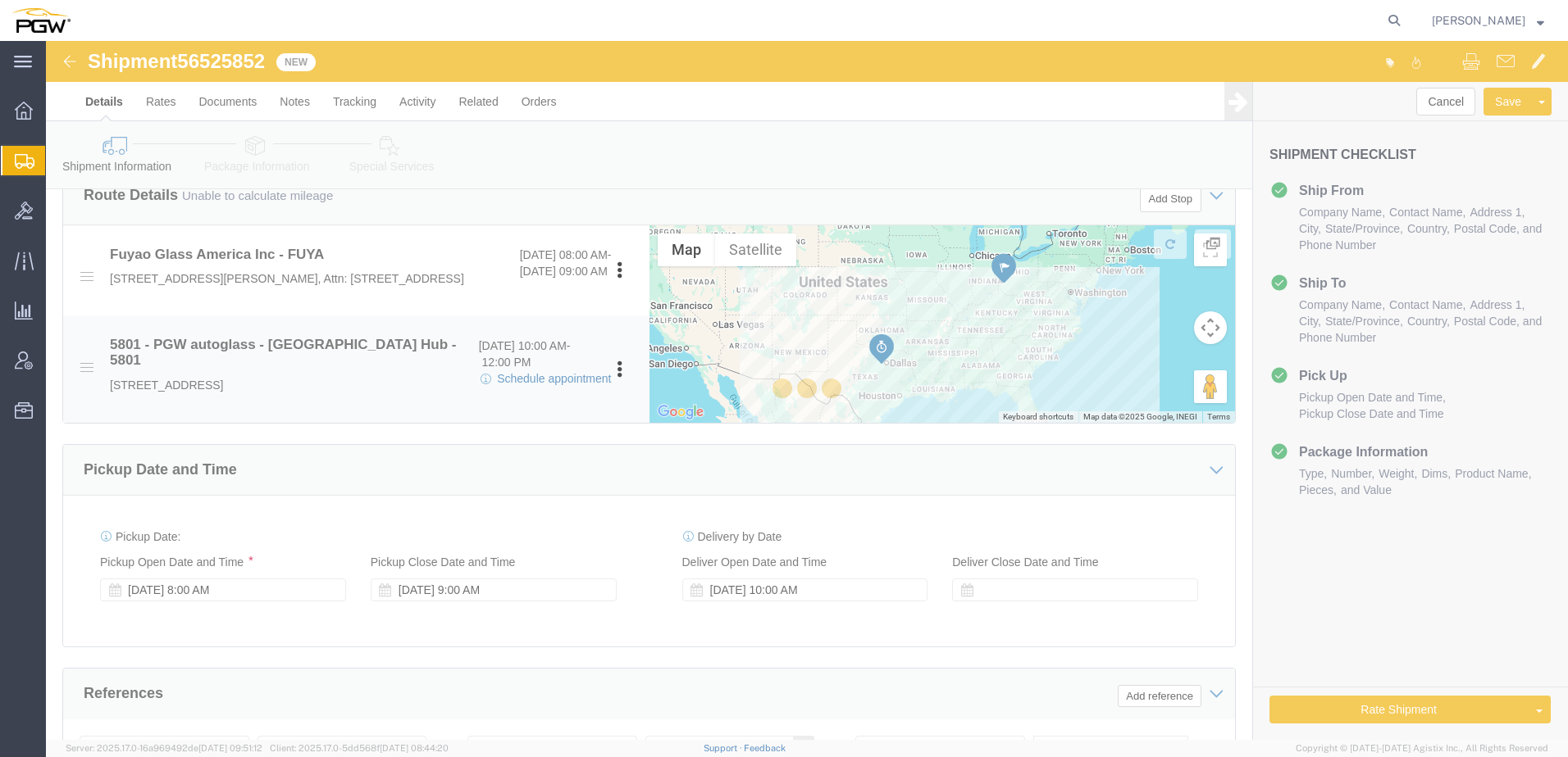
select select
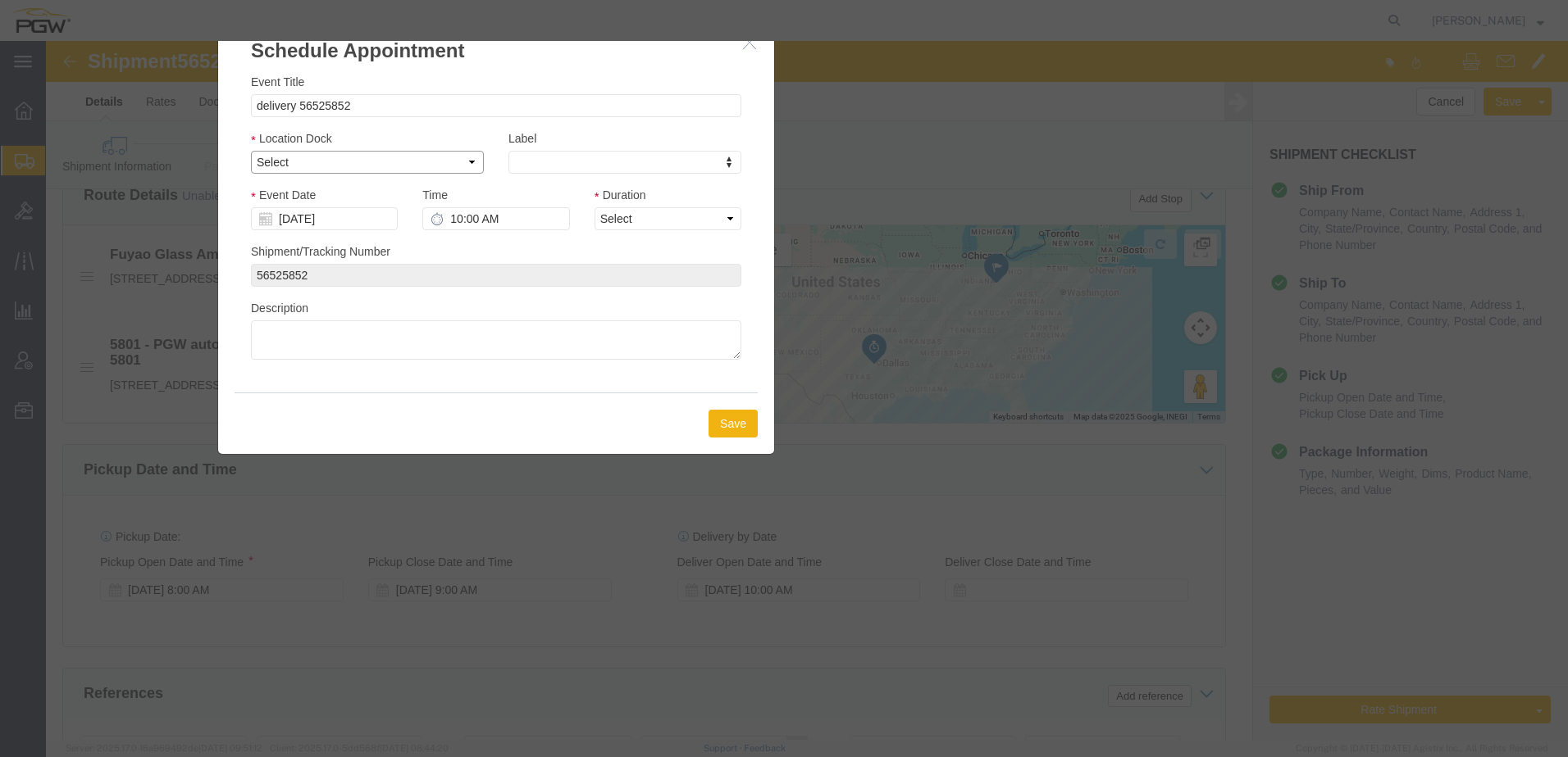
click select "Select 5801 - PGW autoglass - Fort Worth Hub 5801 - Inbound 5801 - Outbound"
select select "1"
click select "Select 5801 - PGW autoglass - Fort Worth Hub 5801 - Inbound 5801 - Outbound"
click input "delivery 56525852"
paste input "FGA250974-5/FGA251028-1/FGA251093-2/FGA251094-2"
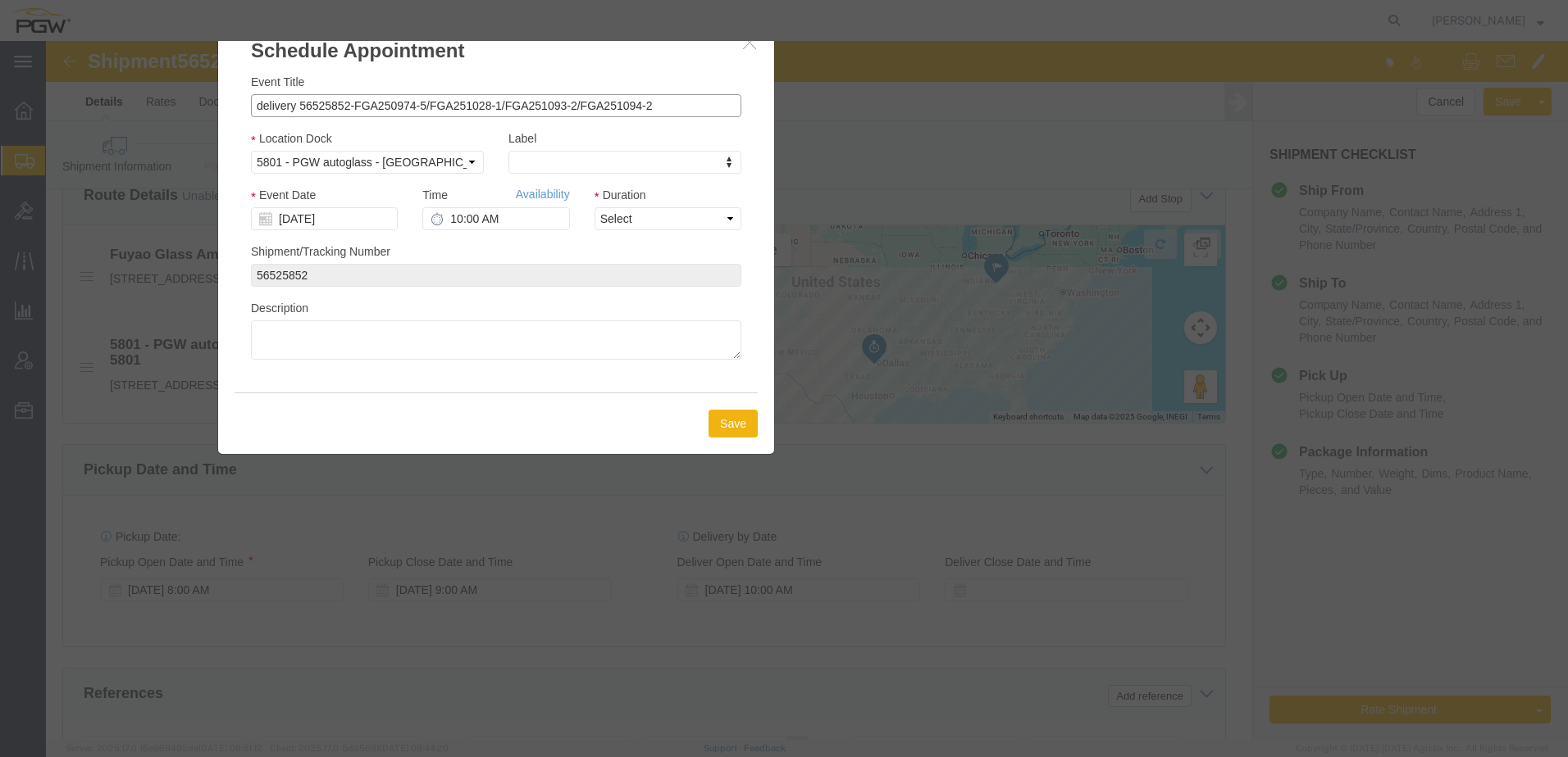
drag, startPoint x: 247, startPoint y: 62, endPoint x: -195, endPoint y: 19, distance: 444.1
click html "Shipment 56525852 New Details Rates Documents Notes Tracking Activity Related O…"
type input "Fuyao-56525852-FGA250974-5/FGA251028-1/FGA251093-2/FGA251094-2"
click select "Select 15 min 30 min 45 min 1 hr 2 hr 3 hr 4 hr"
select select "60"
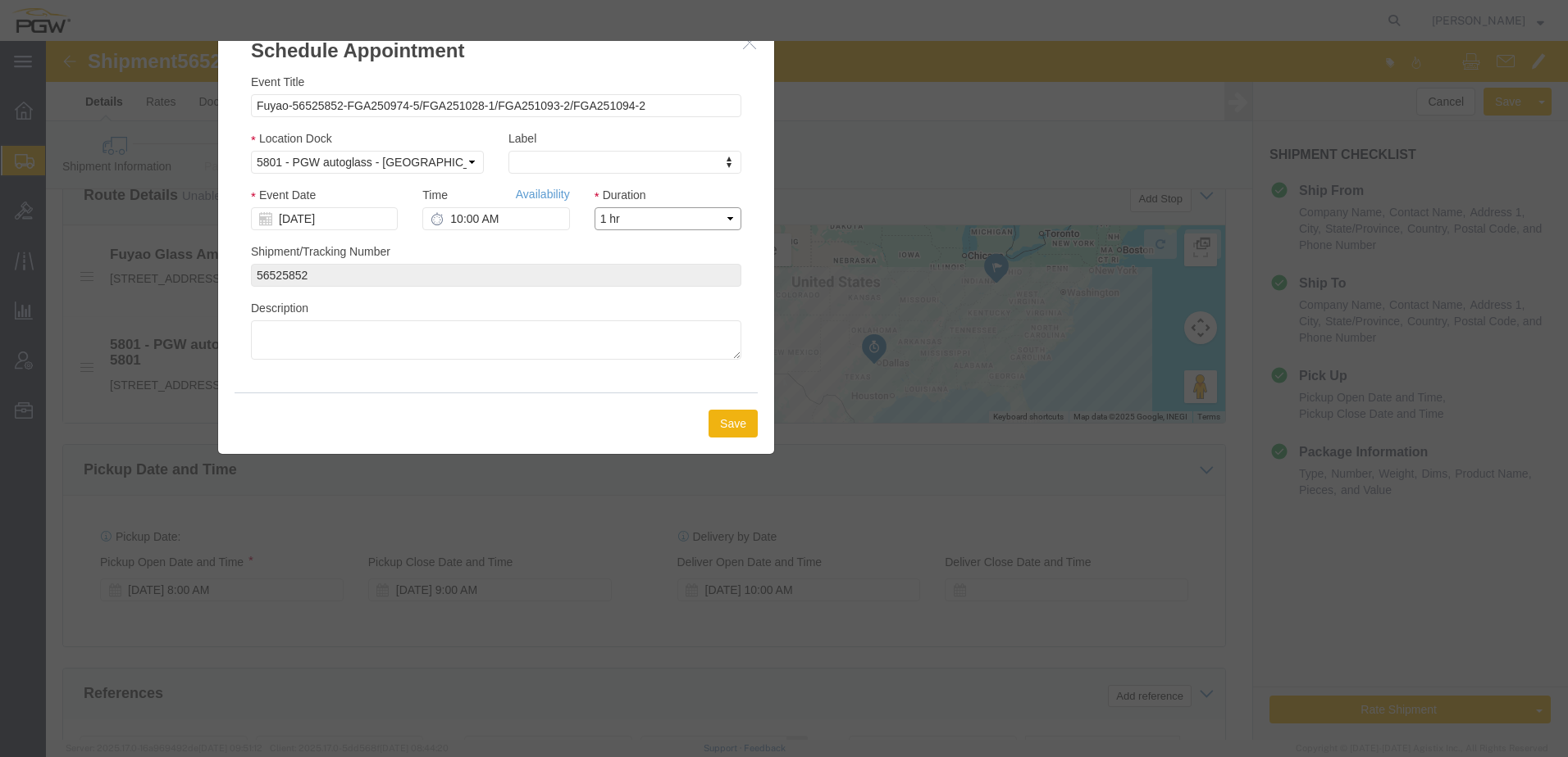
click select "Select 15 min 30 min 45 min 1 hr 2 hr 3 hr 4 hr"
click input "08/20/2025"
click td "22"
type input "08/22/2025"
click input "10:00 AM"
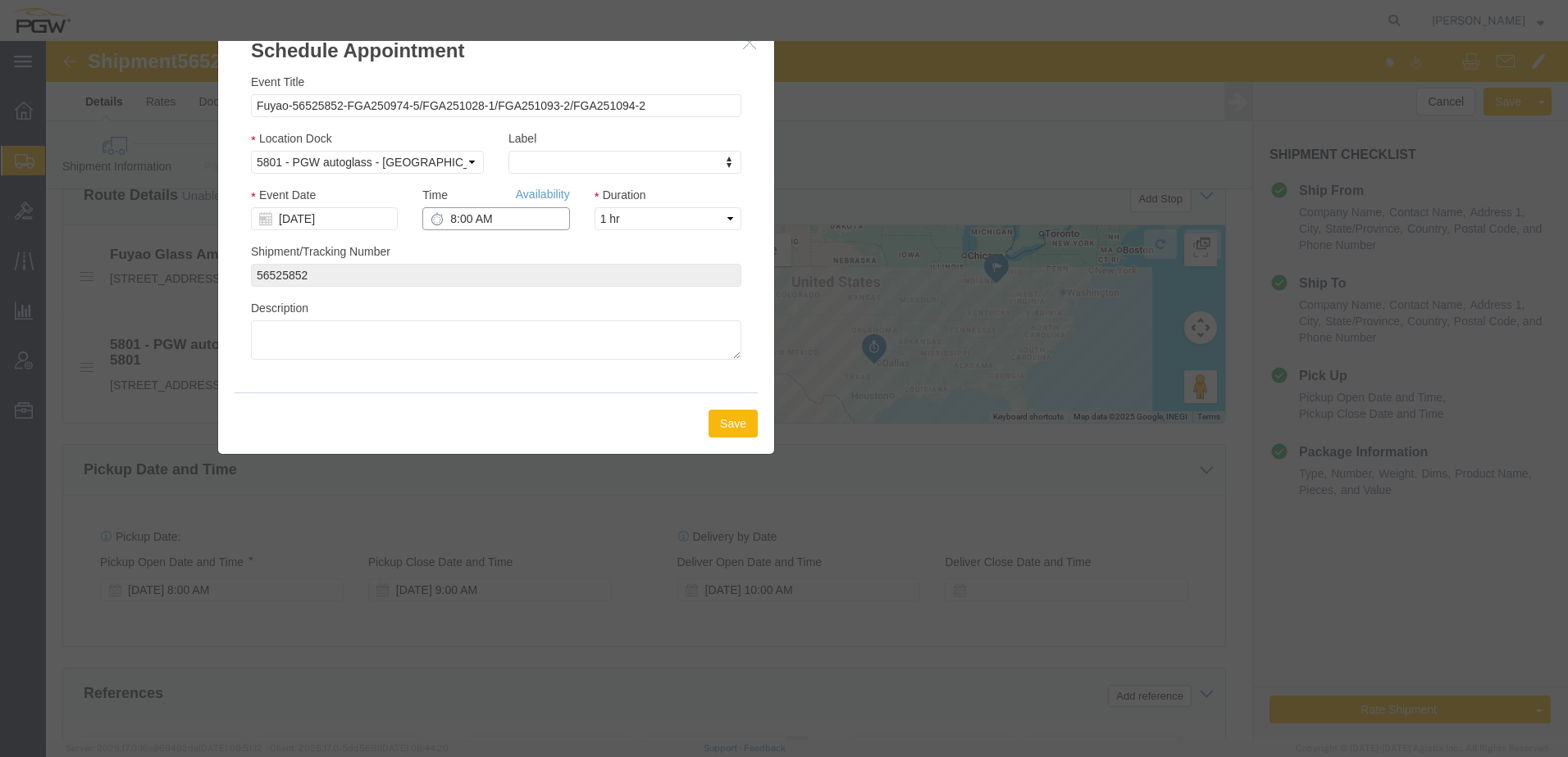
type input "8:00 AM"
click button "Save"
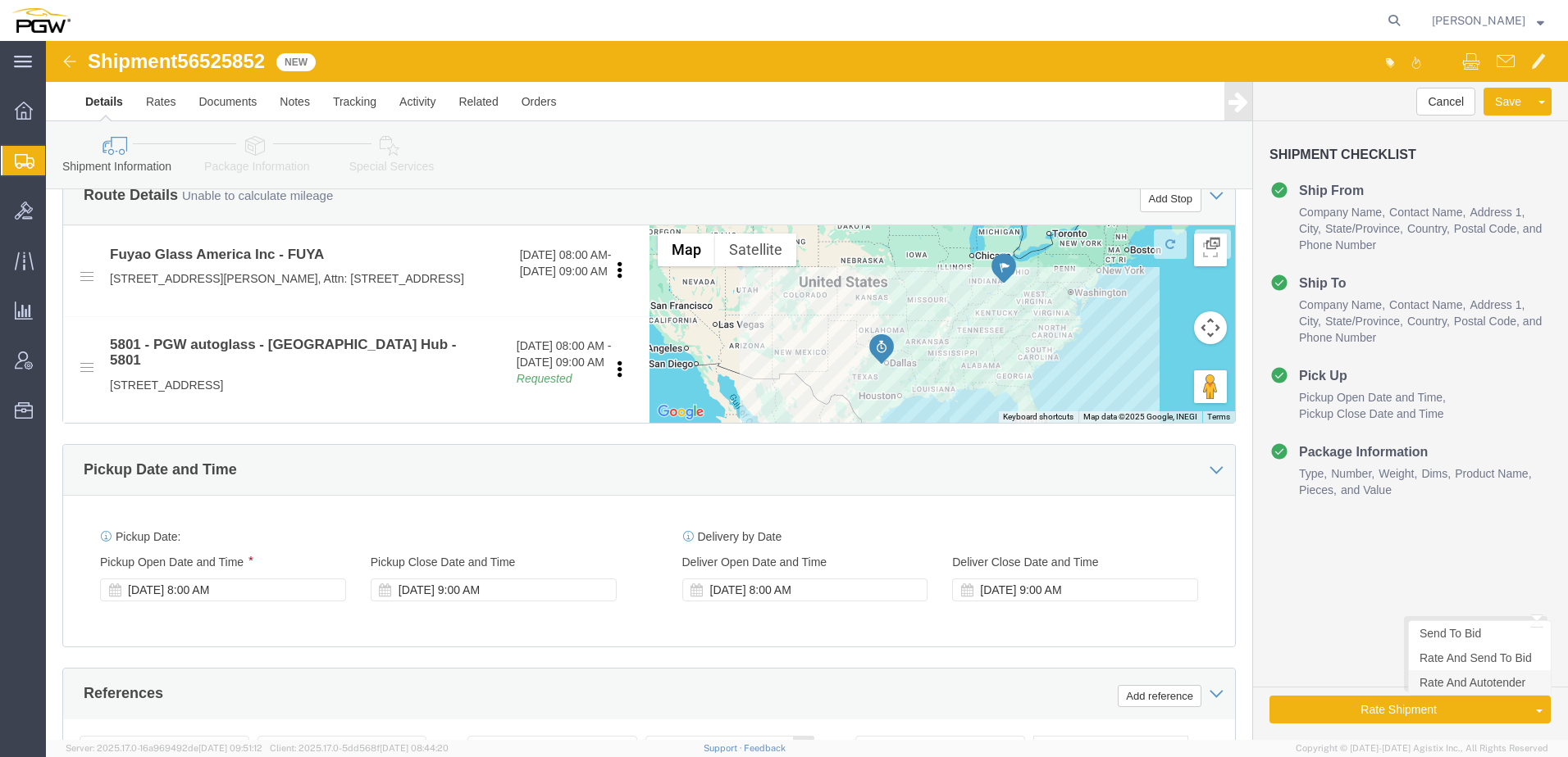
click link "Rate And Autotender"
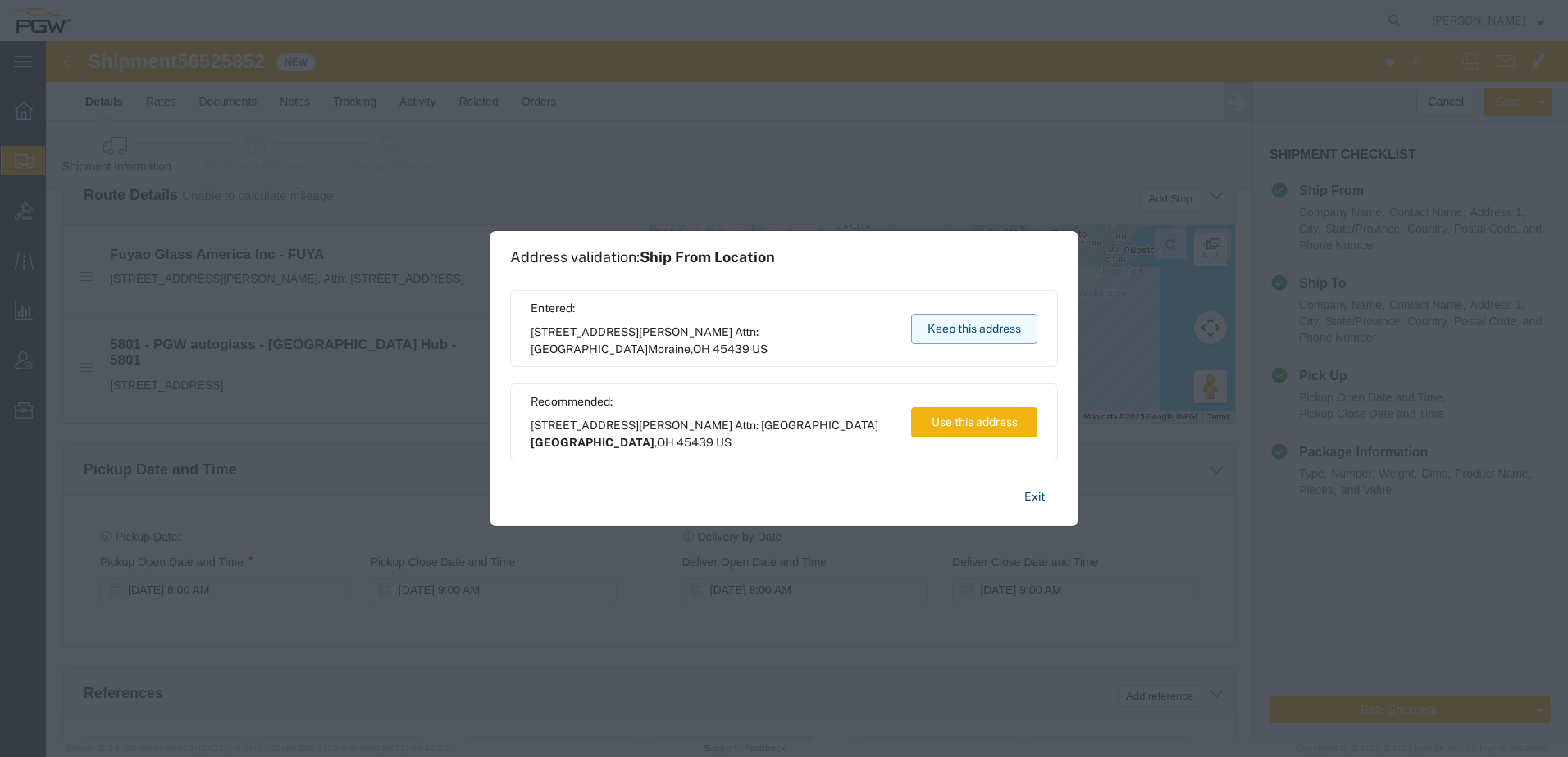
click at [966, 337] on button "Keep this address" at bounding box center [974, 329] width 126 height 31
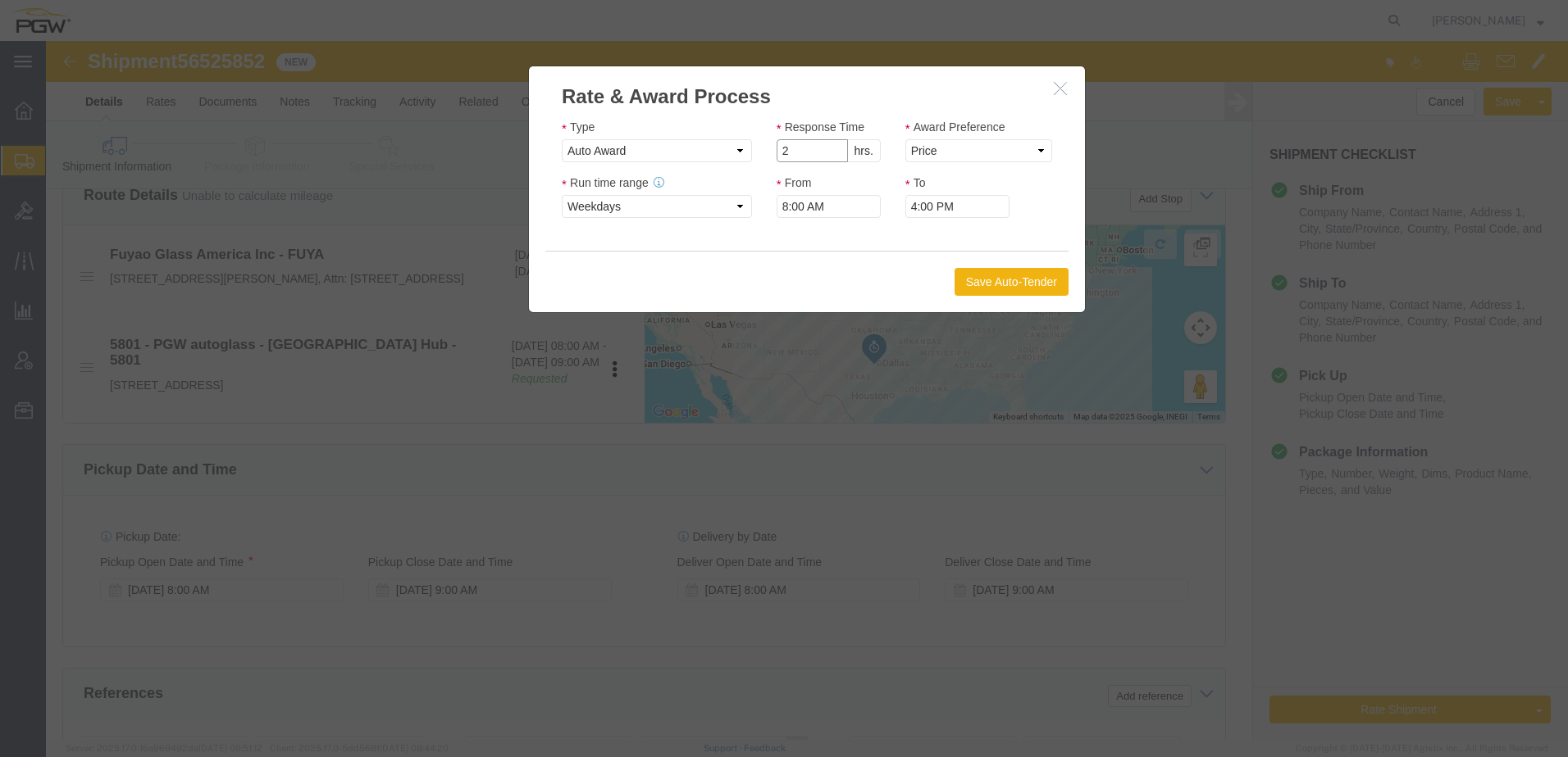
type input "2"
click input "2"
click select "Price Carrier Rank"
select select "LANE_RANK"
click select "Price Carrier Rank"
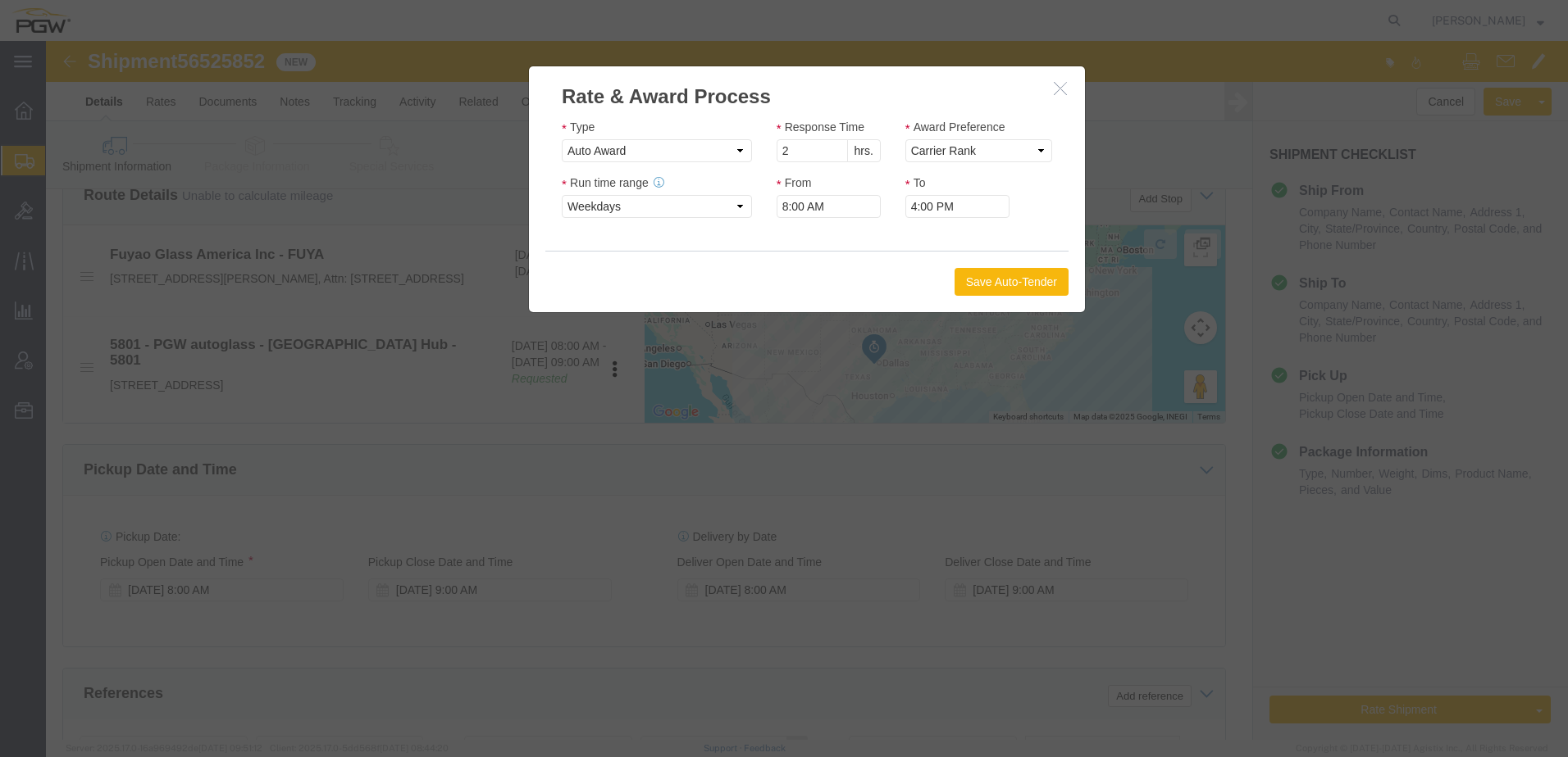
click button "Save Auto-Tender"
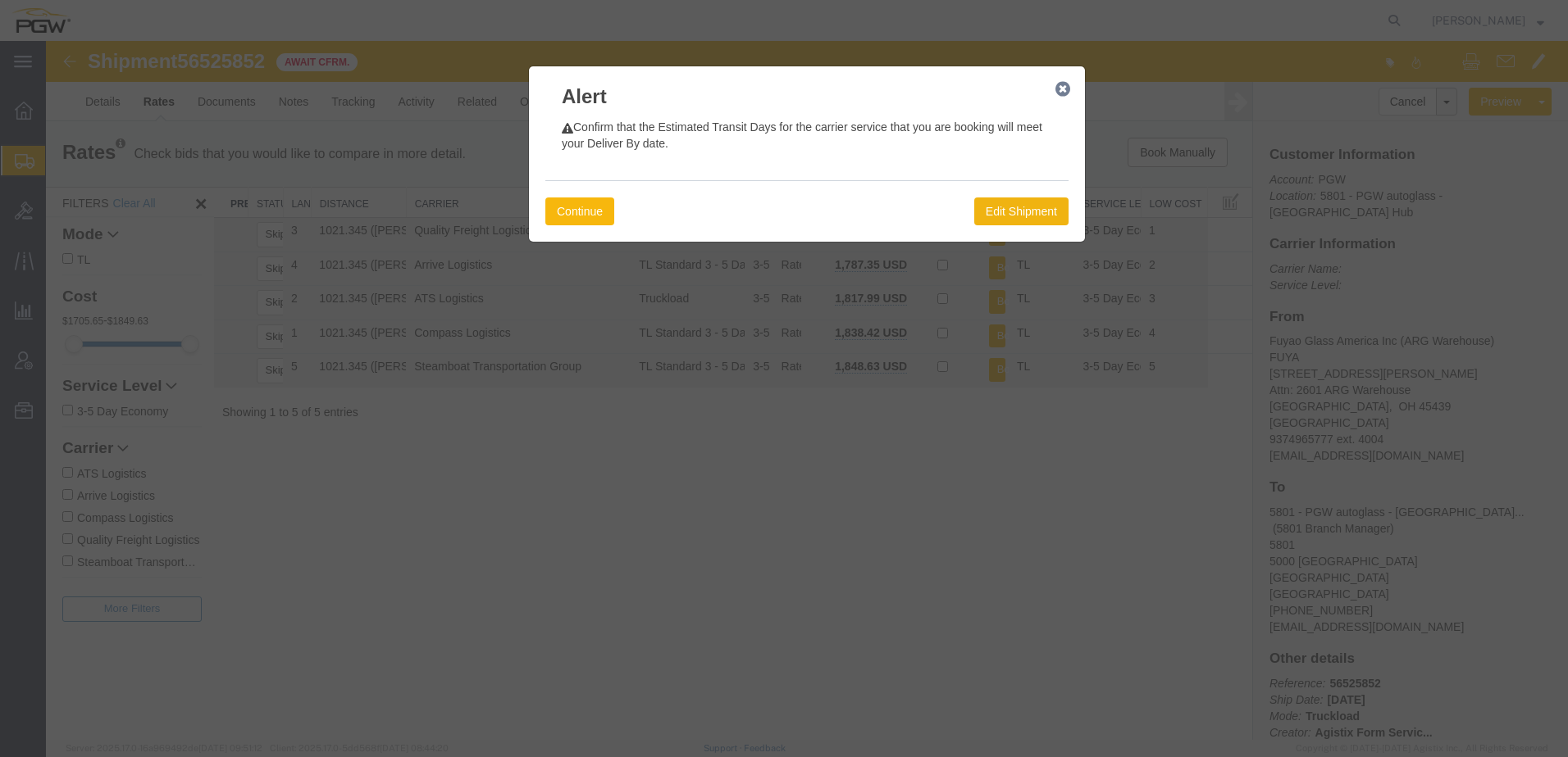
click at [579, 206] on button "Continue" at bounding box center [579, 211] width 69 height 28
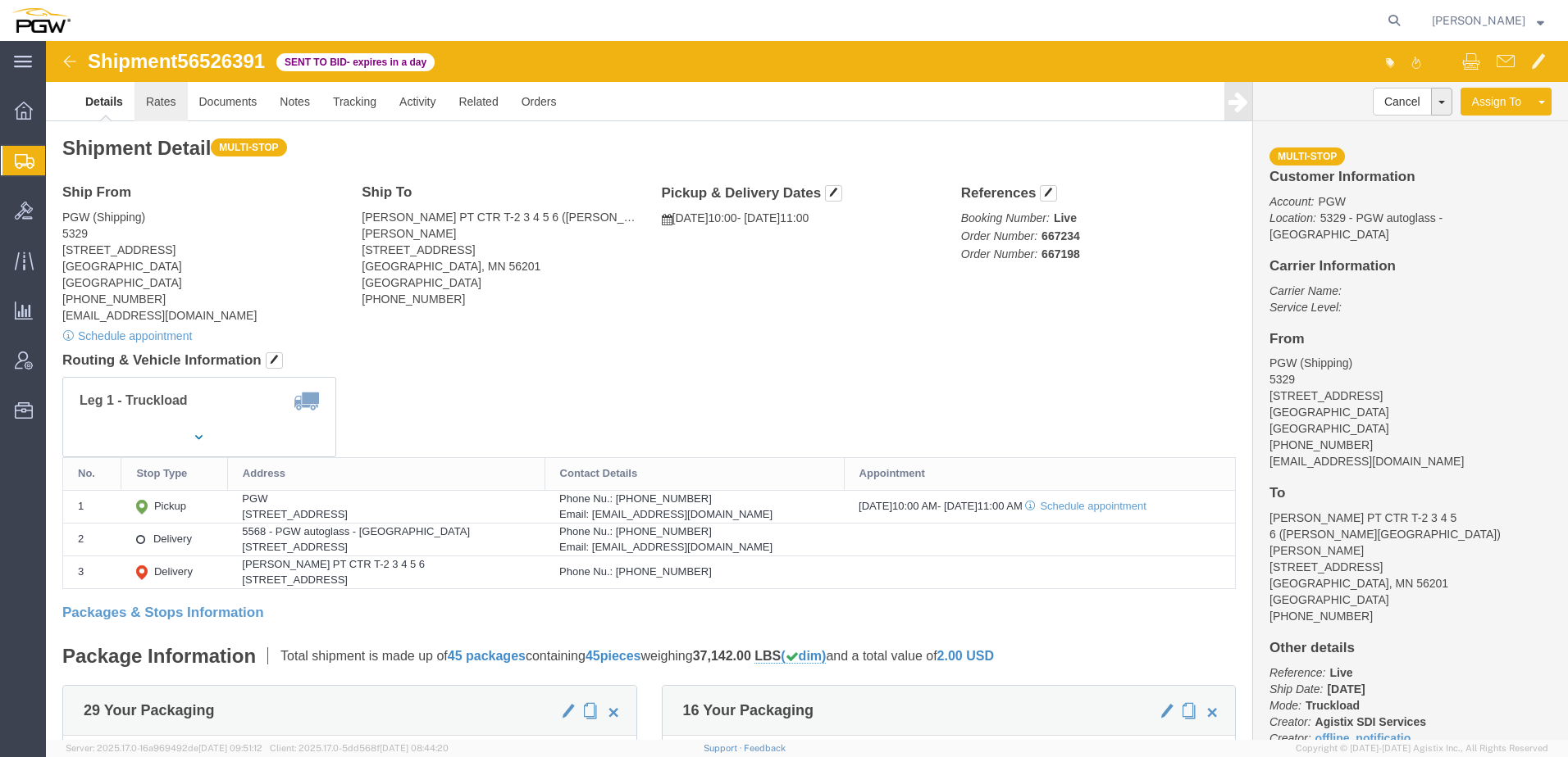
click link "Rates"
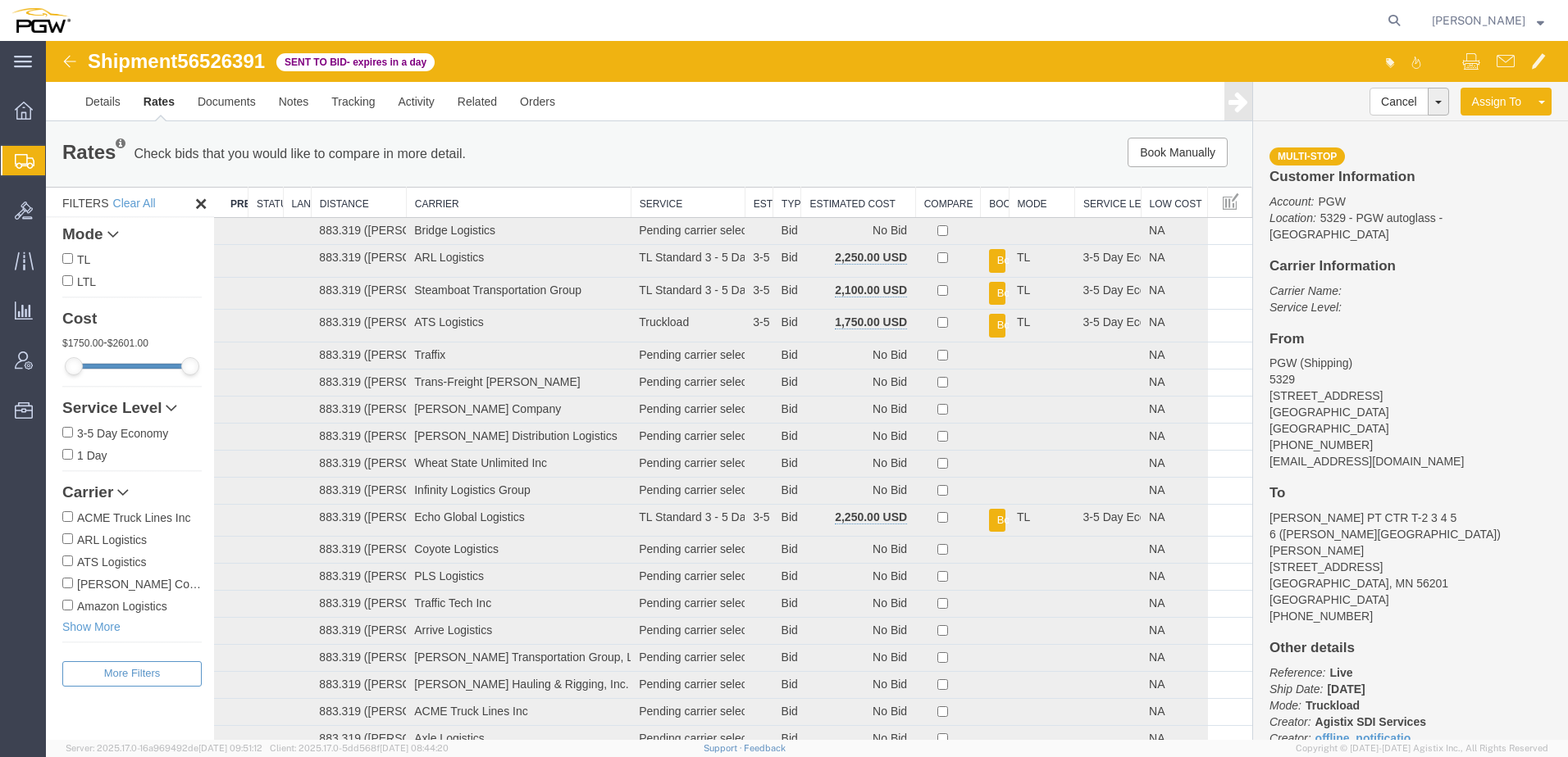
click at [817, 203] on th "Estimated Cost" at bounding box center [858, 202] width 114 height 31
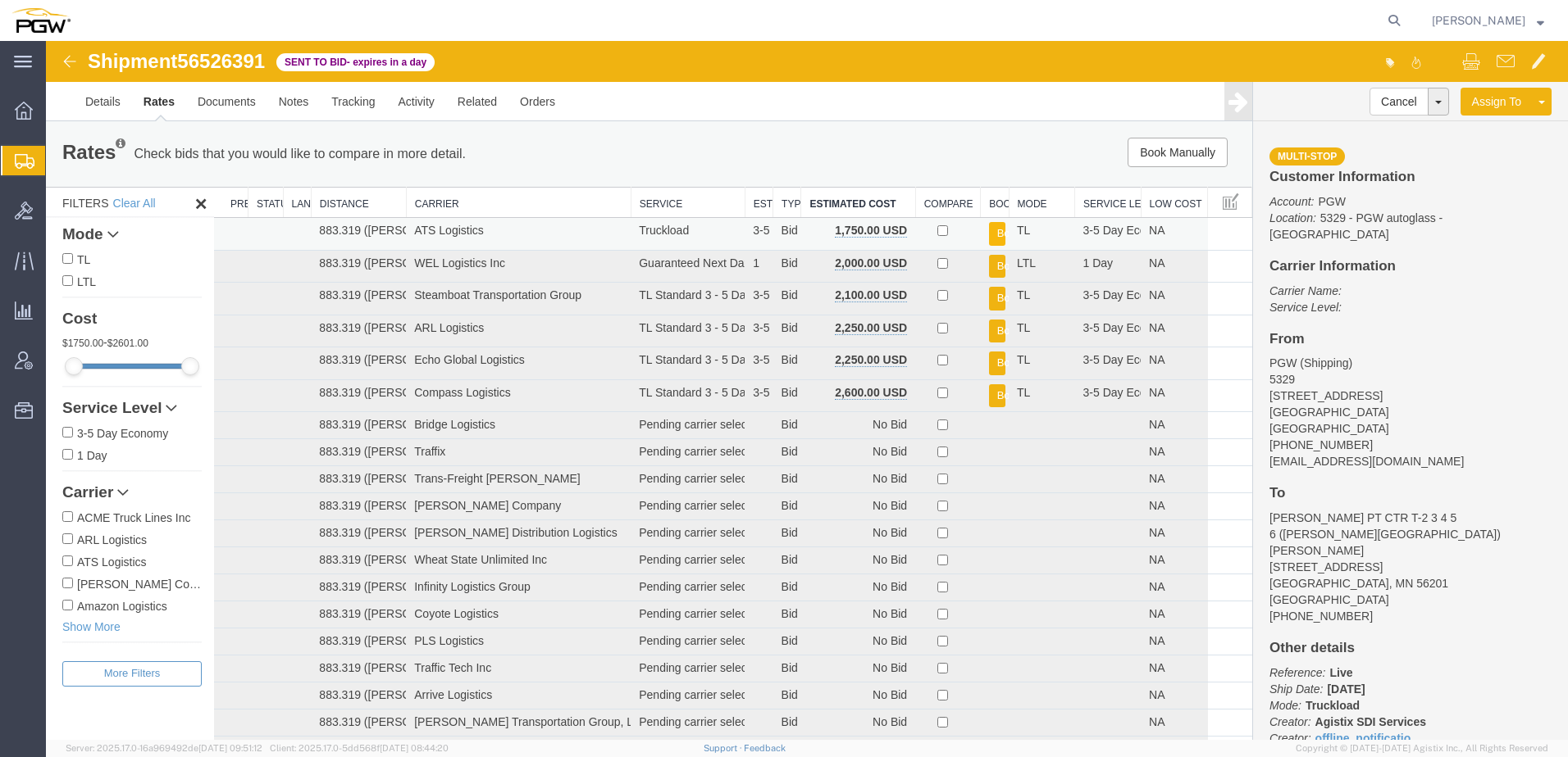
click at [989, 234] on button "Book" at bounding box center [997, 234] width 17 height 24
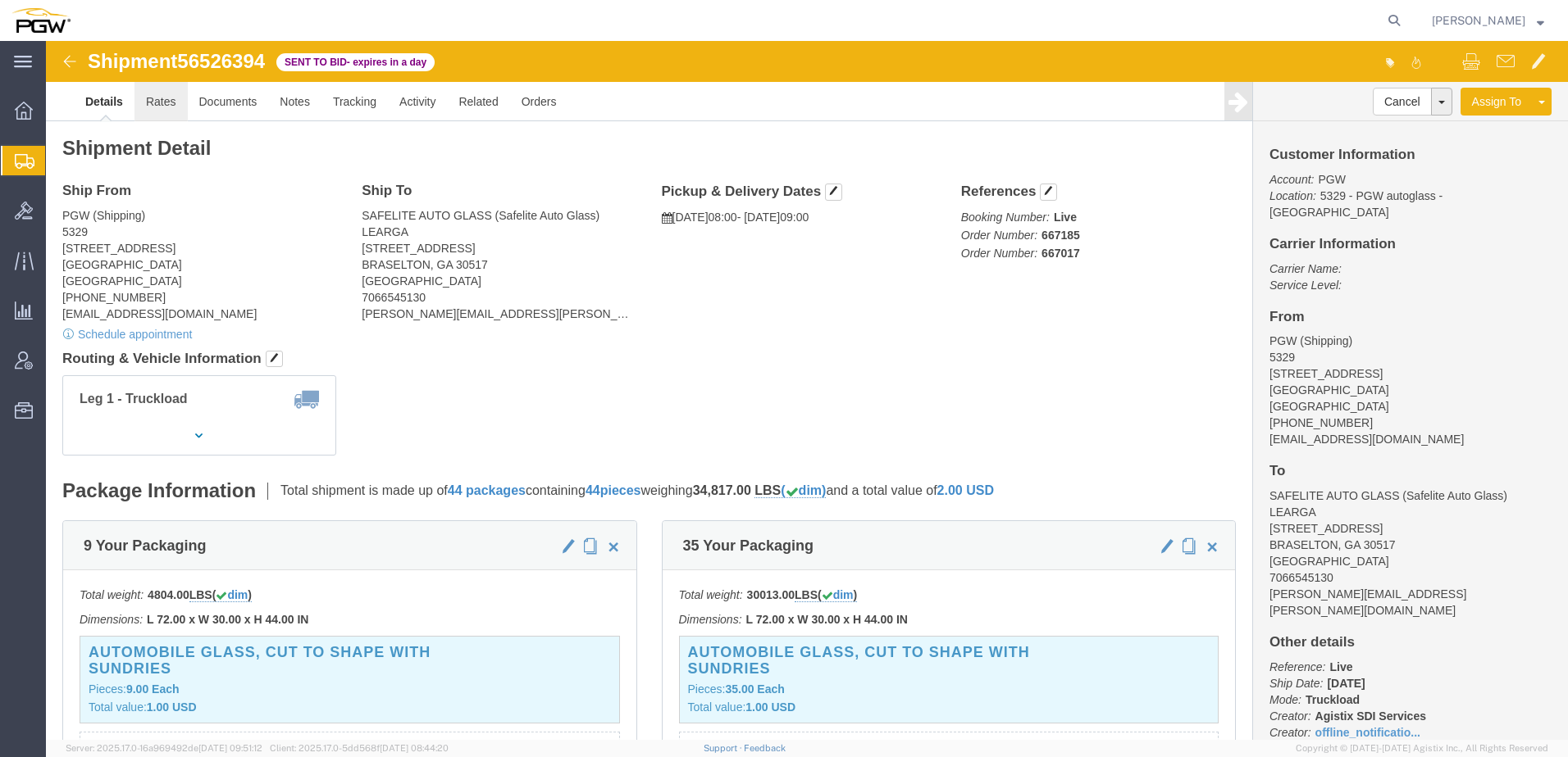
click link "Rates"
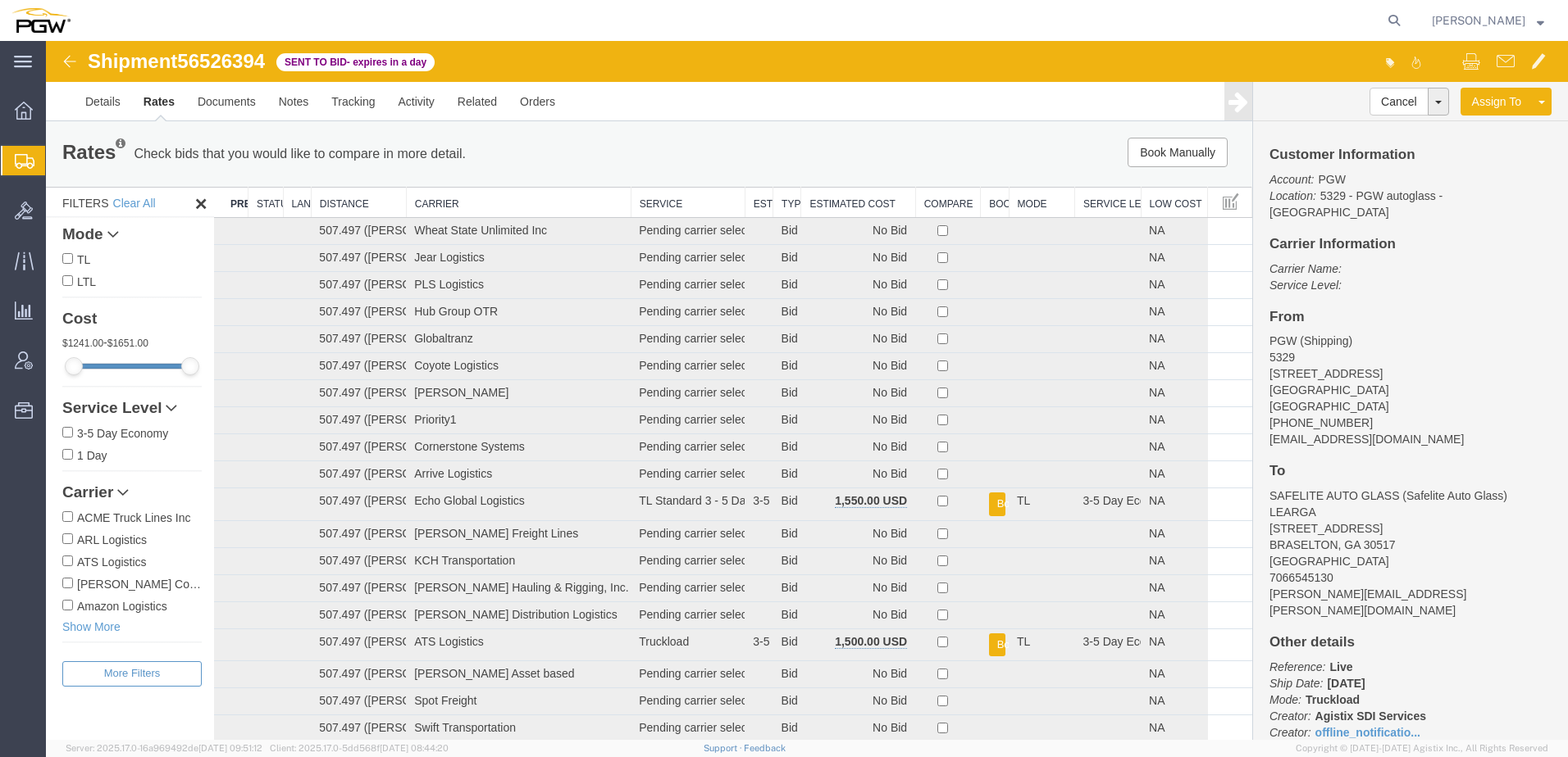
click at [850, 208] on th "Estimated Cost" at bounding box center [858, 202] width 114 height 31
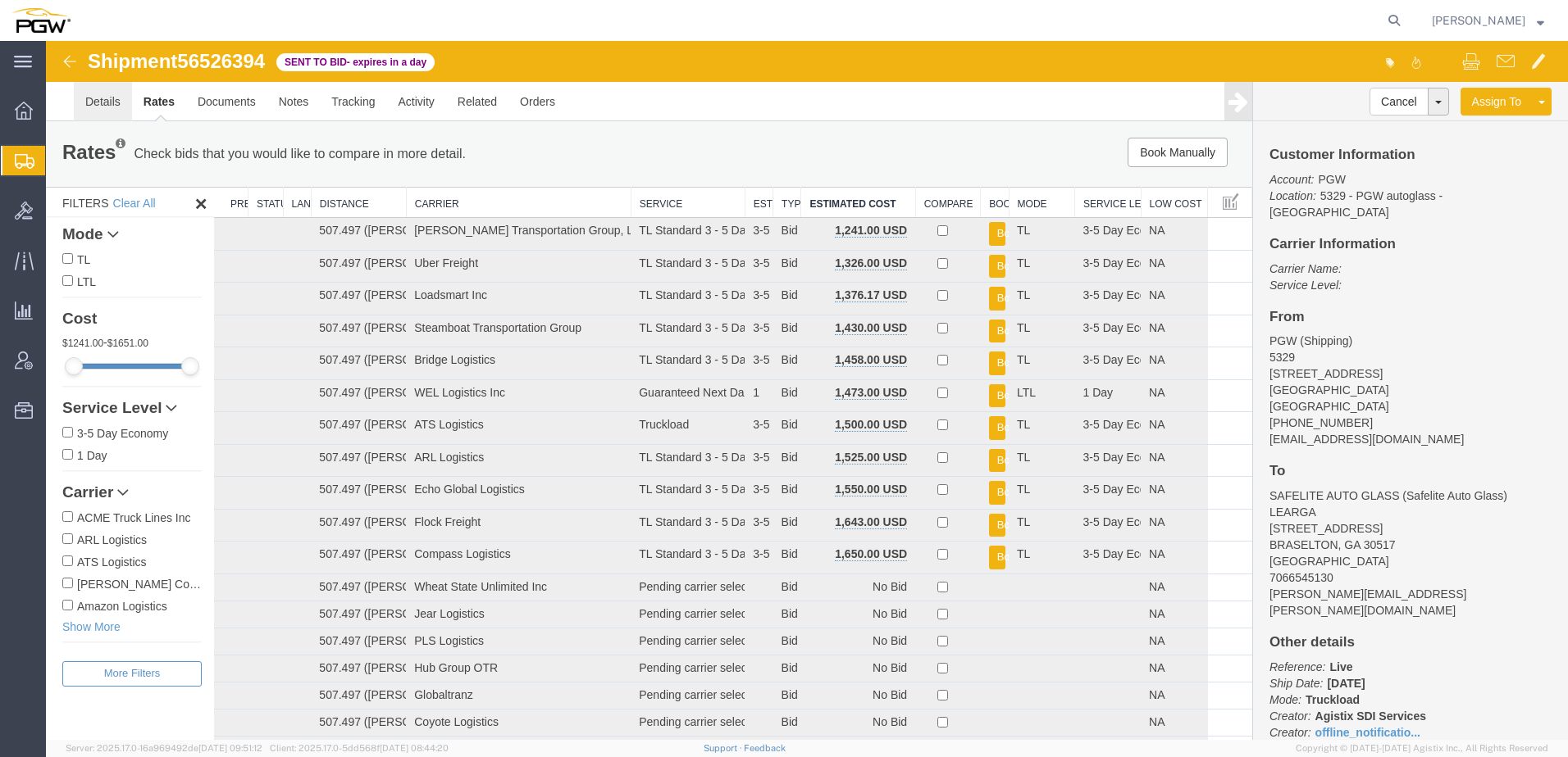
click at [93, 101] on link "Details" at bounding box center [103, 102] width 58 height 39
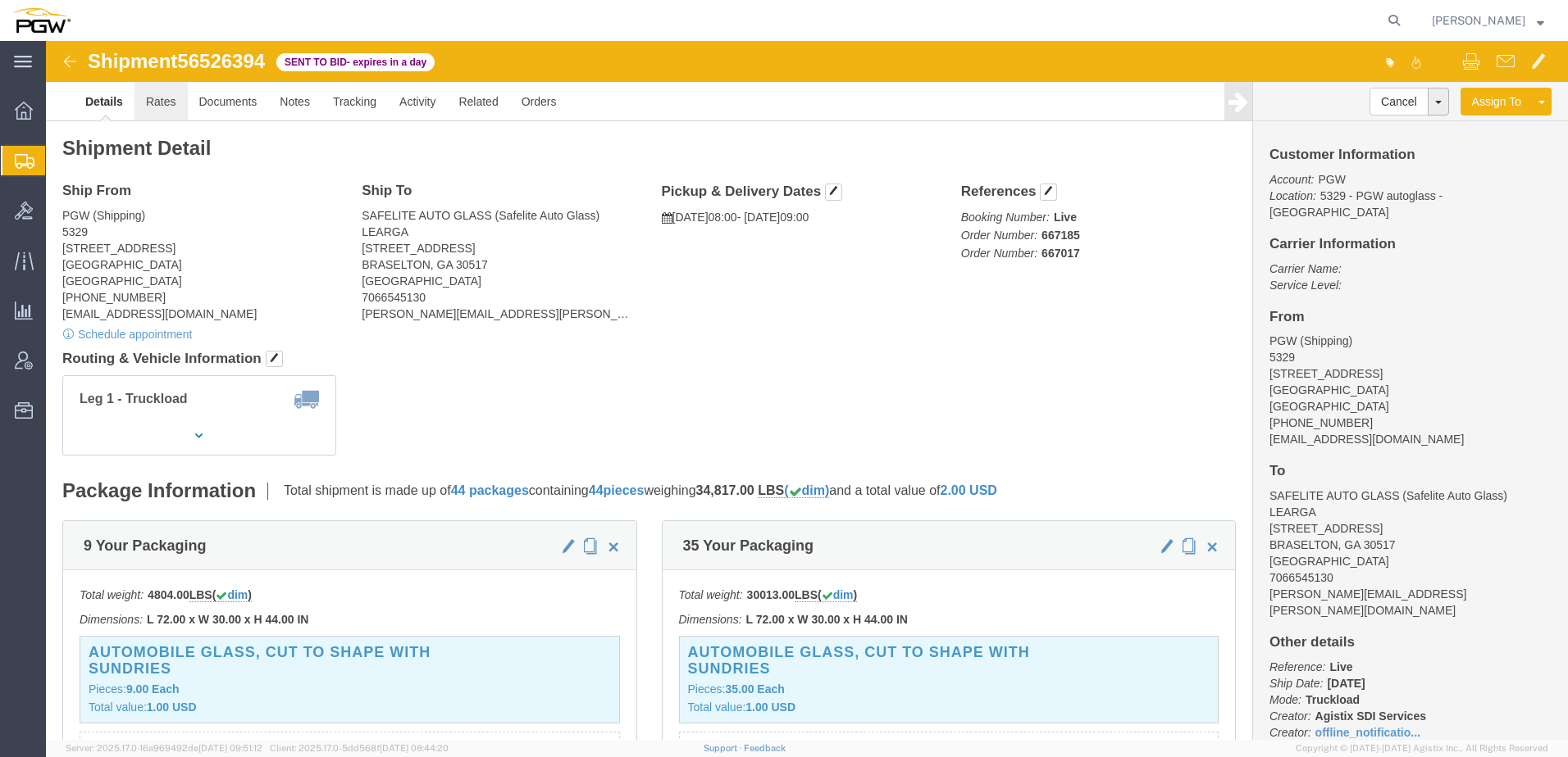
click link "Rates"
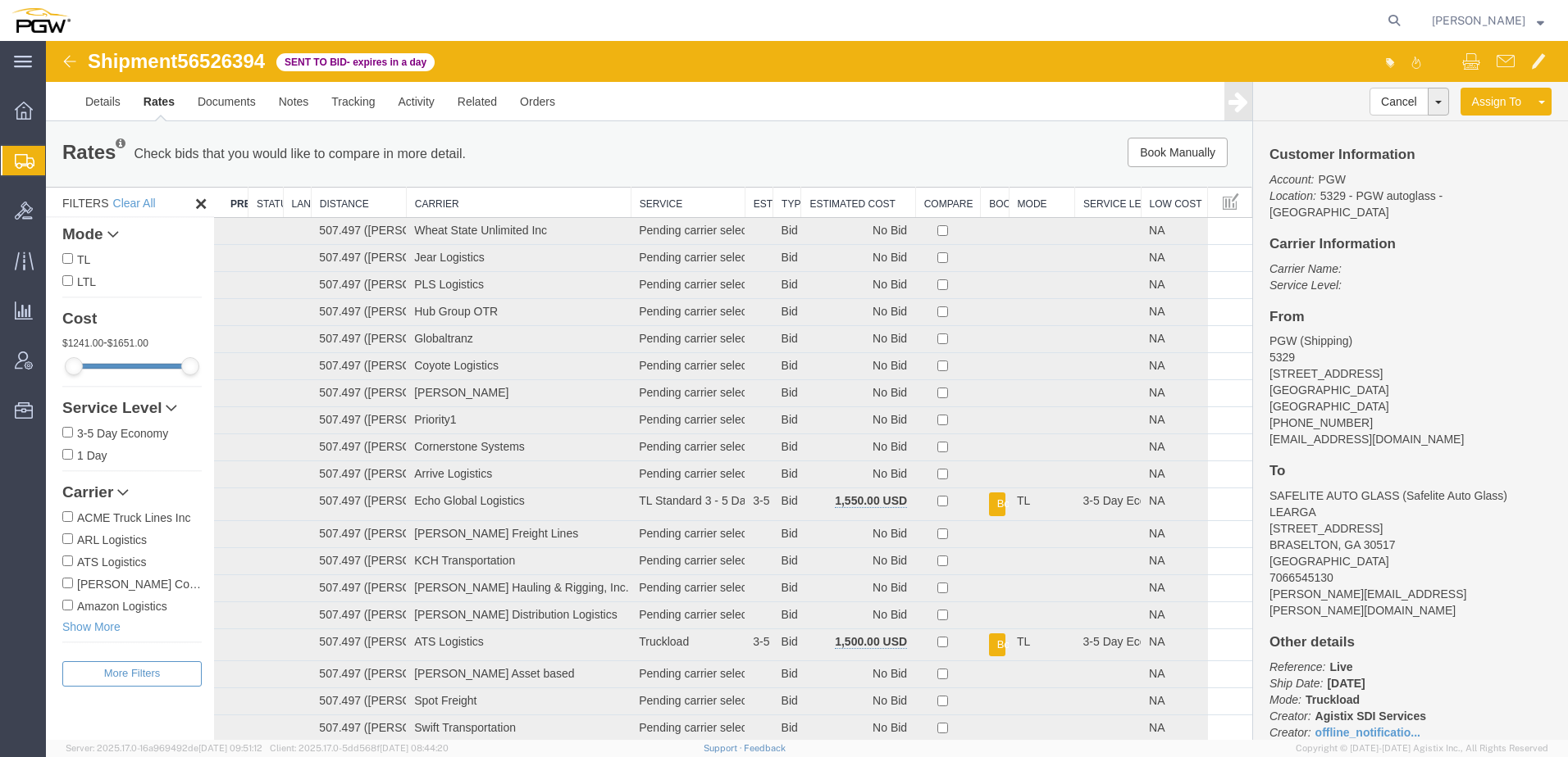
click at [836, 203] on th "Estimated Cost" at bounding box center [858, 202] width 114 height 31
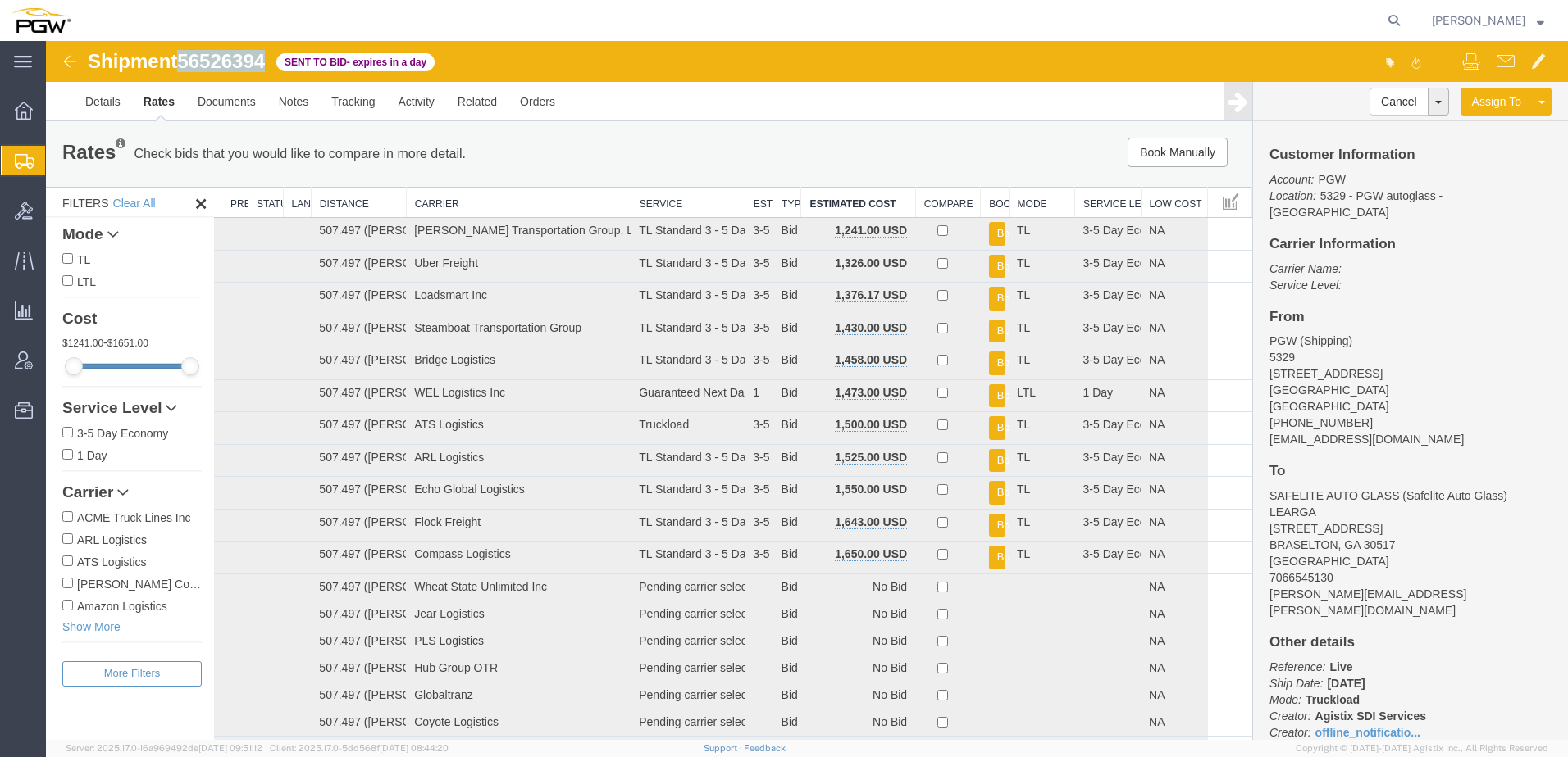
drag, startPoint x: 184, startPoint y: 62, endPoint x: 274, endPoint y: 58, distance: 90.1
click at [274, 58] on div "Shipment 56526394 59 of 59 Sent to Bid - expires in a day" at bounding box center [427, 67] width 759 height 32
copy span "56526394"
click at [96, 107] on link "Details" at bounding box center [103, 102] width 58 height 39
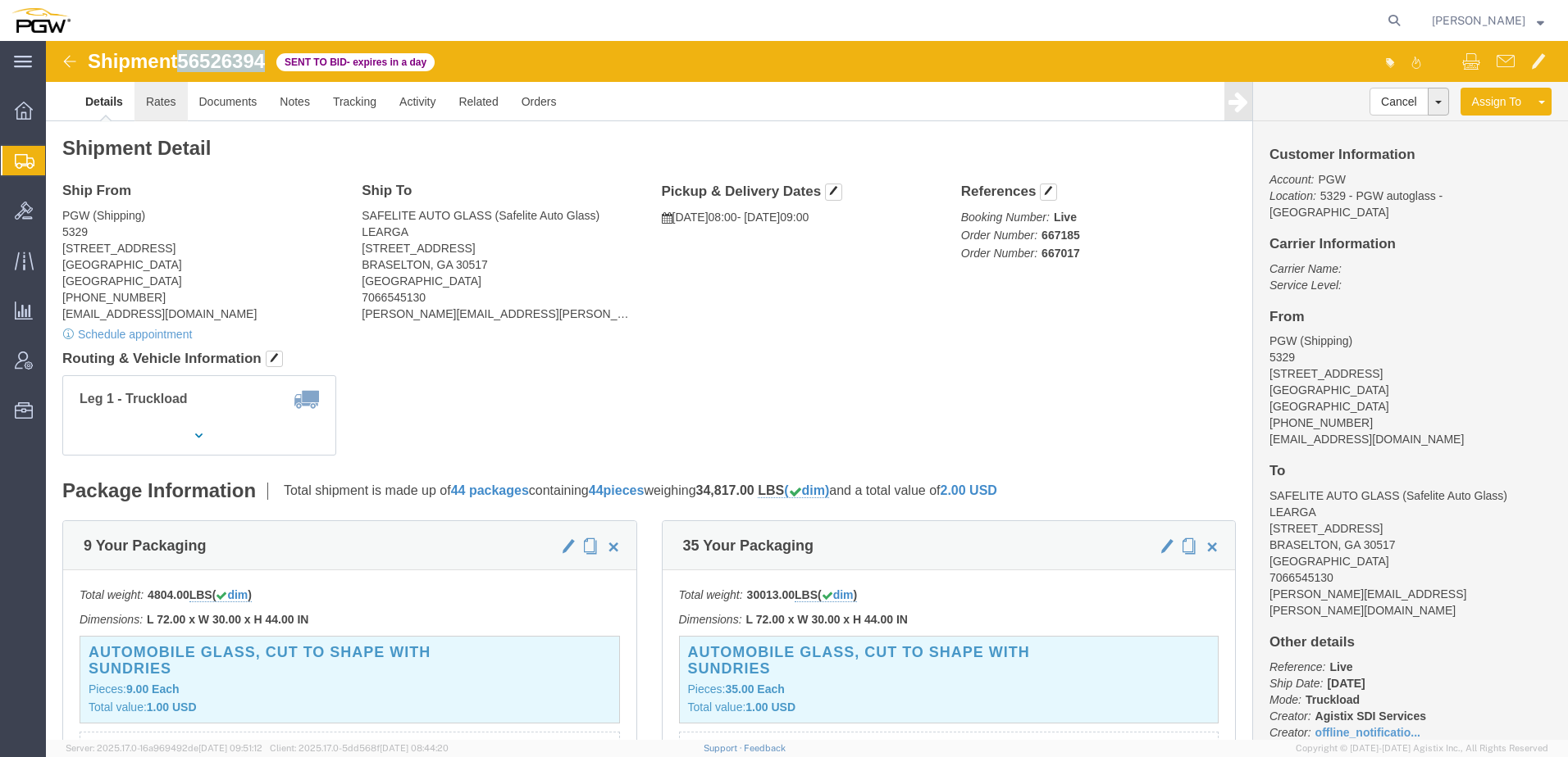
click link "Rates"
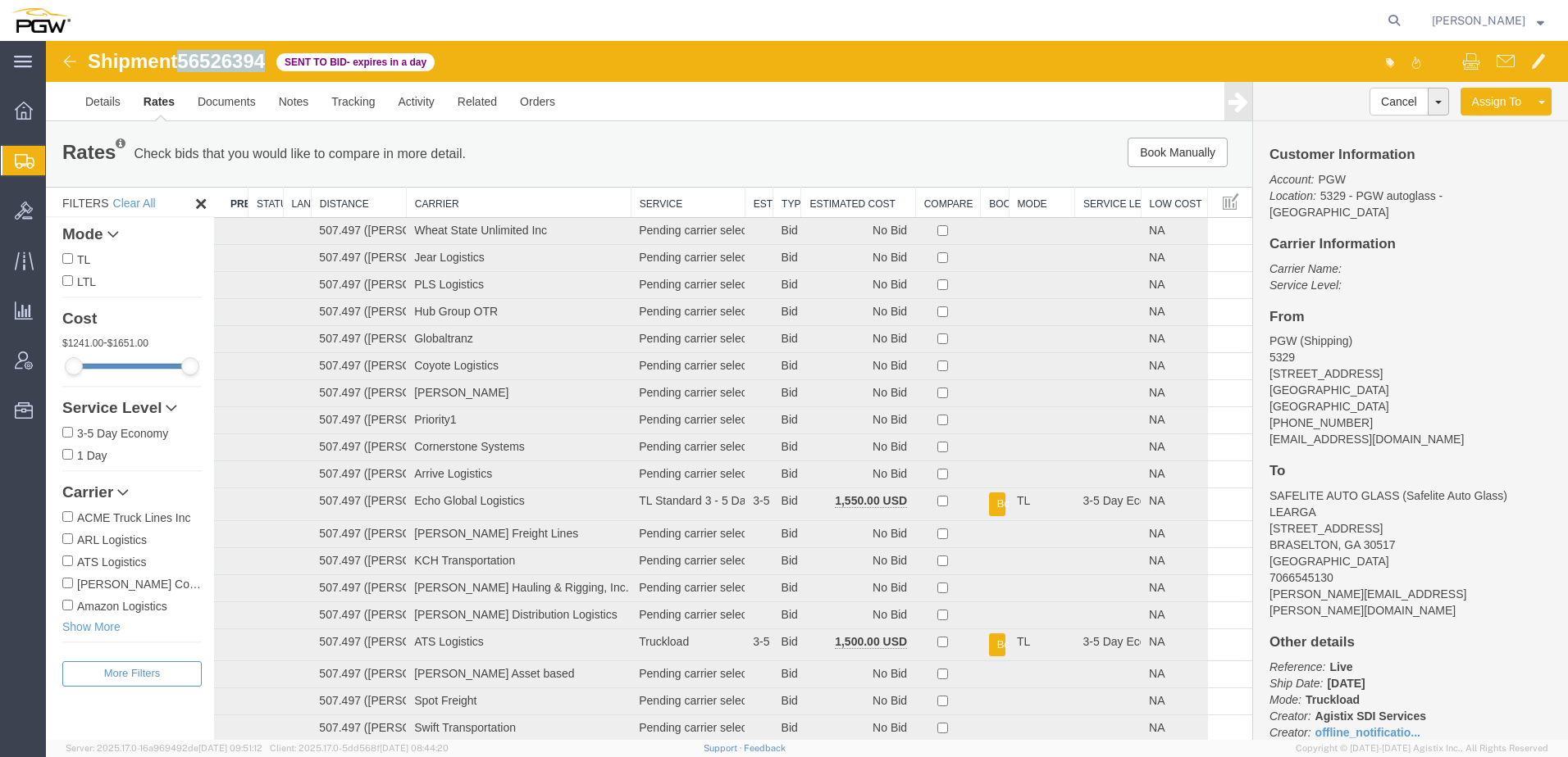
click at [831, 204] on th "Estimated Cost" at bounding box center [858, 202] width 114 height 31
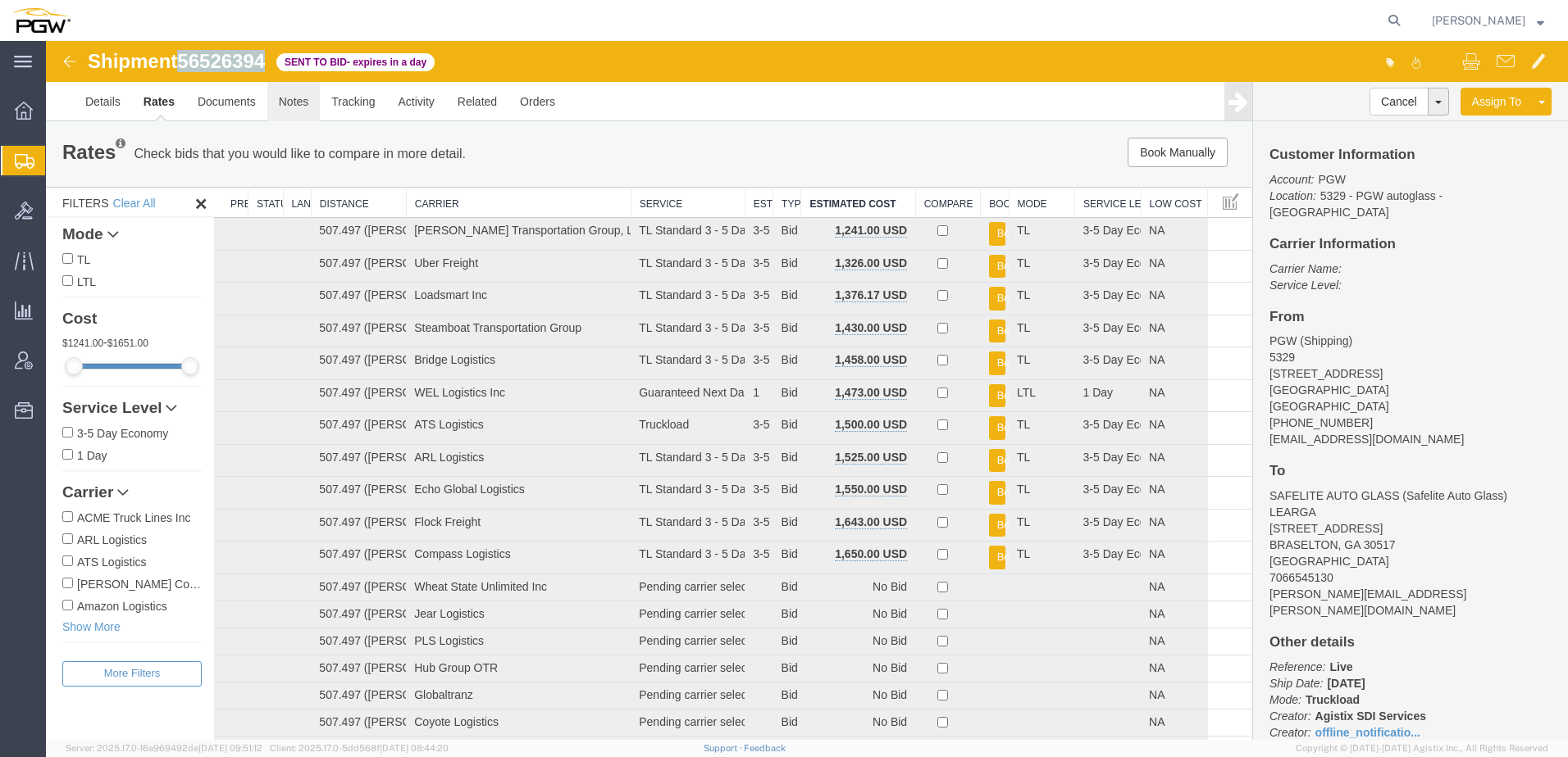
click at [307, 108] on link "Notes" at bounding box center [294, 102] width 53 height 39
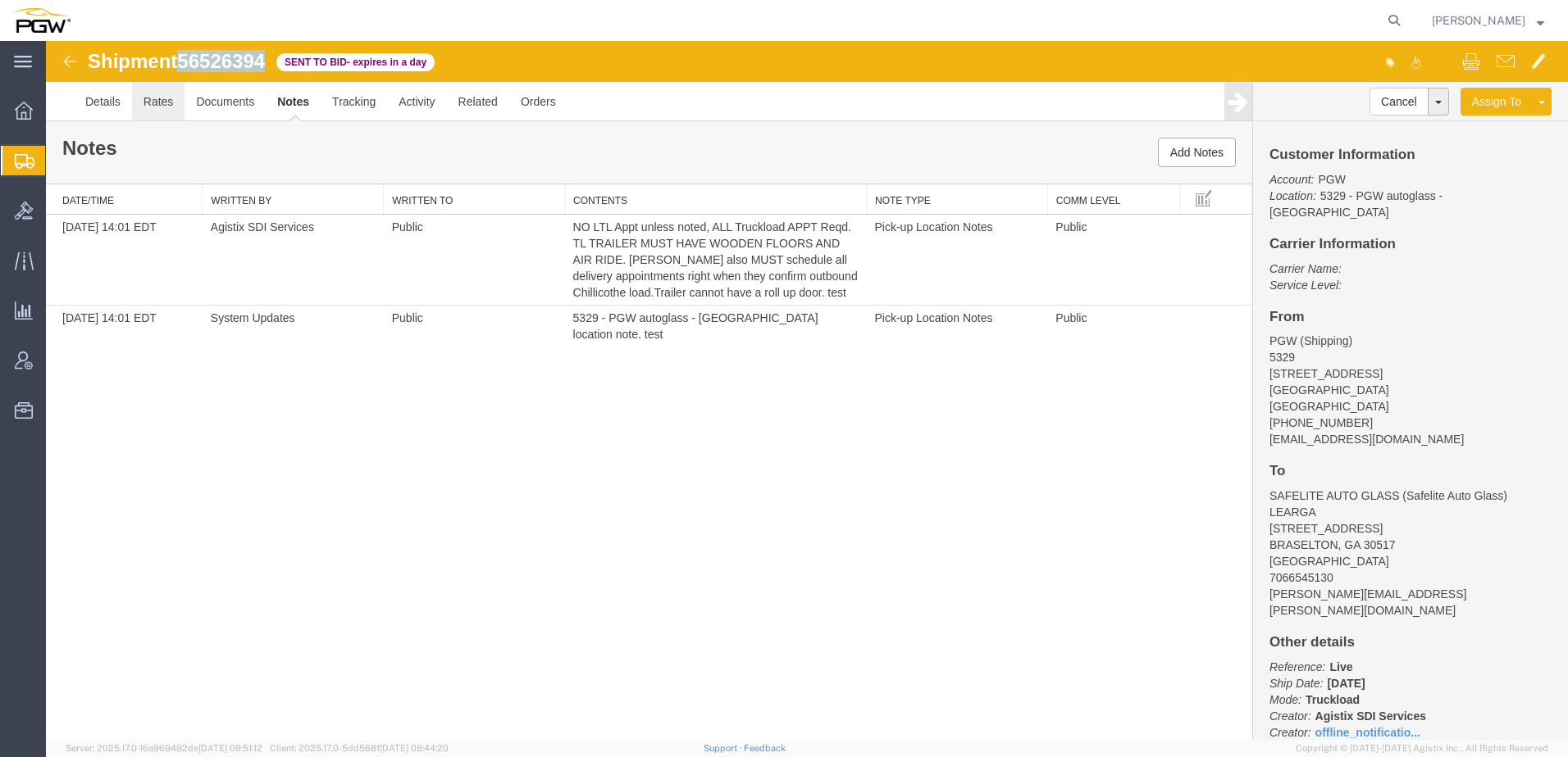
click at [162, 104] on link "Rates" at bounding box center [159, 102] width 53 height 39
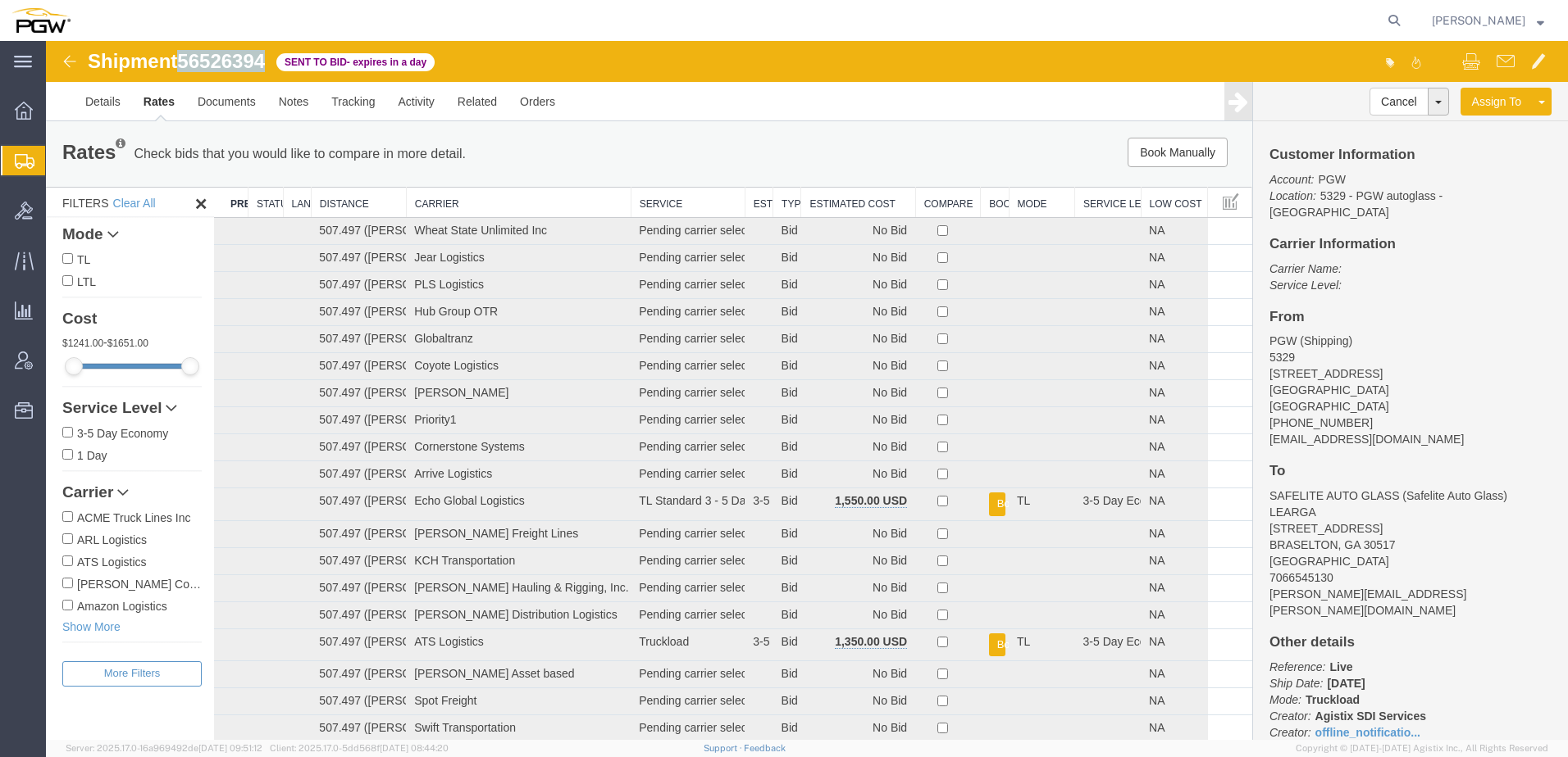
click at [859, 209] on th "Estimated Cost" at bounding box center [858, 202] width 114 height 31
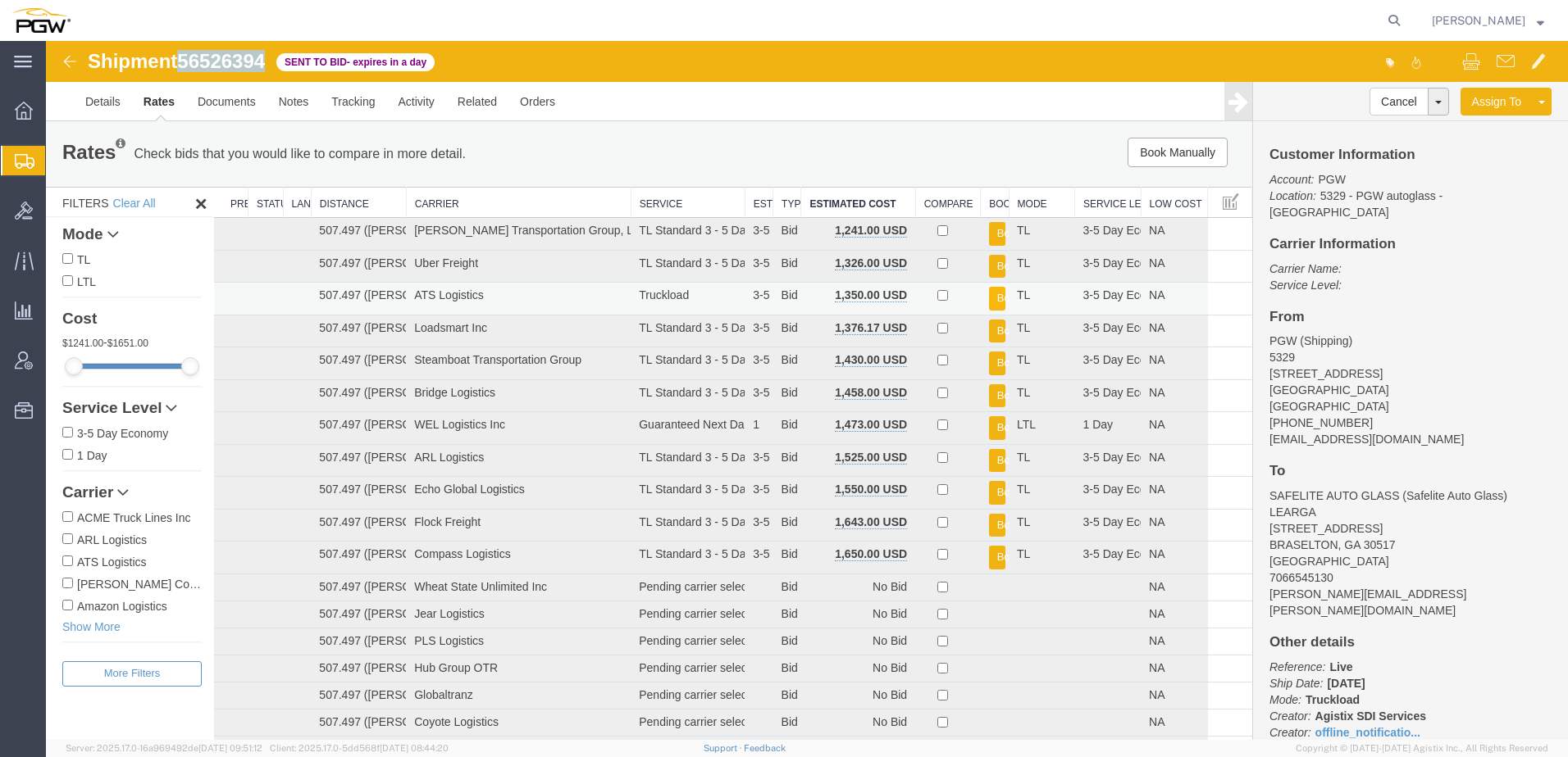
click at [989, 292] on button "Book" at bounding box center [997, 298] width 17 height 24
